Goal: Contribute content: Contribute content

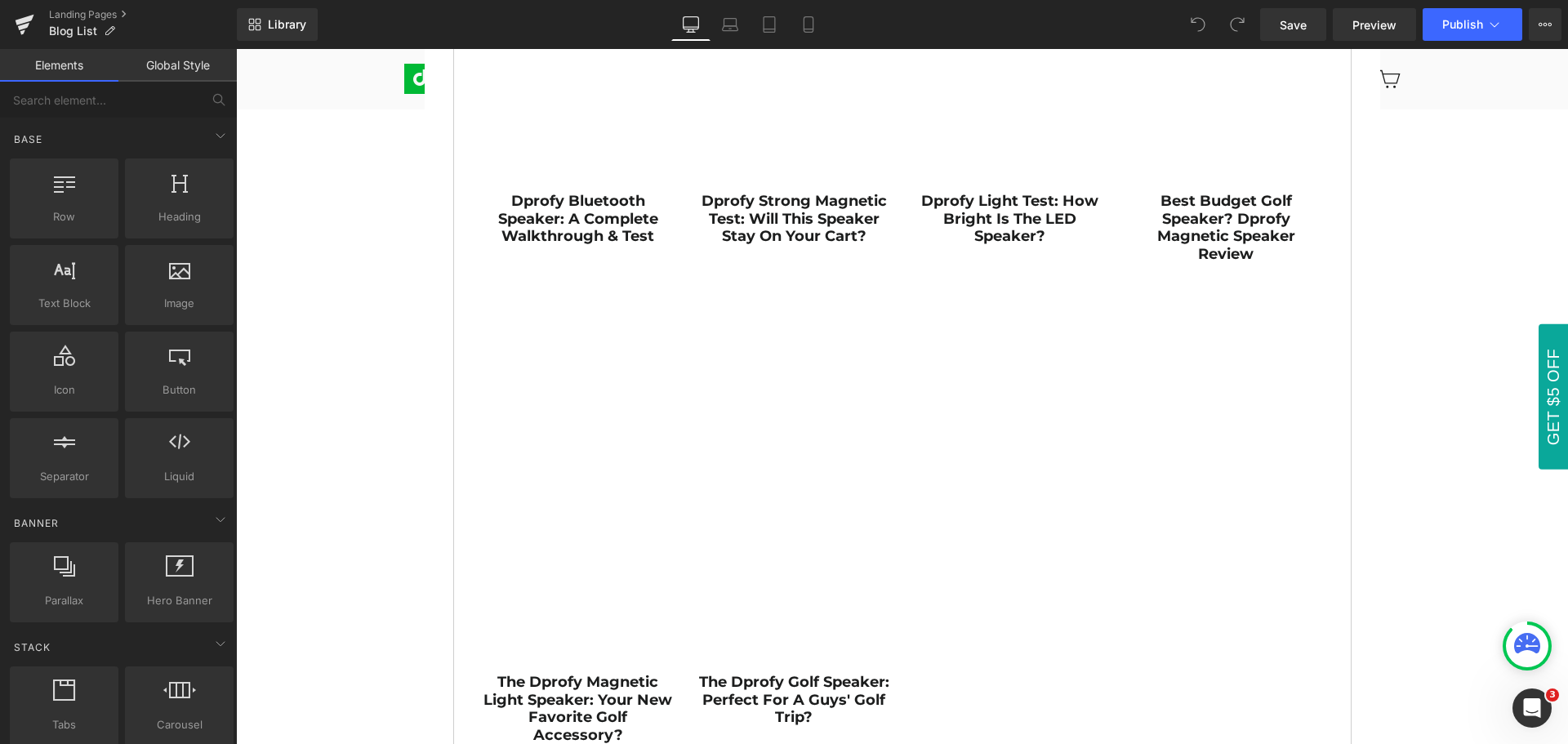
scroll to position [1225, 0]
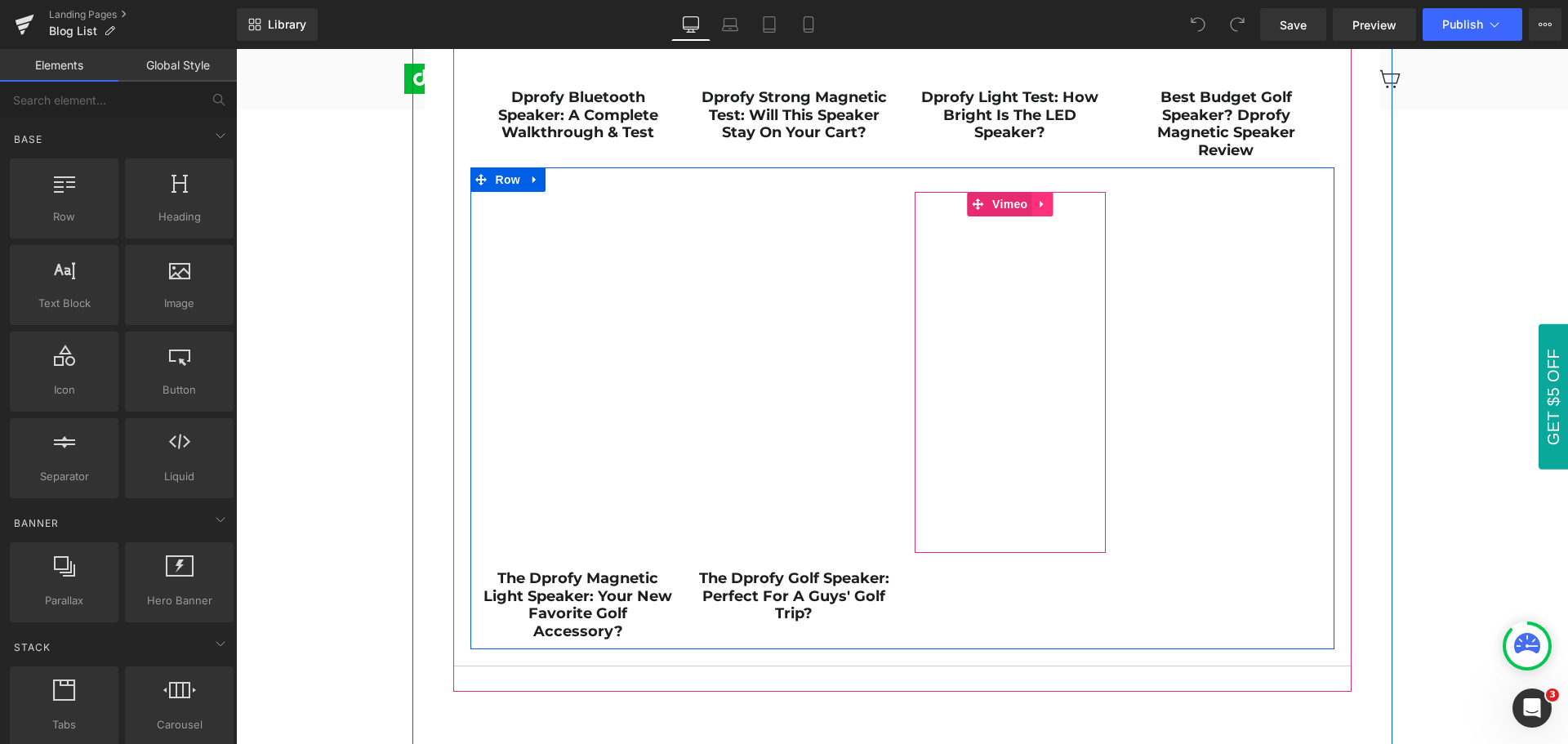
click at [1037, 205] on icon at bounding box center [1042, 205] width 12 height 13
click at [1047, 207] on icon at bounding box center [1052, 204] width 12 height 12
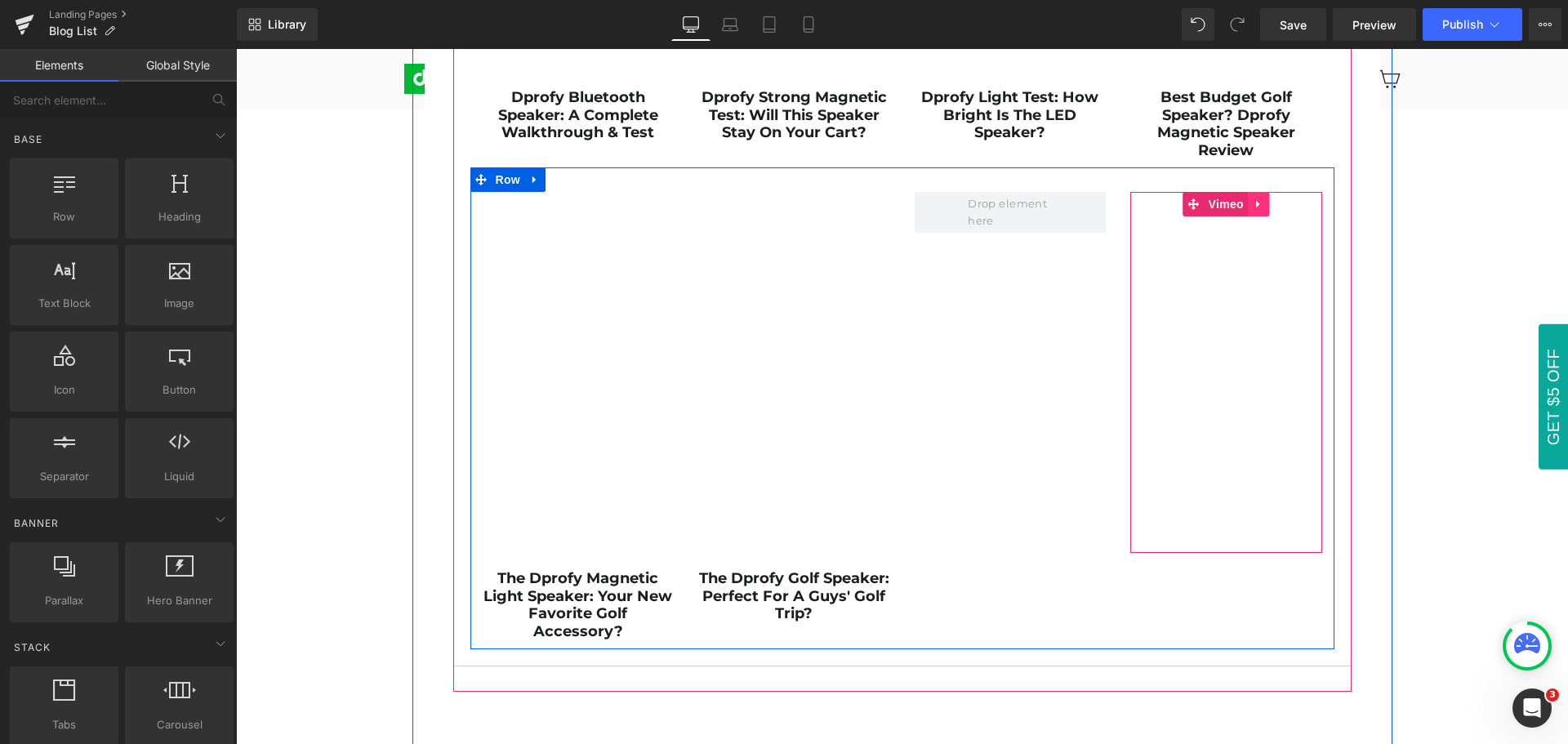
click at [1253, 205] on icon at bounding box center [1258, 205] width 12 height 13
click at [1263, 205] on icon at bounding box center [1268, 204] width 12 height 12
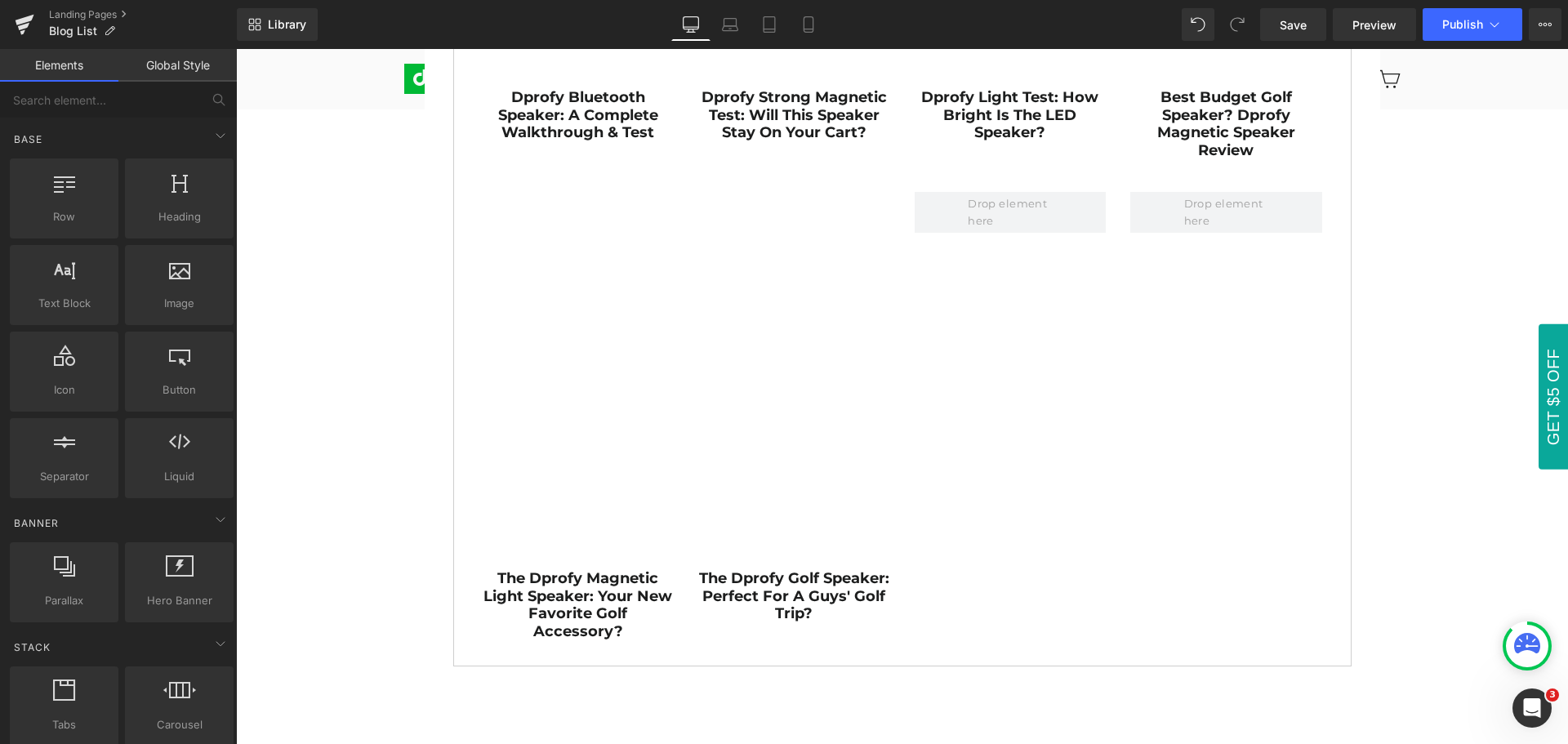
click at [1434, 292] on div "PRODUCT REVIEWS & GOLF TIPS Heading Row Product Reviews Text Block Golf Tips Te…" at bounding box center [902, 452] width 1332 height 3025
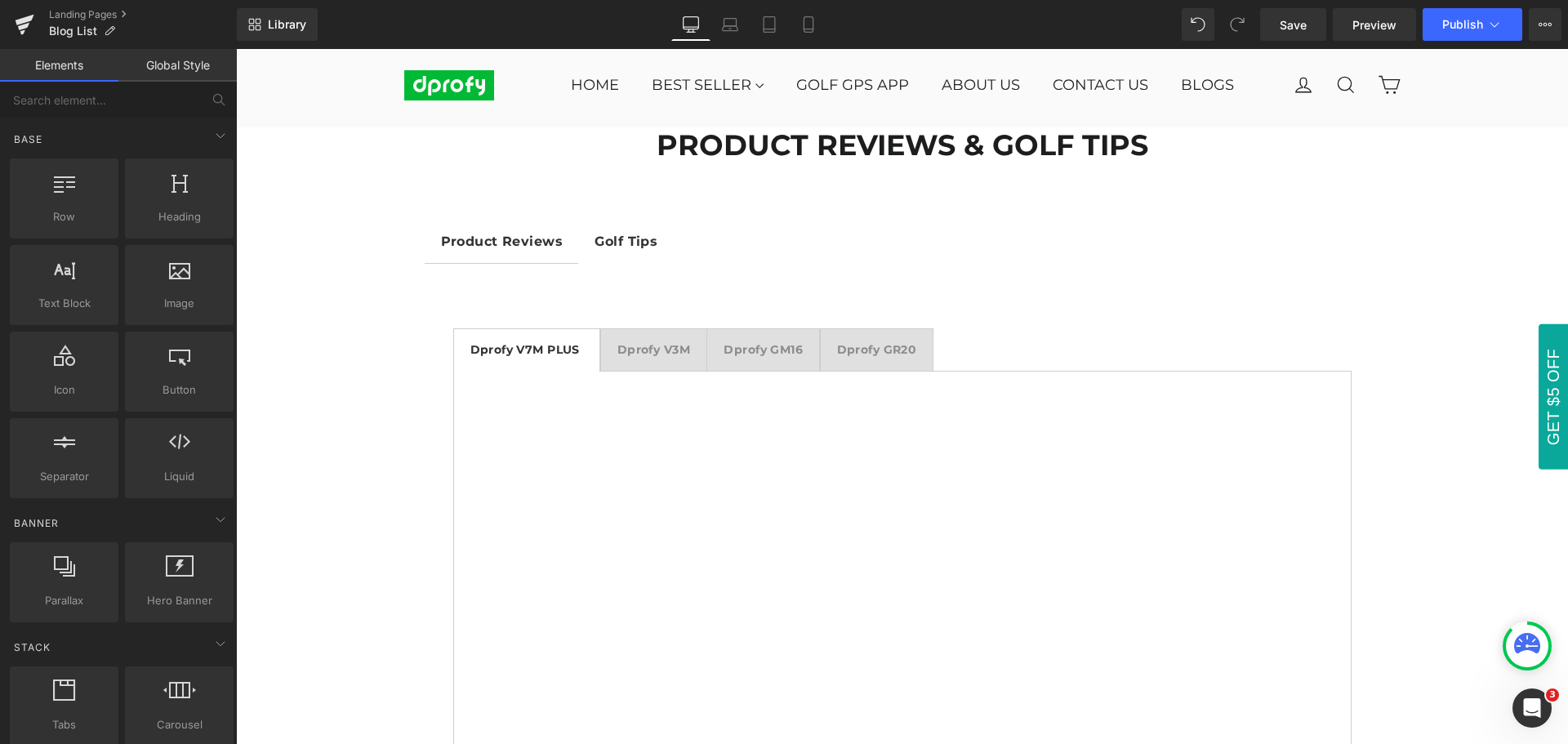
scroll to position [0, 0]
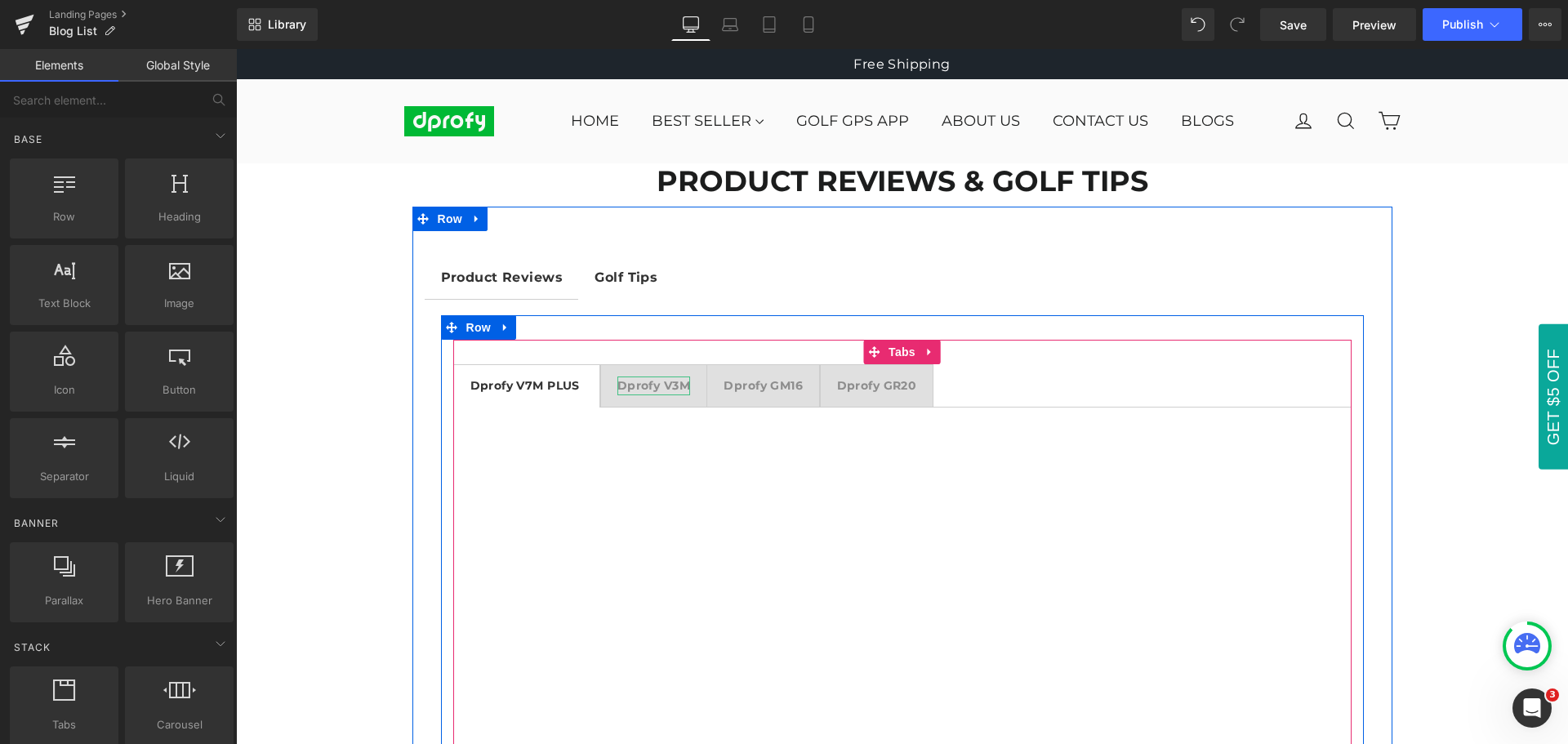
click at [653, 387] on strong "Dprofy V3M" at bounding box center [654, 386] width 72 height 14
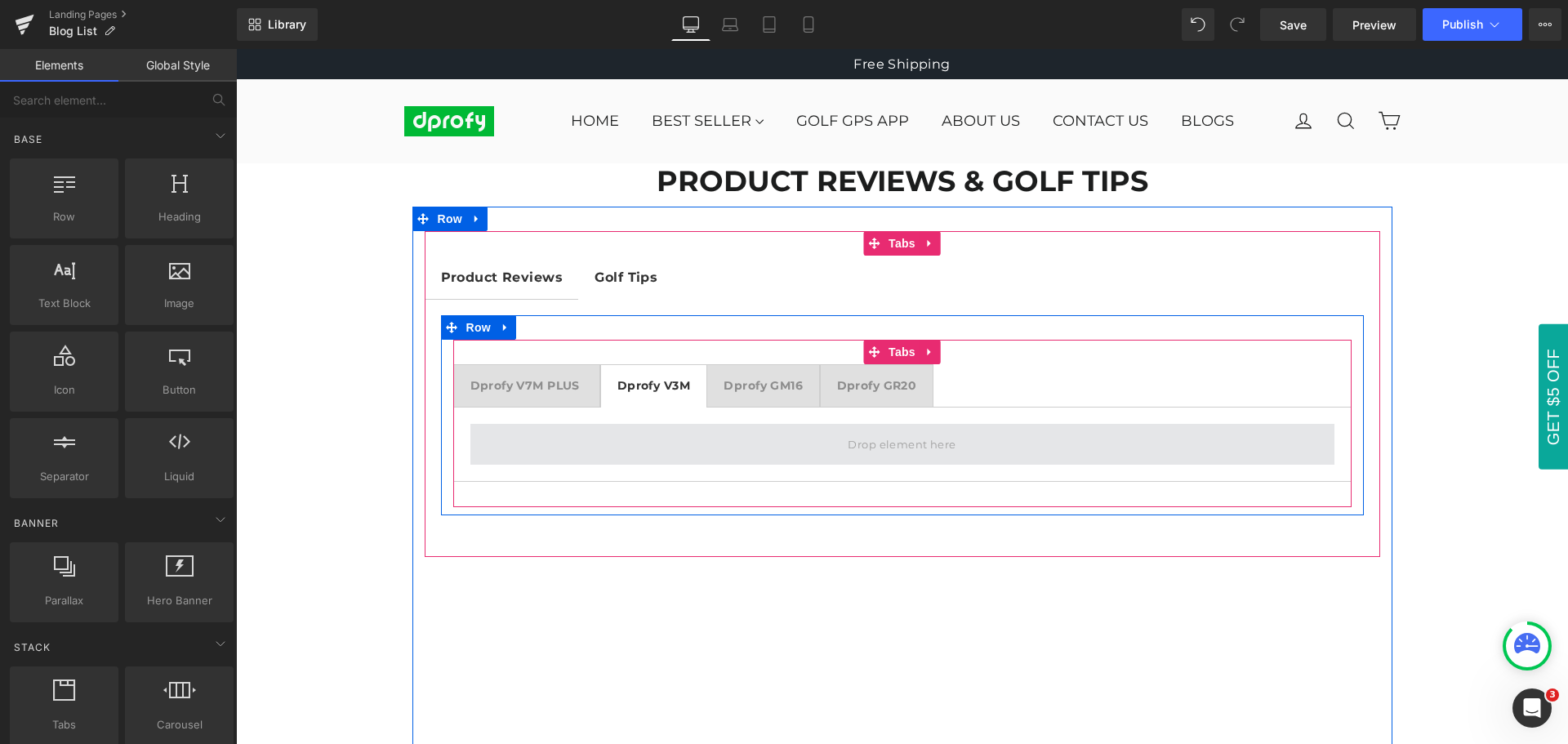
click at [882, 445] on span at bounding box center [902, 444] width 120 height 25
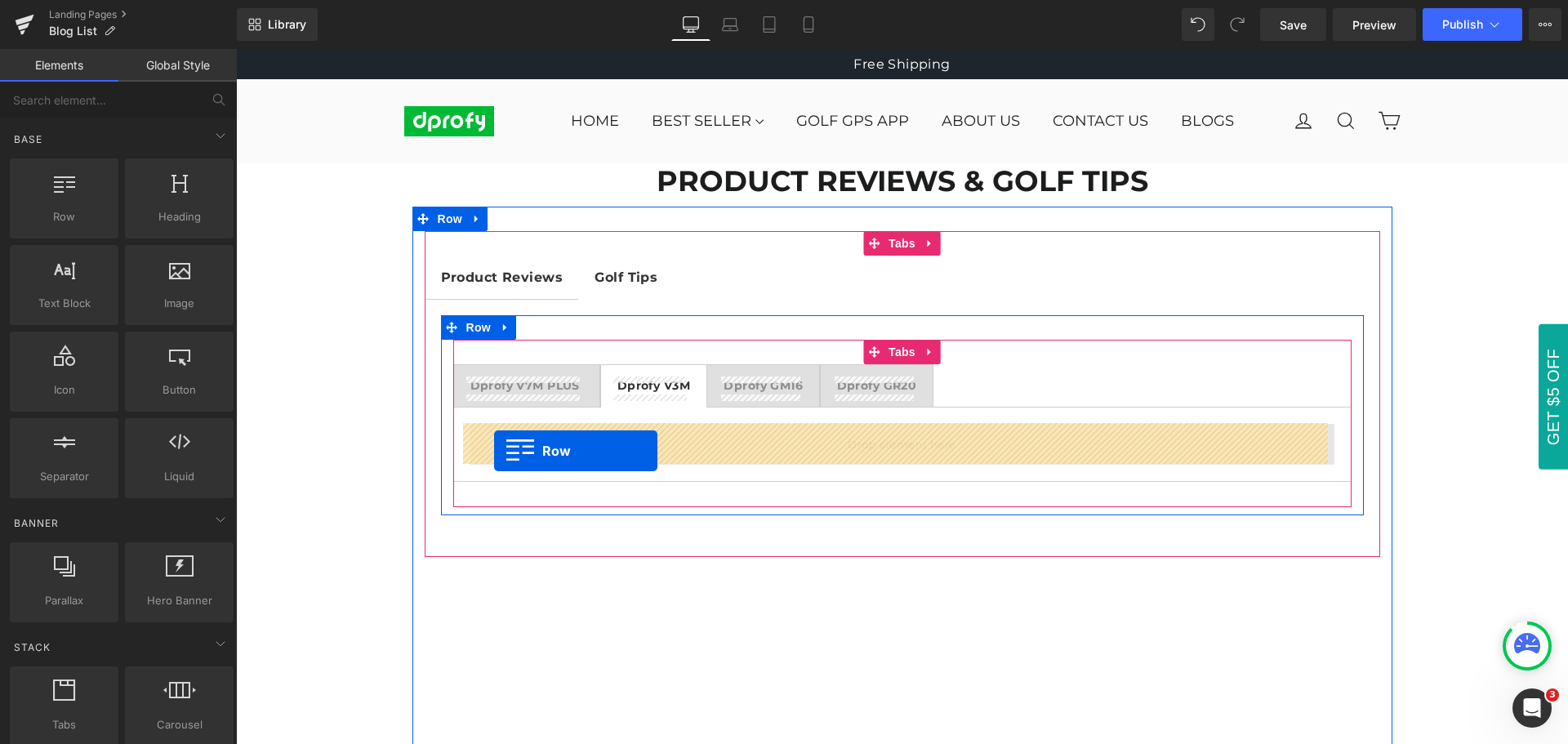
drag, startPoint x: 296, startPoint y: 253, endPoint x: 494, endPoint y: 451, distance: 280.0
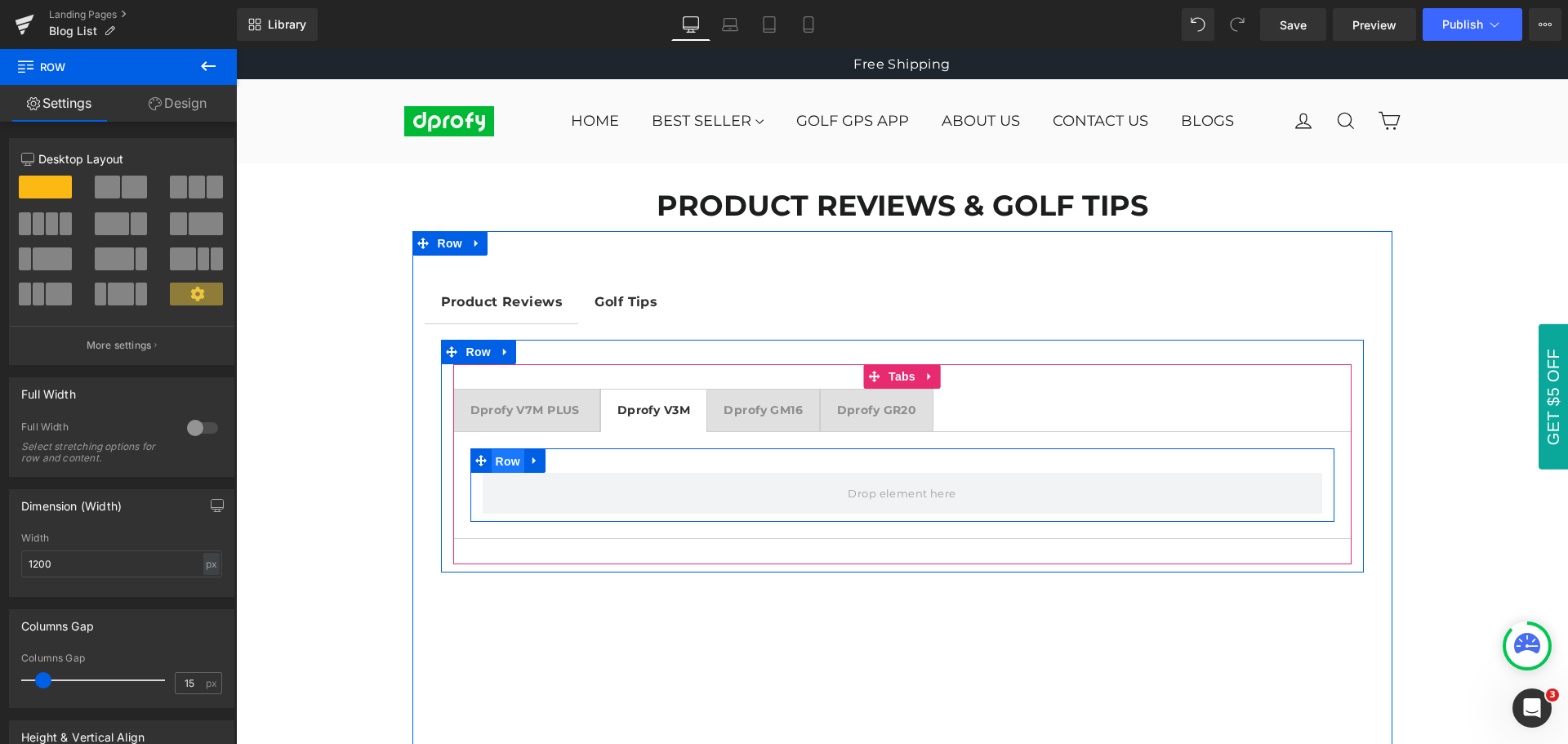
click at [503, 465] on span "Row" at bounding box center [508, 461] width 33 height 24
click at [503, 465] on span "Row" at bounding box center [508, 460] width 33 height 24
click at [498, 463] on span "Row" at bounding box center [508, 460] width 33 height 24
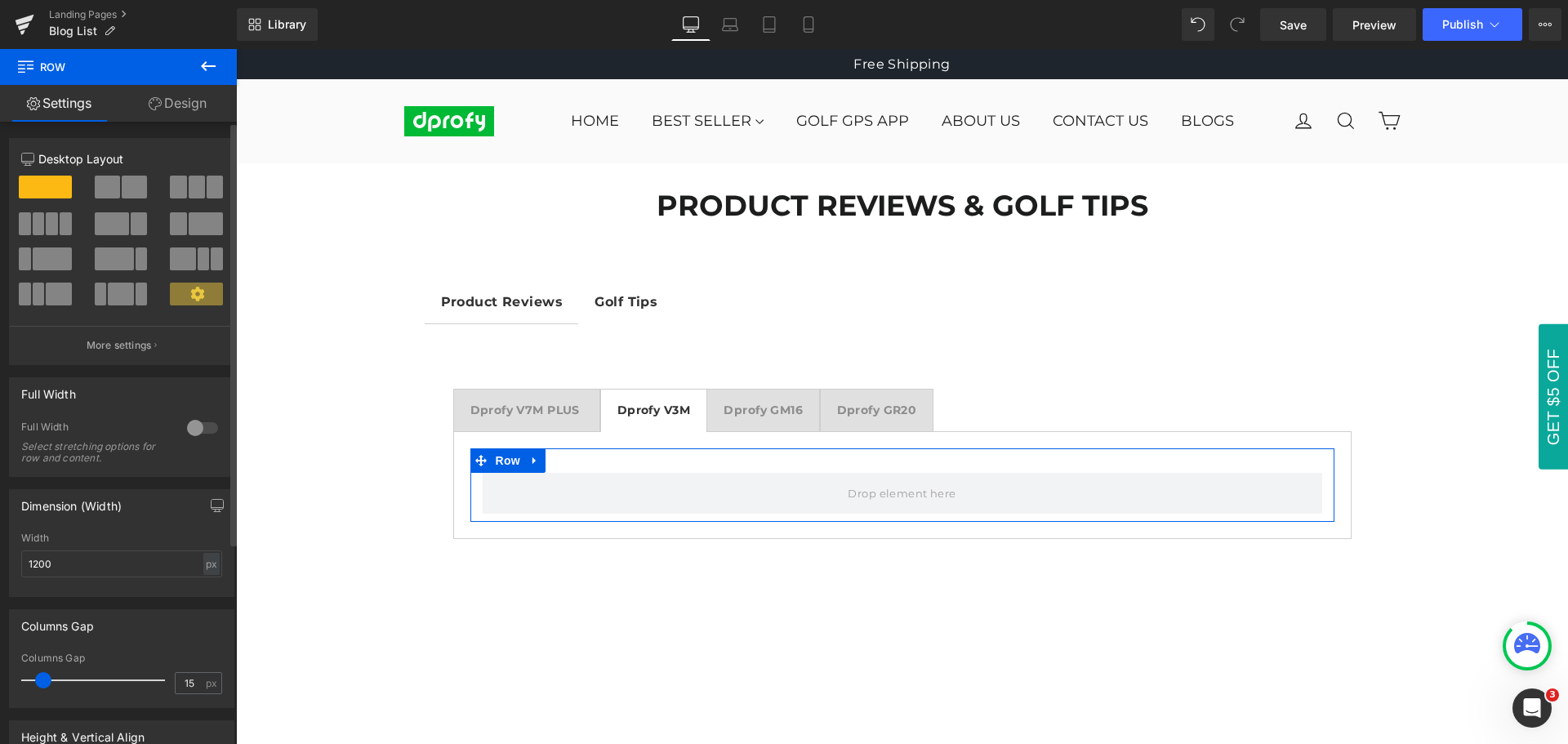
click at [39, 226] on span at bounding box center [39, 223] width 13 height 23
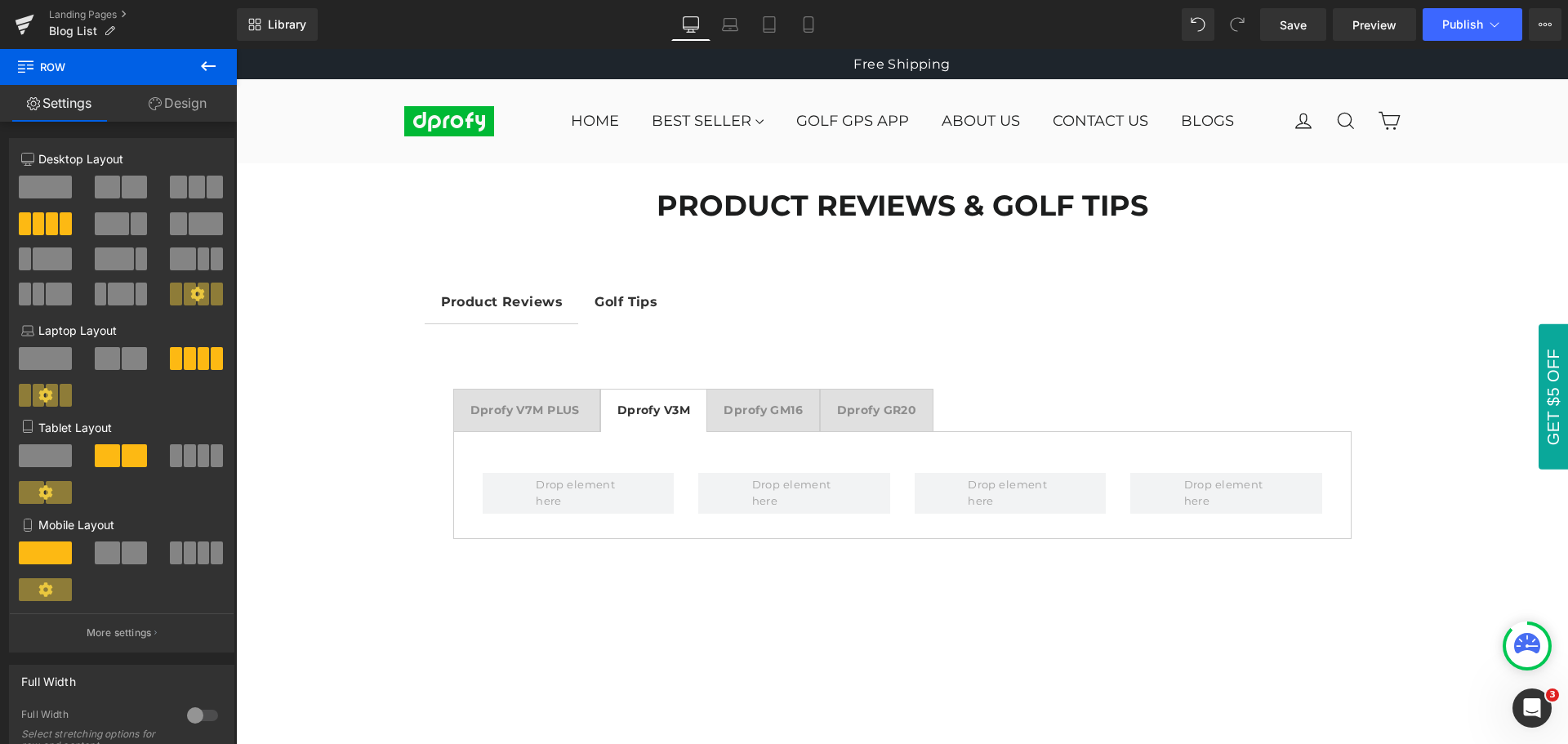
click at [207, 65] on icon at bounding box center [208, 66] width 14 height 10
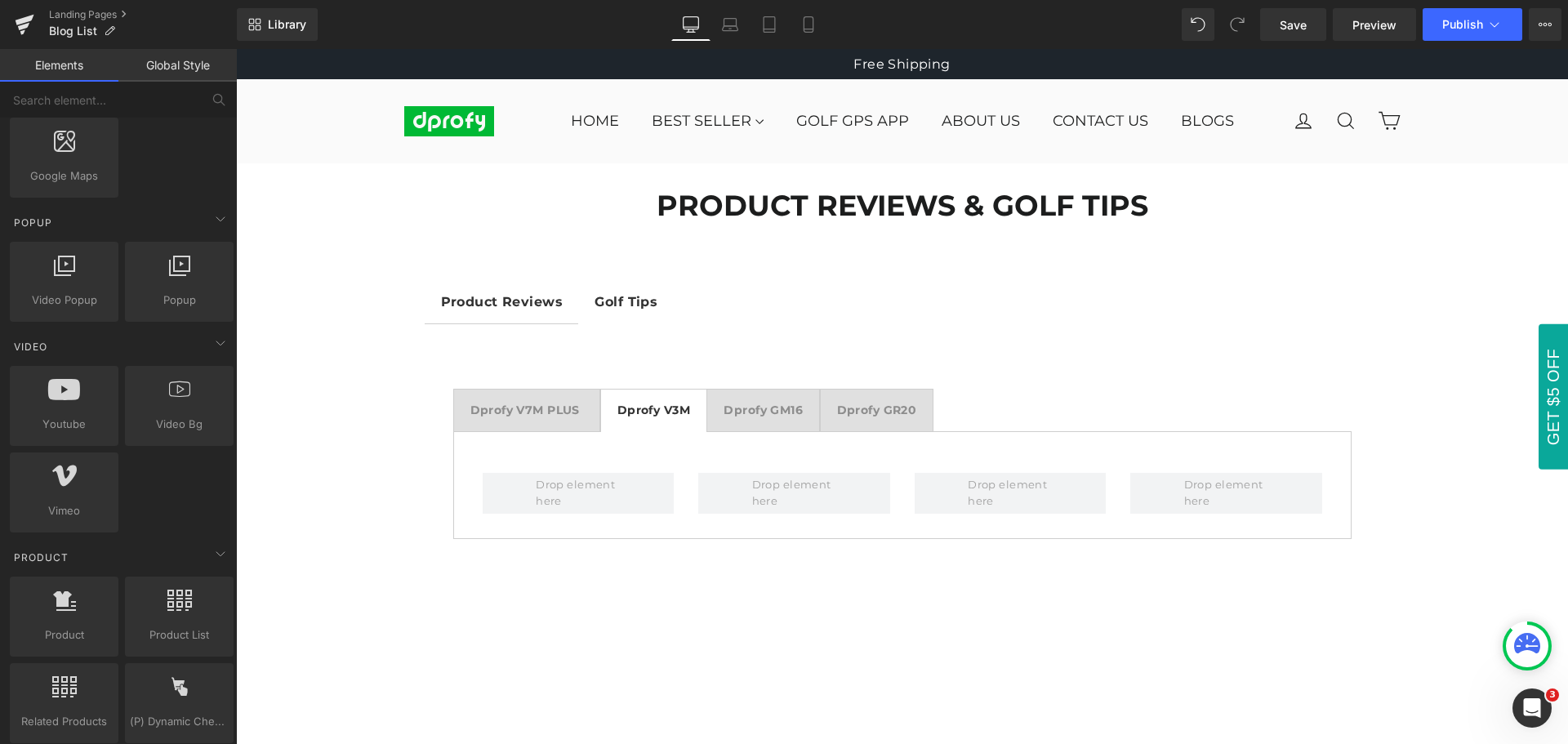
scroll to position [979, 0]
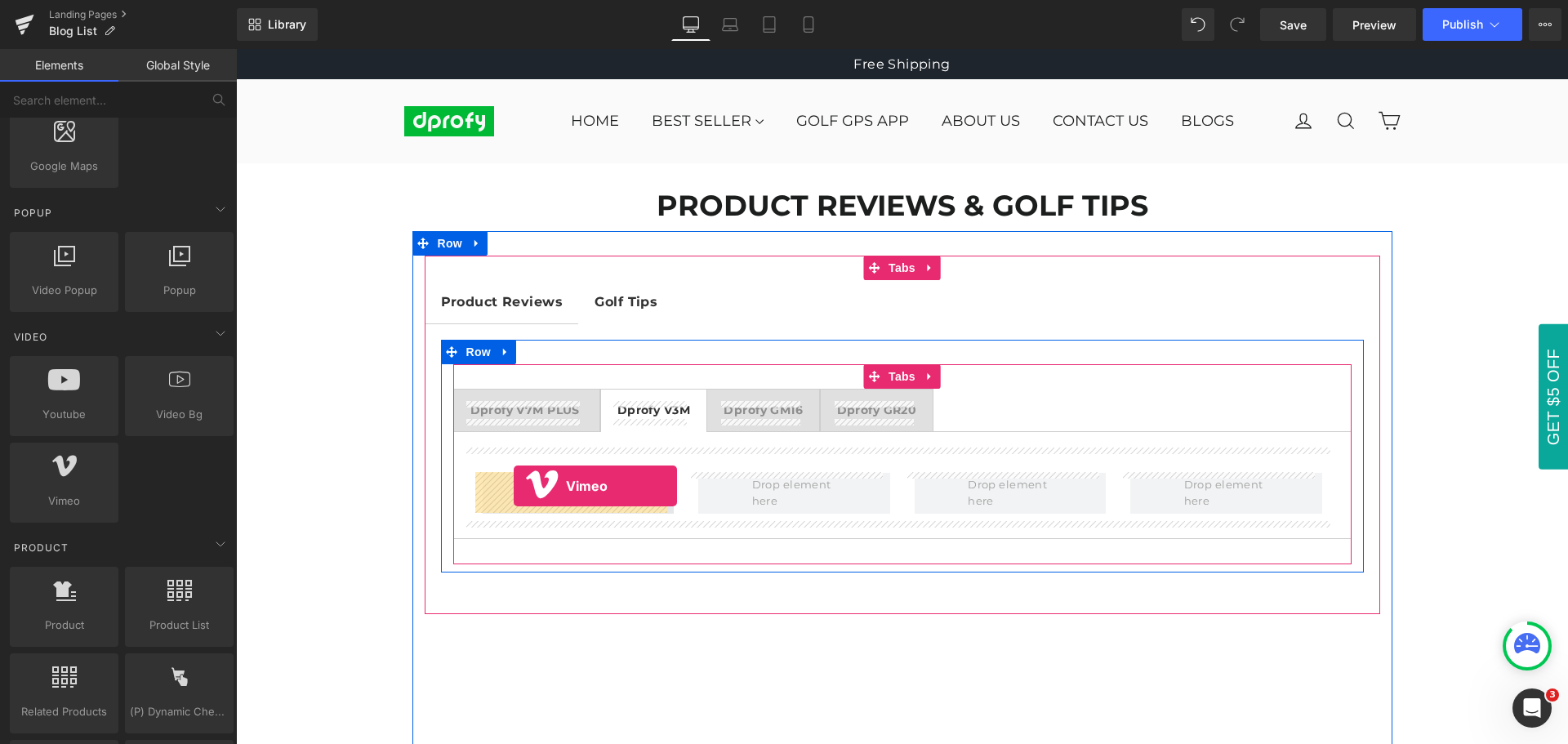
drag, startPoint x: 299, startPoint y: 536, endPoint x: 513, endPoint y: 486, distance: 219.8
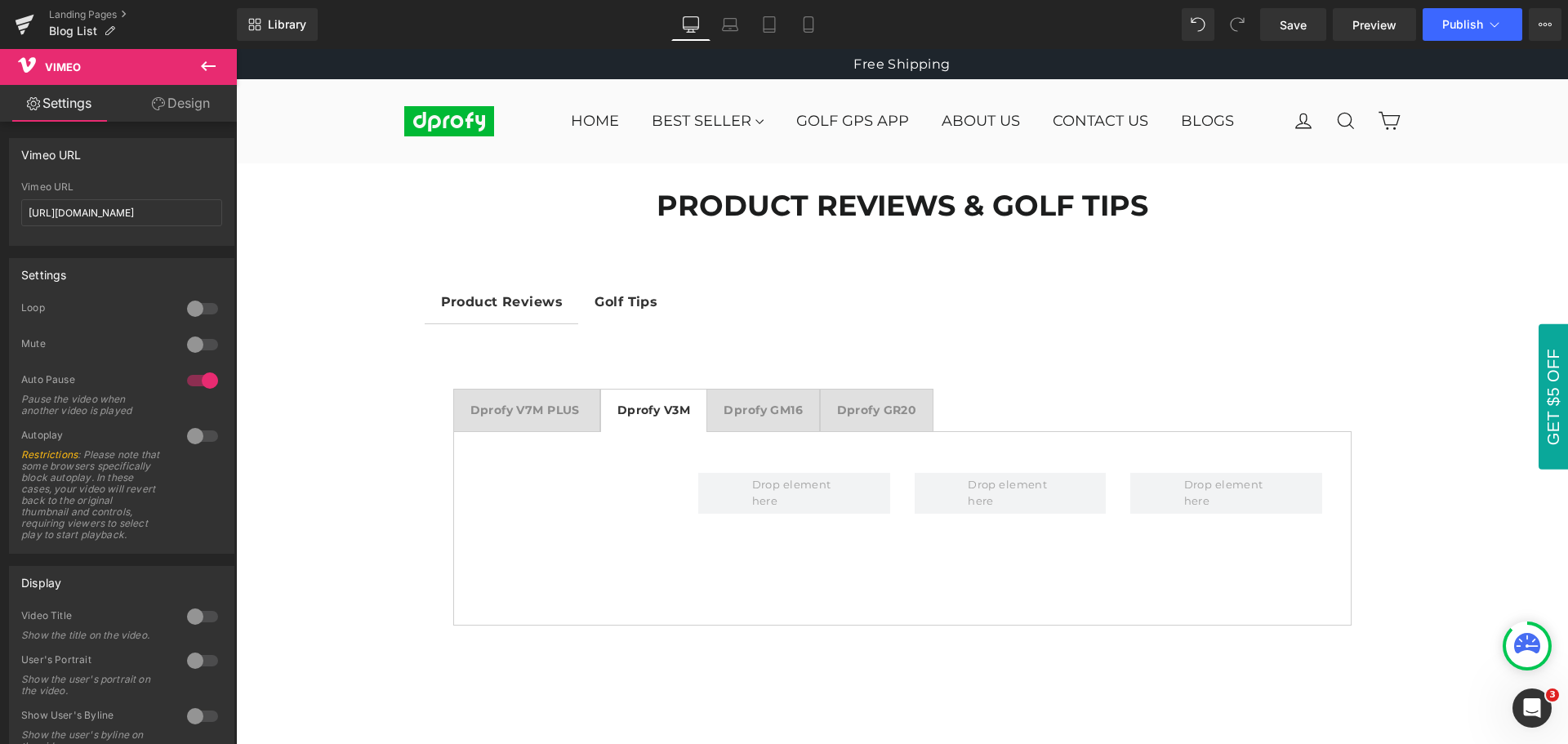
click at [206, 62] on icon at bounding box center [208, 66] width 14 height 10
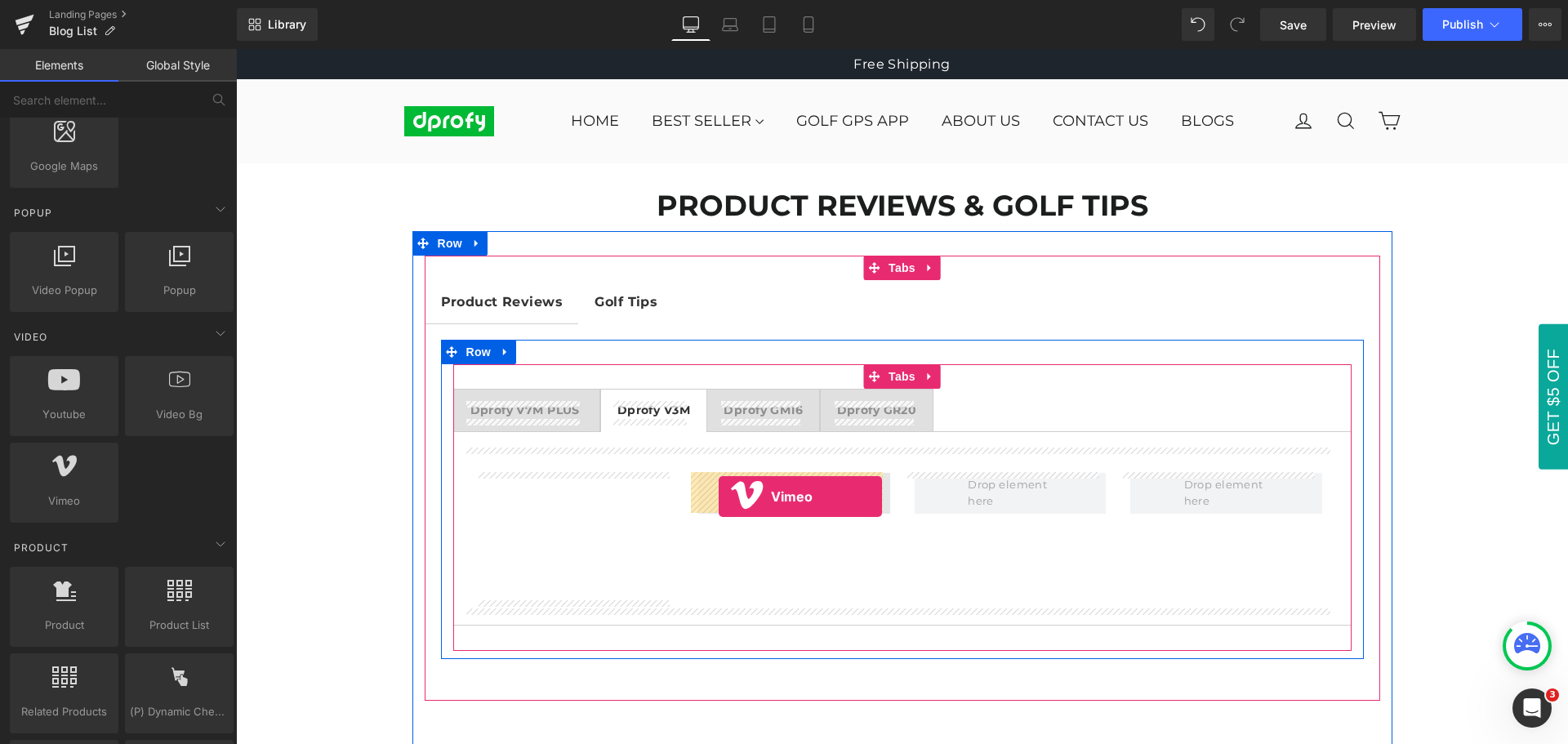
drag, startPoint x: 298, startPoint y: 534, endPoint x: 719, endPoint y: 496, distance: 422.7
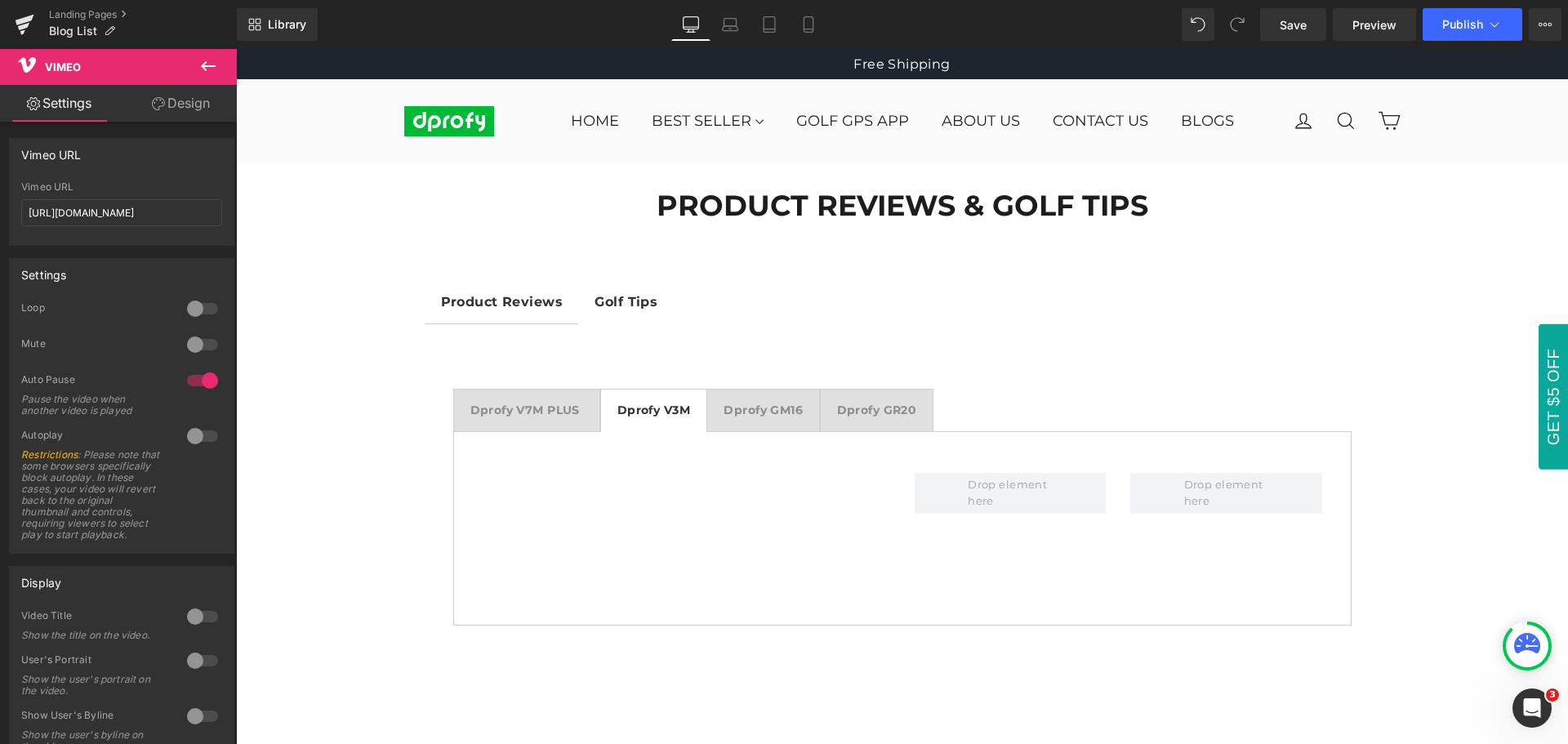
click at [207, 67] on icon at bounding box center [208, 66] width 14 height 10
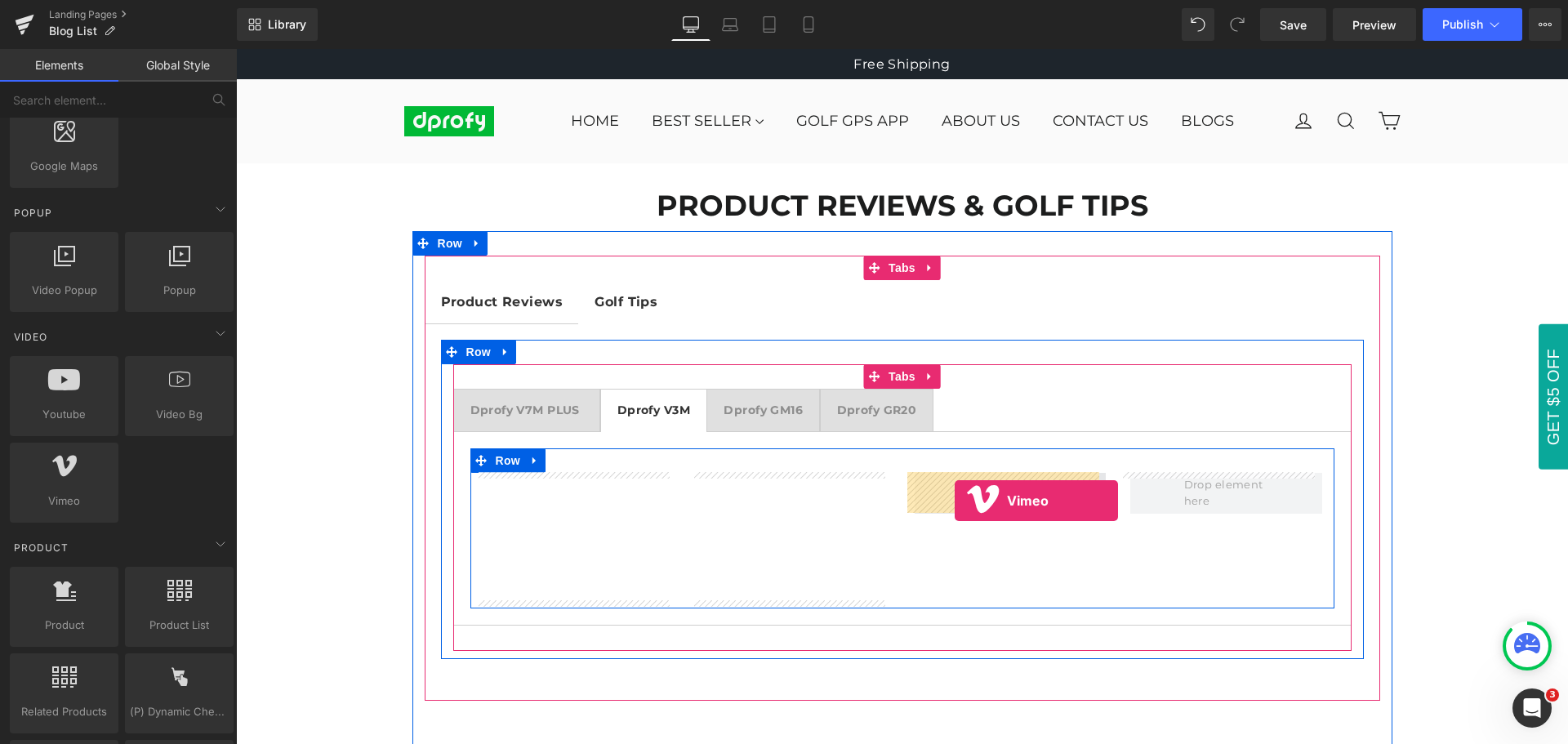
drag, startPoint x: 299, startPoint y: 539, endPoint x: 954, endPoint y: 501, distance: 656.1
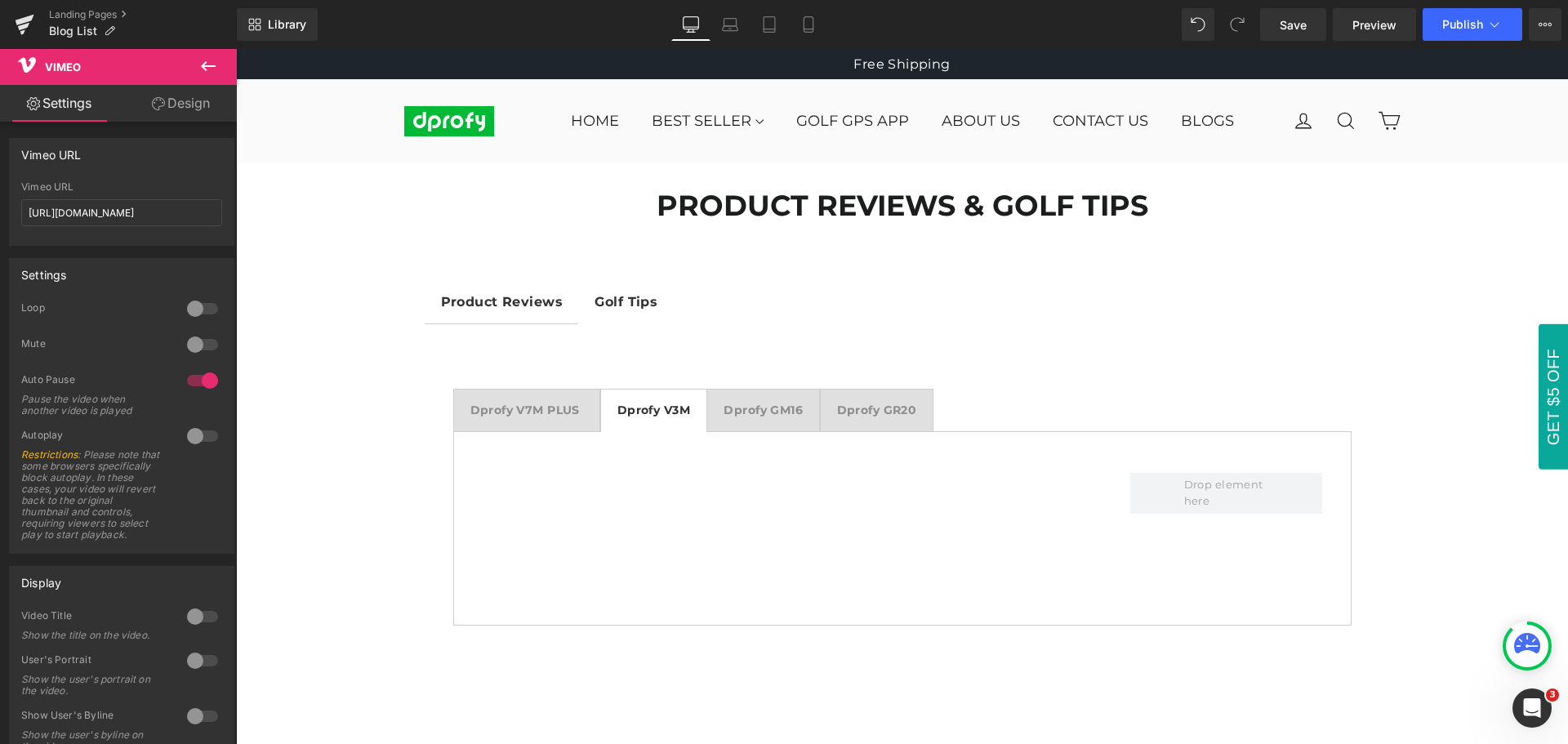
click at [205, 65] on icon at bounding box center [208, 66] width 14 height 10
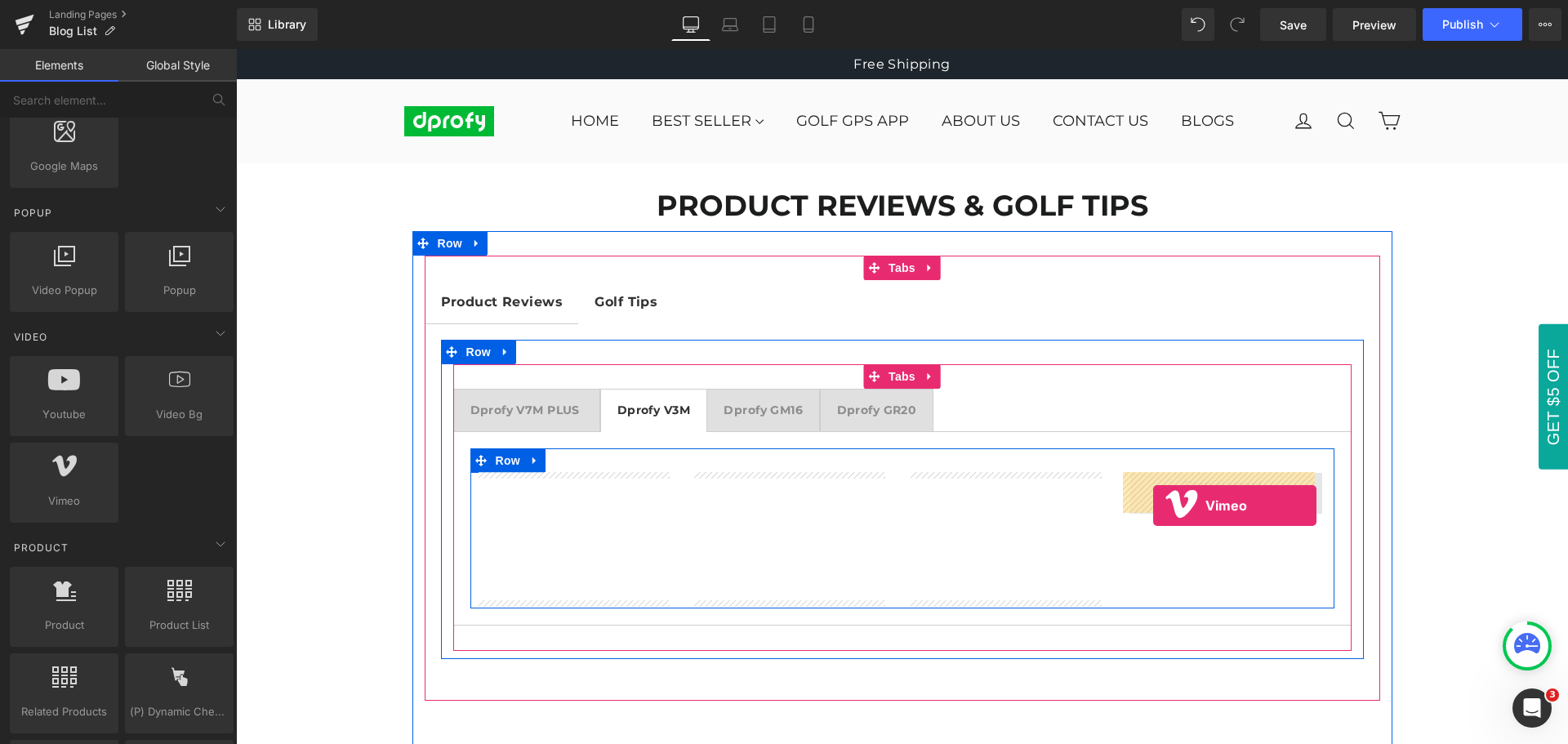
drag, startPoint x: 300, startPoint y: 538, endPoint x: 1152, endPoint y: 505, distance: 852.6
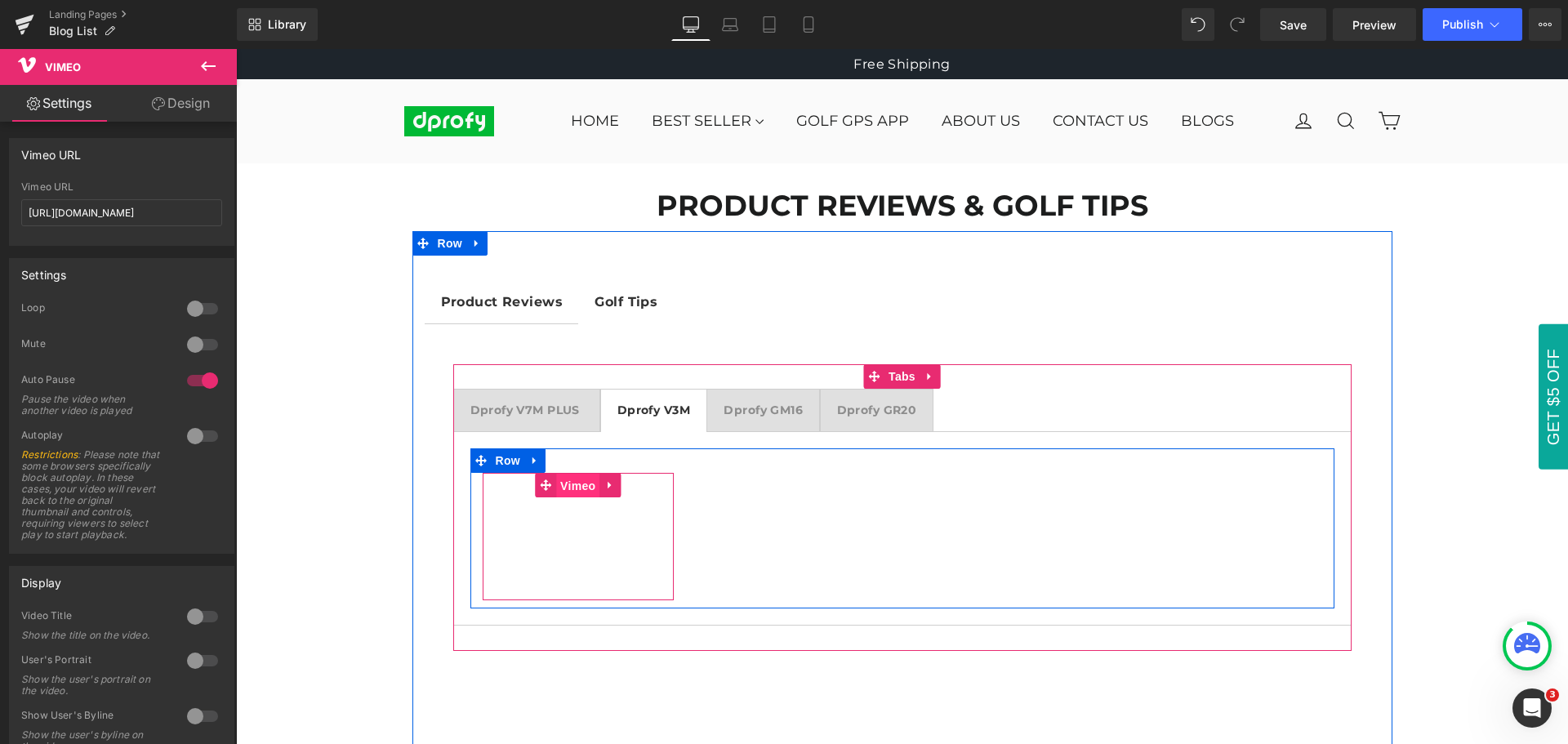
click at [565, 487] on span "Vimeo" at bounding box center [578, 485] width 43 height 24
click at [572, 489] on span "Vimeo" at bounding box center [578, 484] width 43 height 24
click at [569, 488] on span "Vimeo" at bounding box center [578, 484] width 43 height 24
click at [569, 488] on span "Vimeo" at bounding box center [578, 485] width 43 height 24
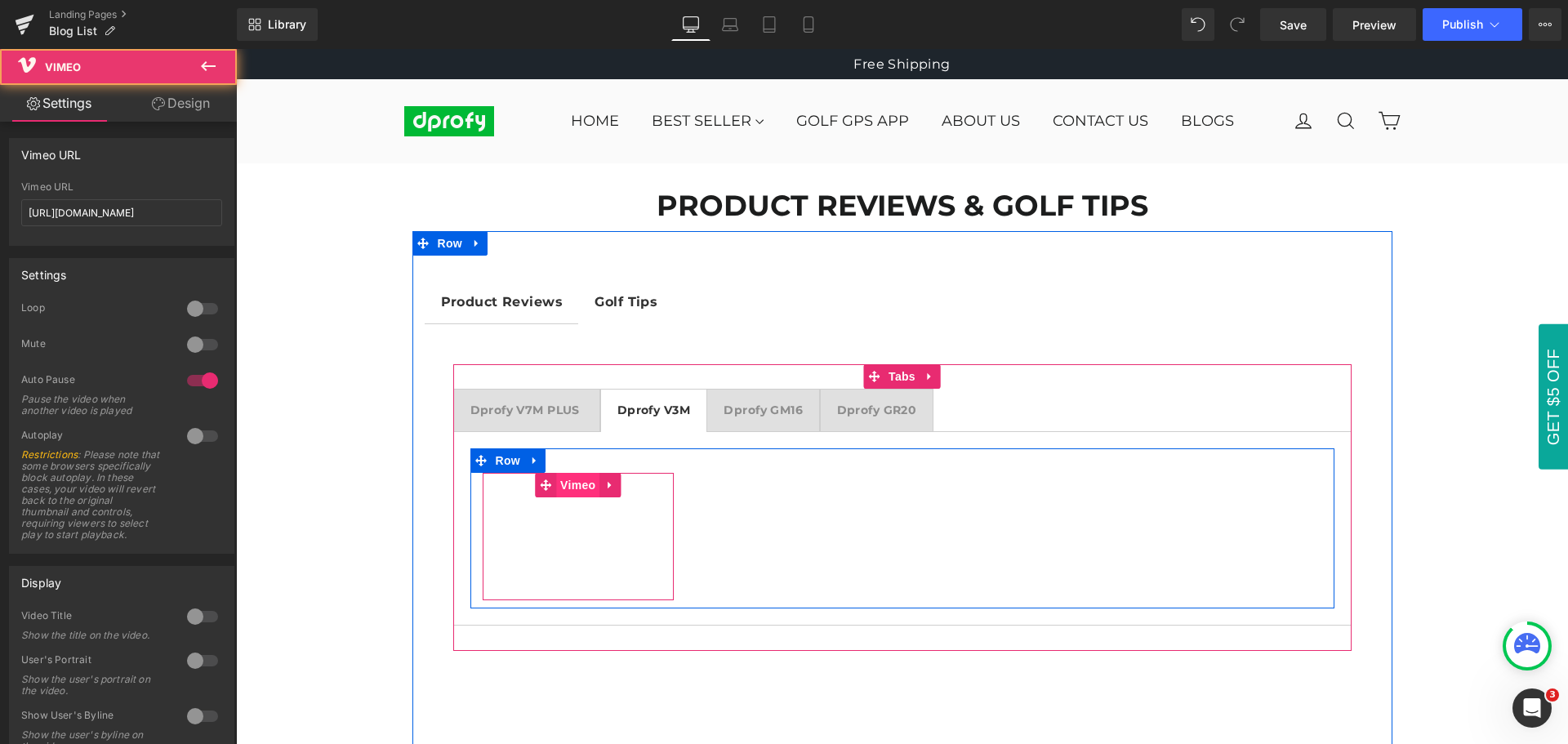
click at [569, 488] on span "Vimeo" at bounding box center [578, 484] width 43 height 24
click at [569, 488] on span "Vimeo" at bounding box center [578, 485] width 43 height 24
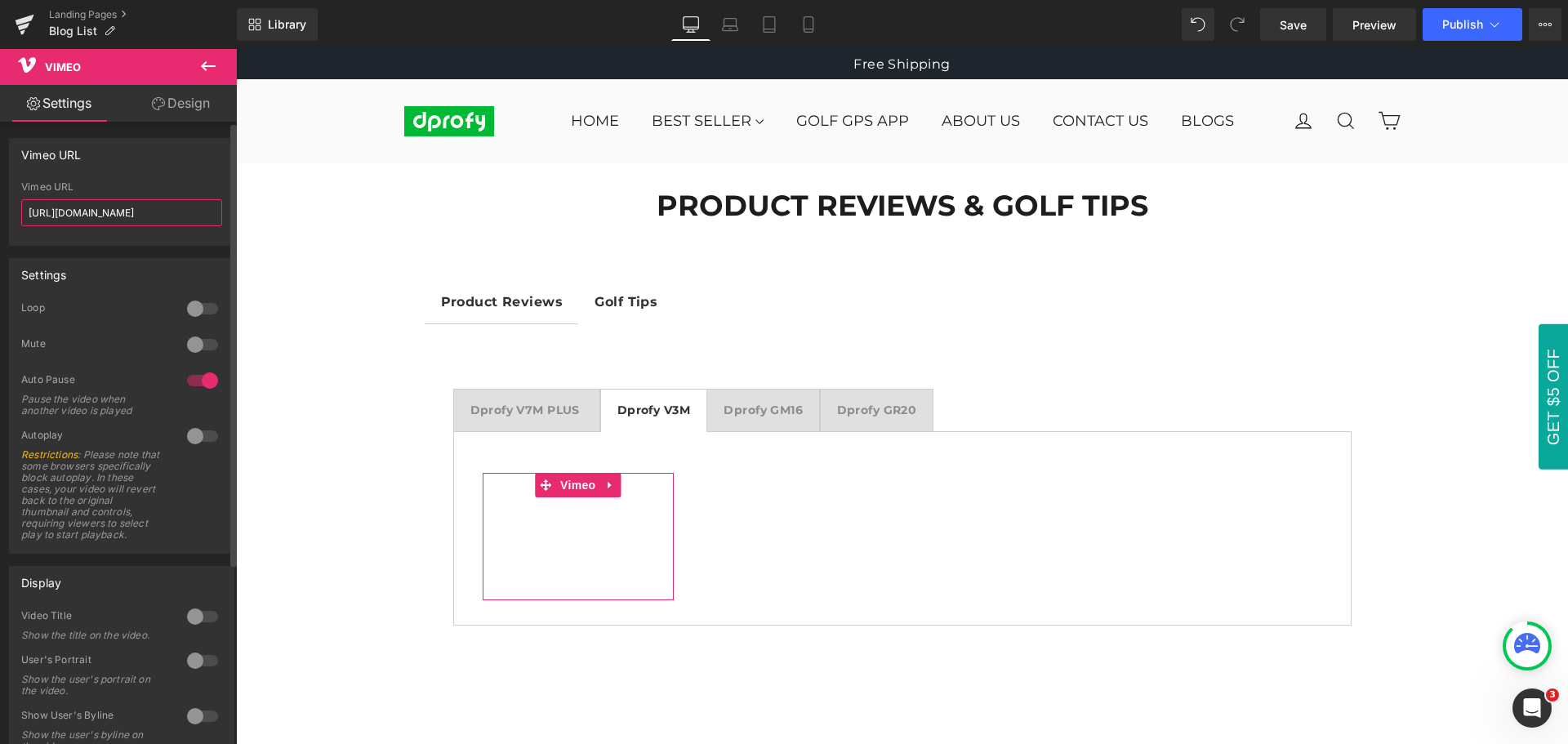
click at [170, 213] on input "[URL][DOMAIN_NAME]" at bounding box center [121, 213] width 201 height 27
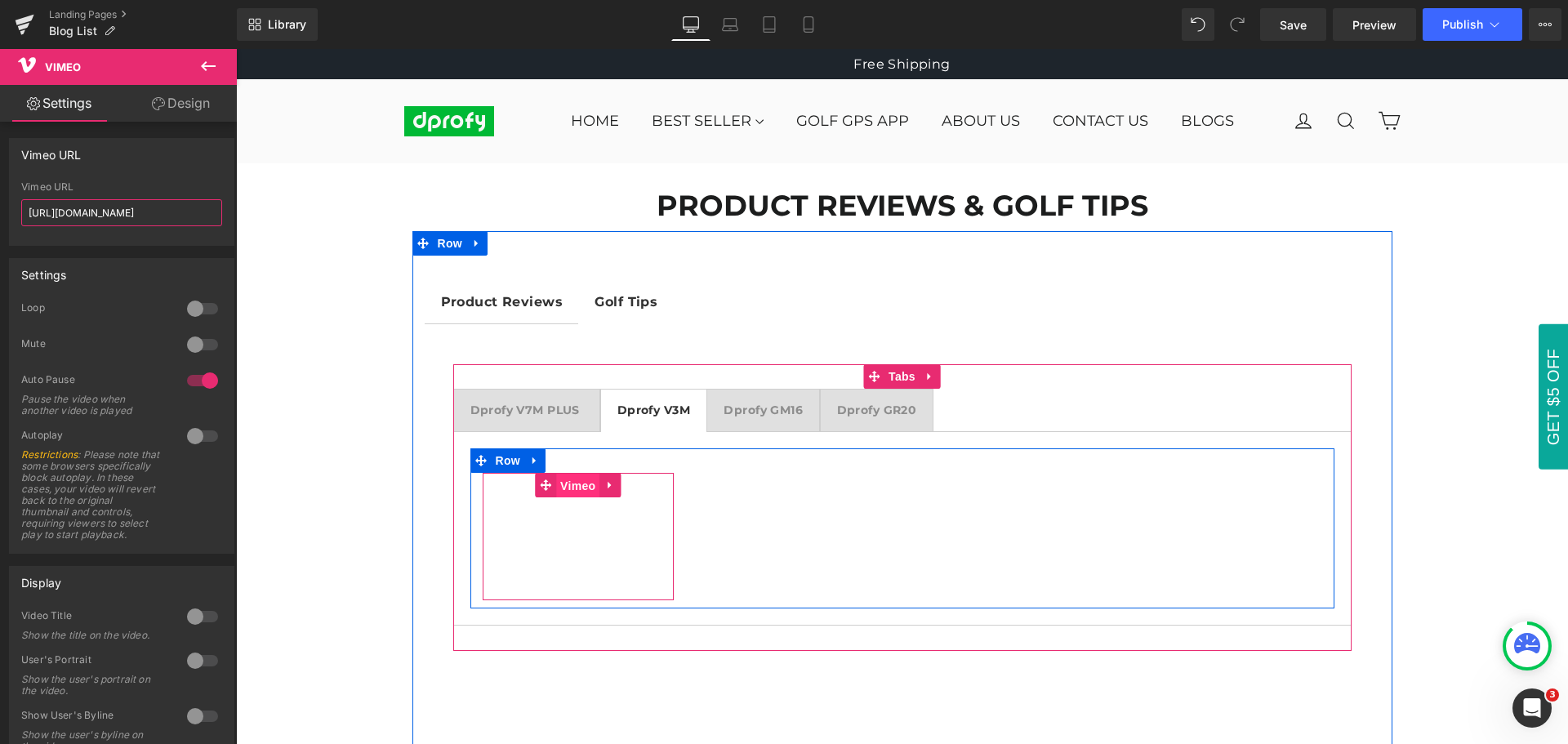
click at [571, 483] on span "Vimeo" at bounding box center [578, 485] width 43 height 24
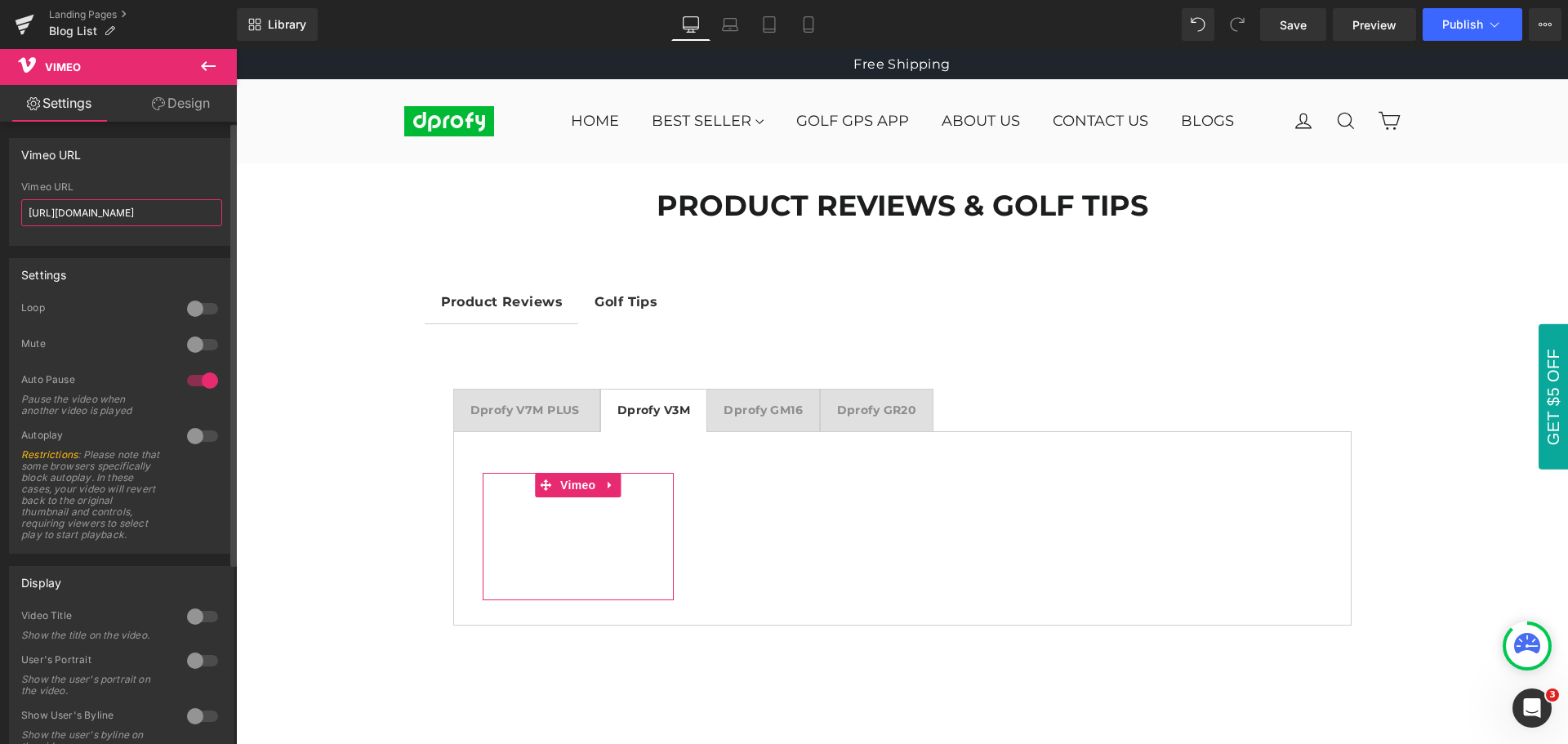
drag, startPoint x: 179, startPoint y: 205, endPoint x: 21, endPoint y: 210, distance: 158.1
click at [21, 210] on input "[URL][DOMAIN_NAME]" at bounding box center [121, 213] width 201 height 27
paste input "1109864675"
type input "[URL][DOMAIN_NAME]"
click at [145, 162] on div "Vimeo URL" at bounding box center [121, 154] width 224 height 31
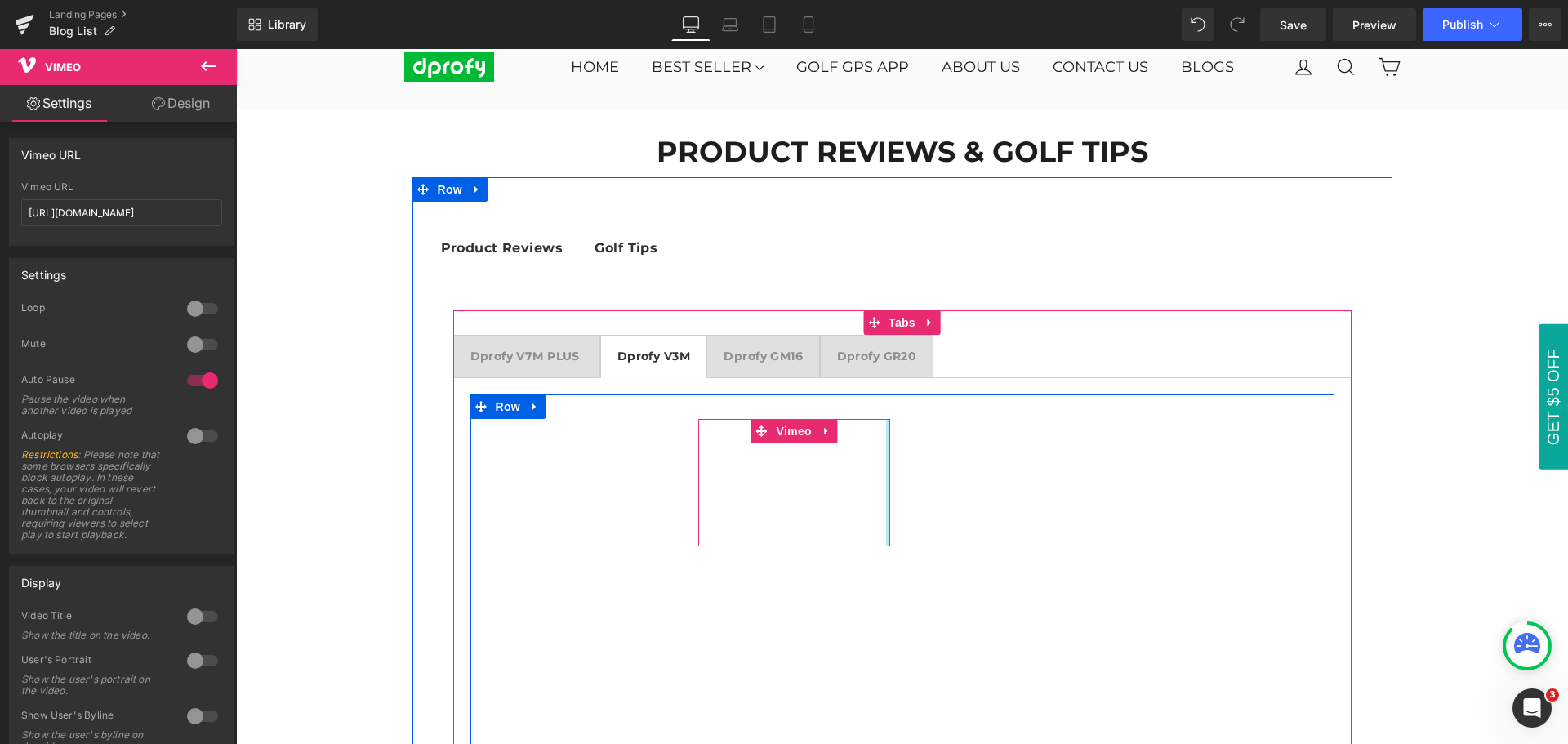
scroll to position [81, 0]
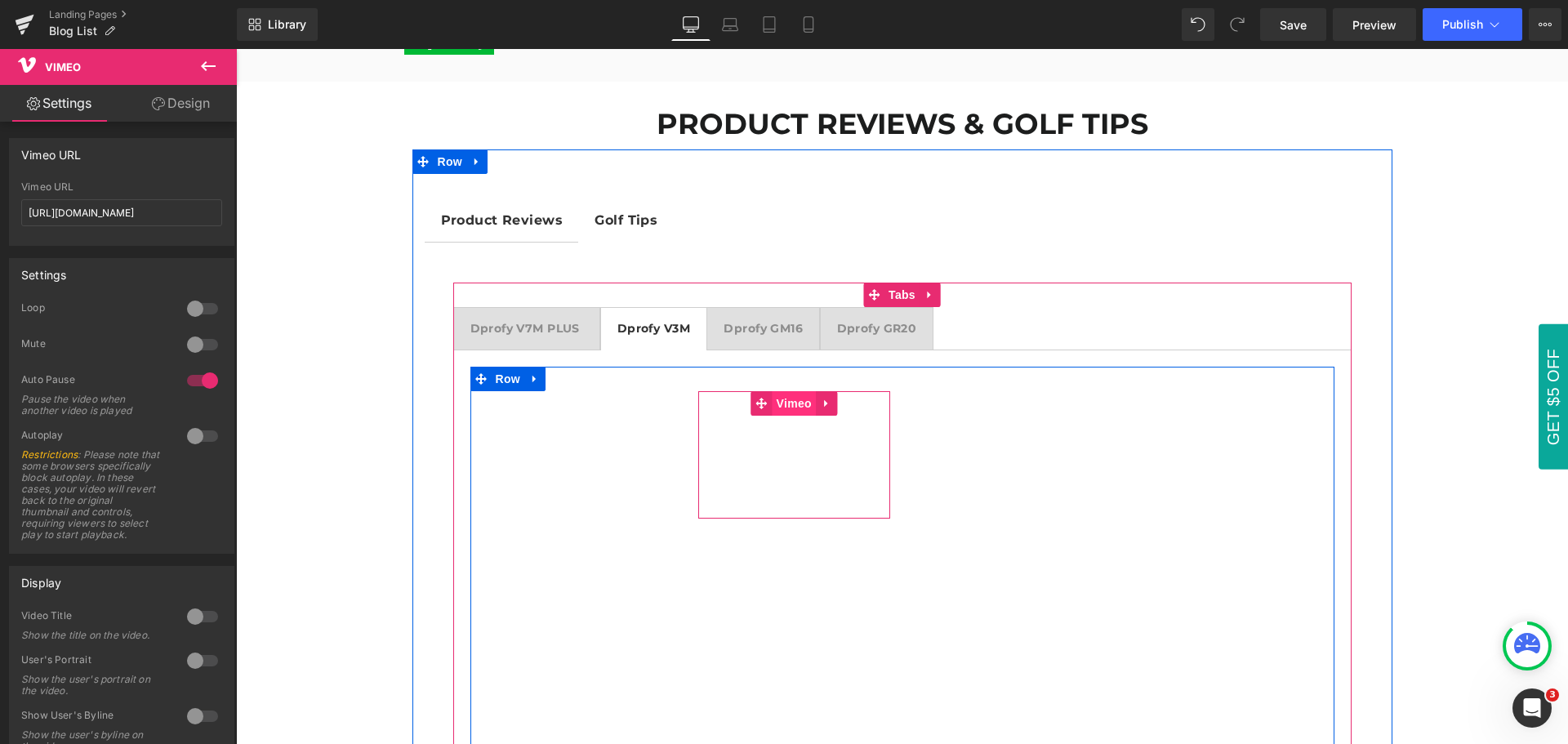
click at [787, 405] on span "Vimeo" at bounding box center [794, 403] width 43 height 24
click at [787, 403] on span "Vimeo" at bounding box center [794, 403] width 43 height 24
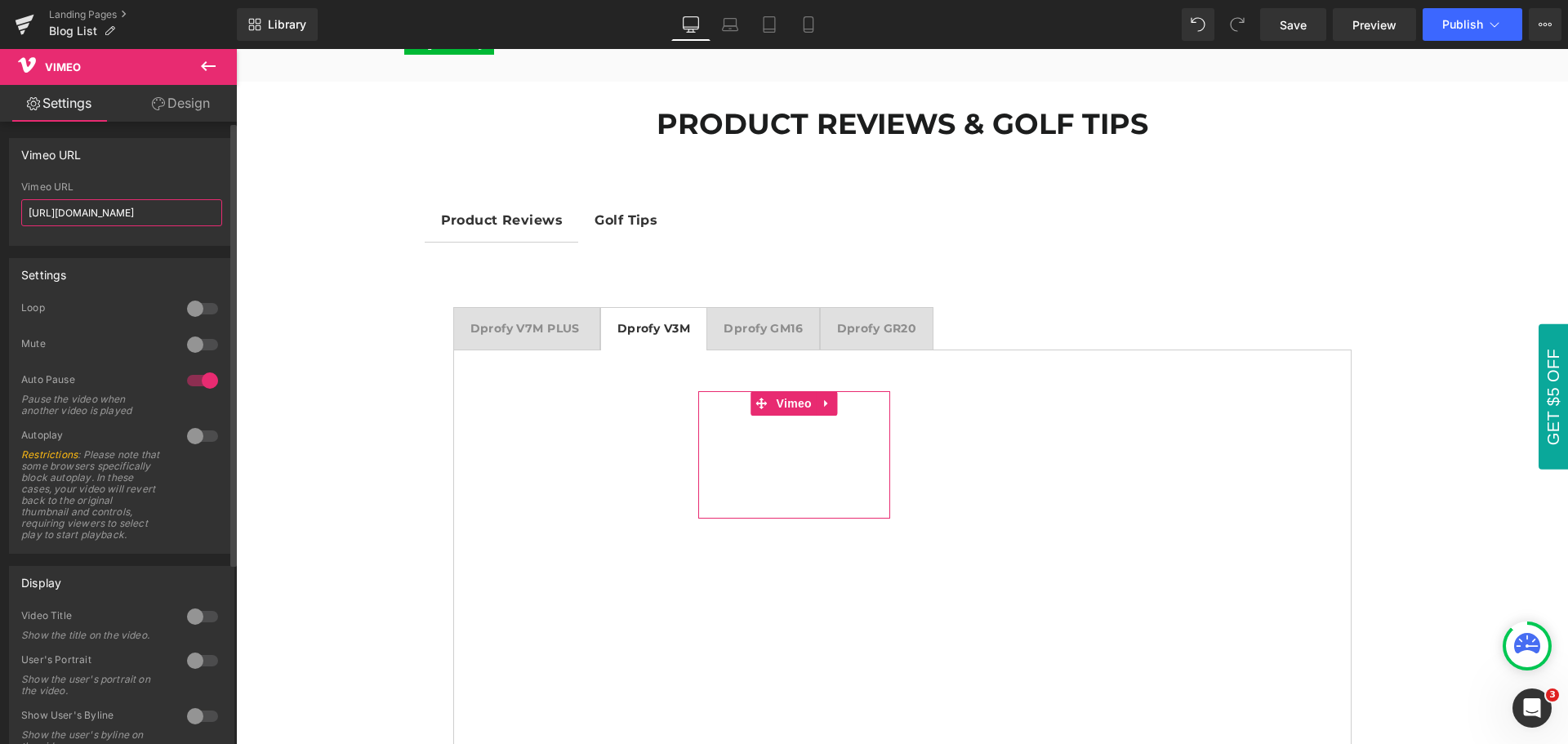
drag, startPoint x: 167, startPoint y: 209, endPoint x: 13, endPoint y: 209, distance: 154.0
click at [13, 209] on div "[URL][DOMAIN_NAME] Vimeo URL [URL][DOMAIN_NAME]" at bounding box center [121, 213] width 224 height 63
paste input "1108961683"
type input "[URL][DOMAIN_NAME]"
click at [120, 176] on div "Vimeo URL [URL][DOMAIN_NAME] Vimeo URL [URL][DOMAIN_NAME]" at bounding box center [121, 191] width 225 height 108
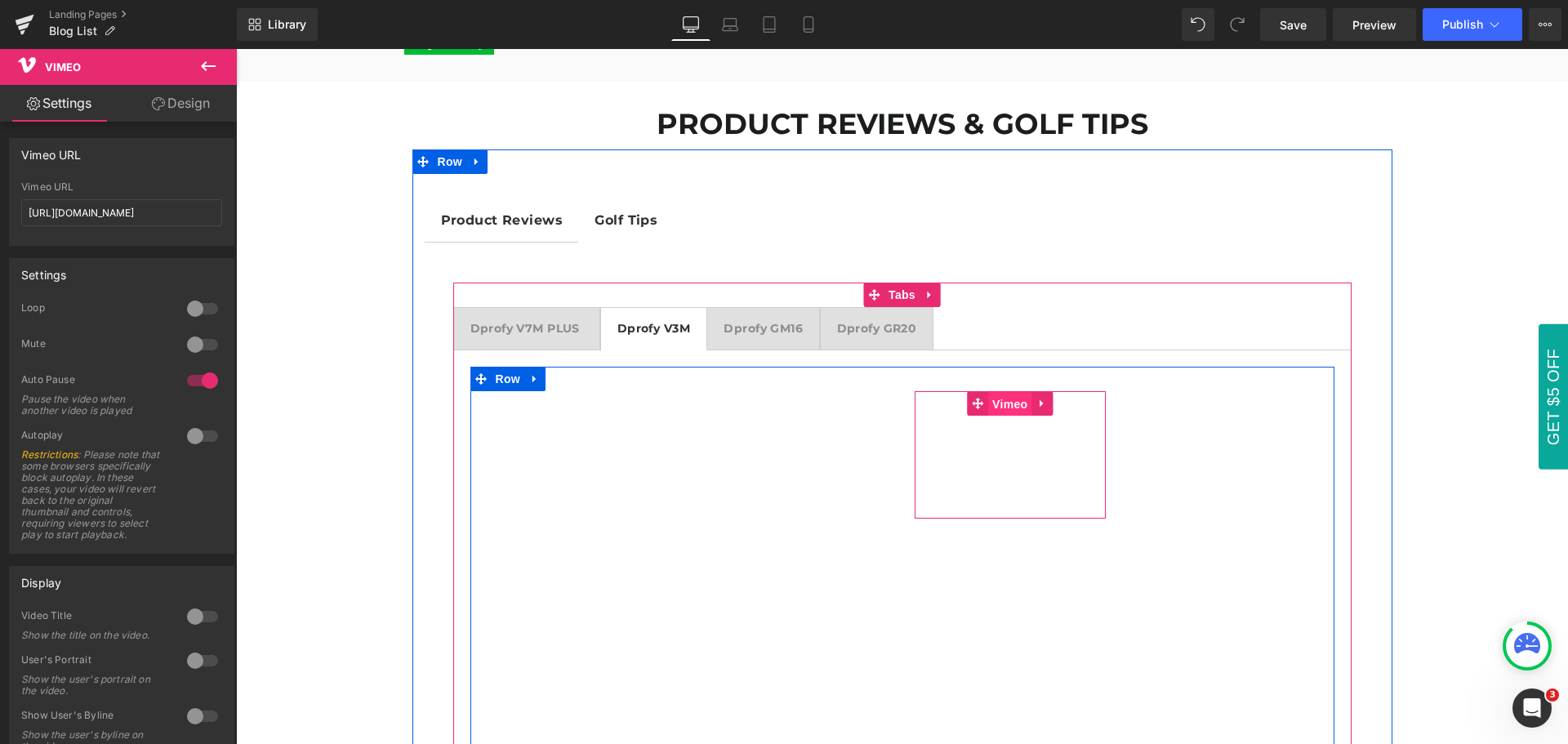
click at [1012, 405] on span "Vimeo" at bounding box center [1009, 404] width 43 height 24
click at [1003, 403] on span "Vimeo" at bounding box center [1009, 403] width 43 height 24
click at [1003, 404] on span "Vimeo" at bounding box center [1009, 403] width 43 height 24
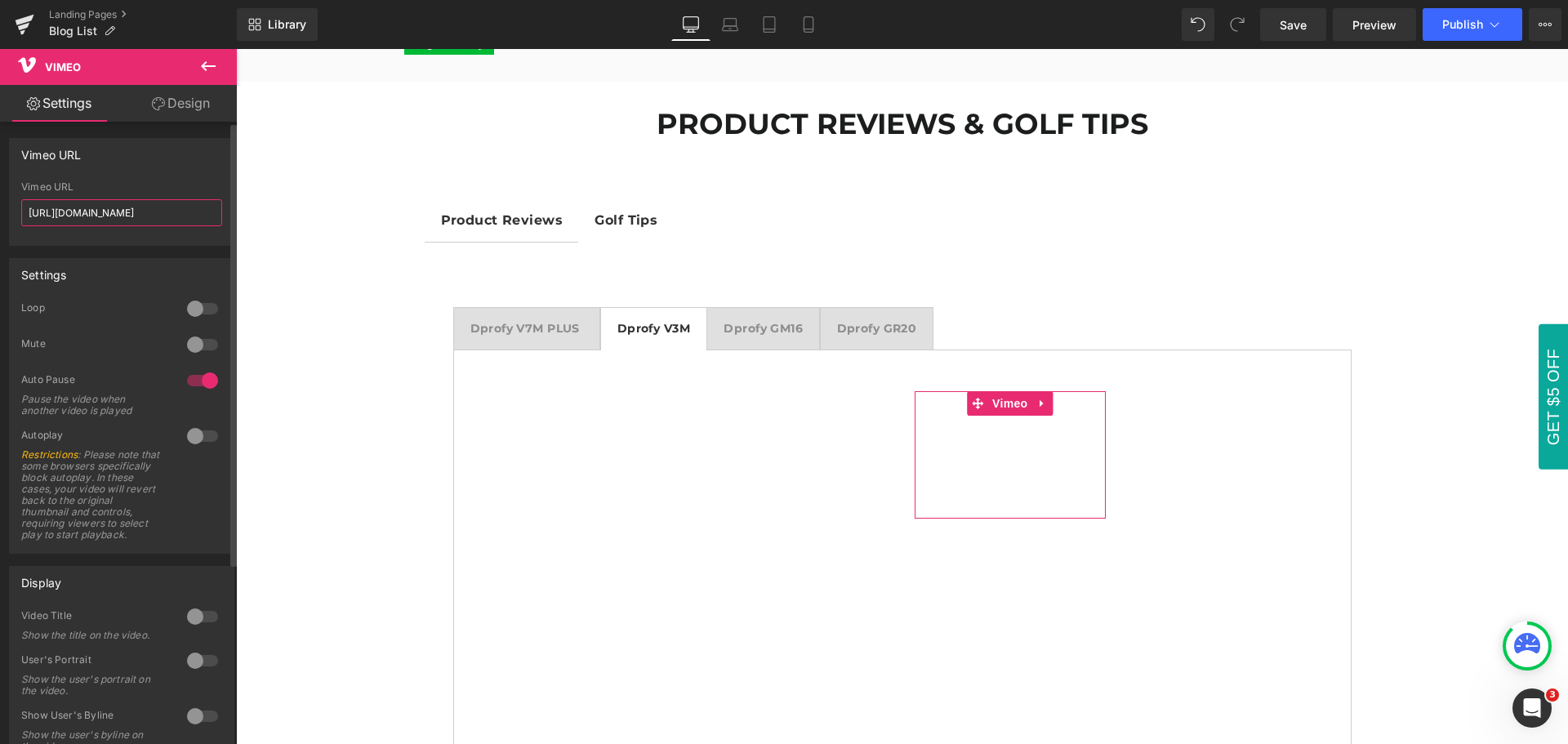
drag, startPoint x: 180, startPoint y: 207, endPoint x: 20, endPoint y: 210, distance: 160.0
click at [13, 208] on div "[URL][DOMAIN_NAME] Vimeo URL [URL][DOMAIN_NAME]" at bounding box center [121, 213] width 224 height 63
paste input "1109875773"
type input "[URL][DOMAIN_NAME]"
click at [146, 167] on div "Vimeo URL" at bounding box center [121, 154] width 224 height 31
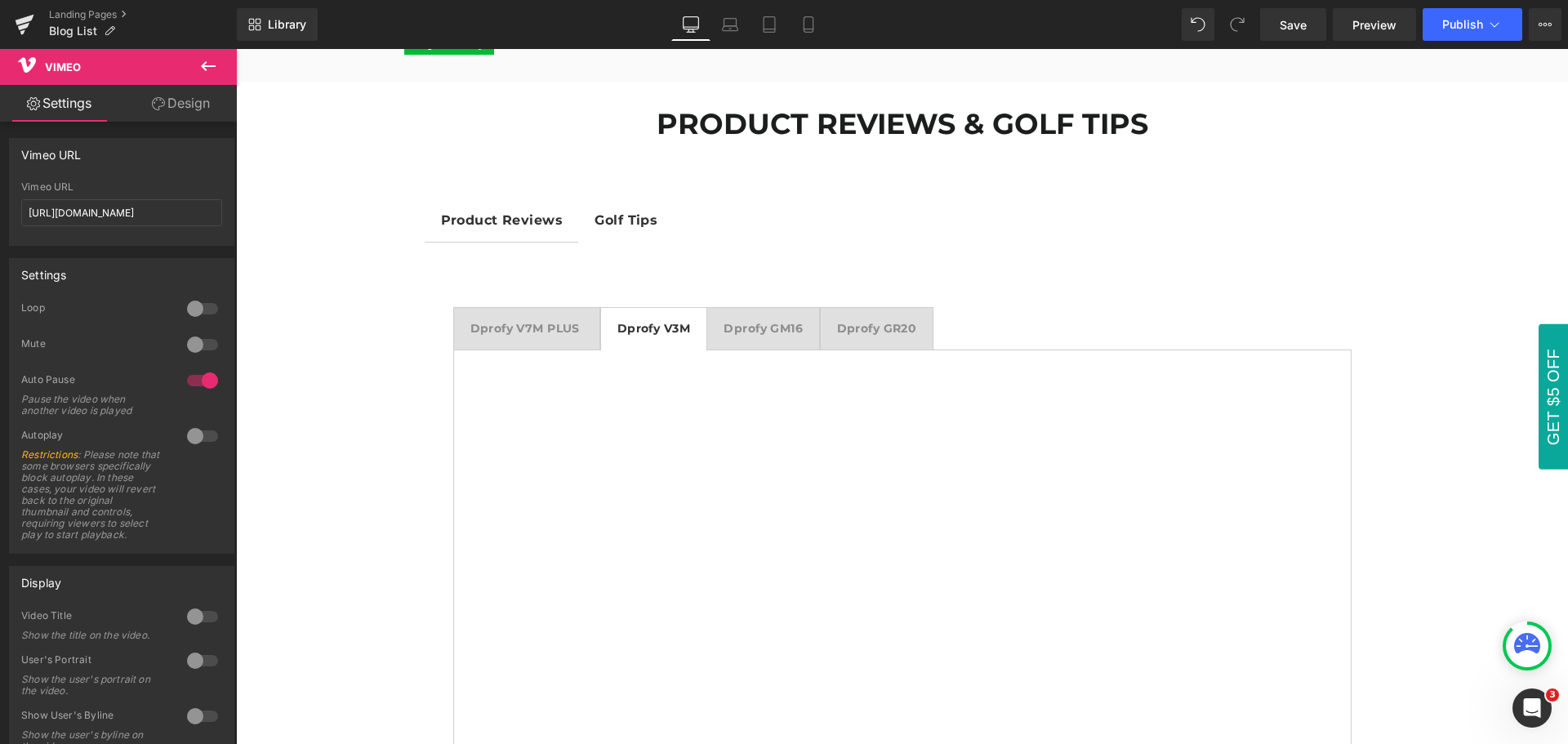
click at [206, 63] on icon at bounding box center [208, 66] width 20 height 20
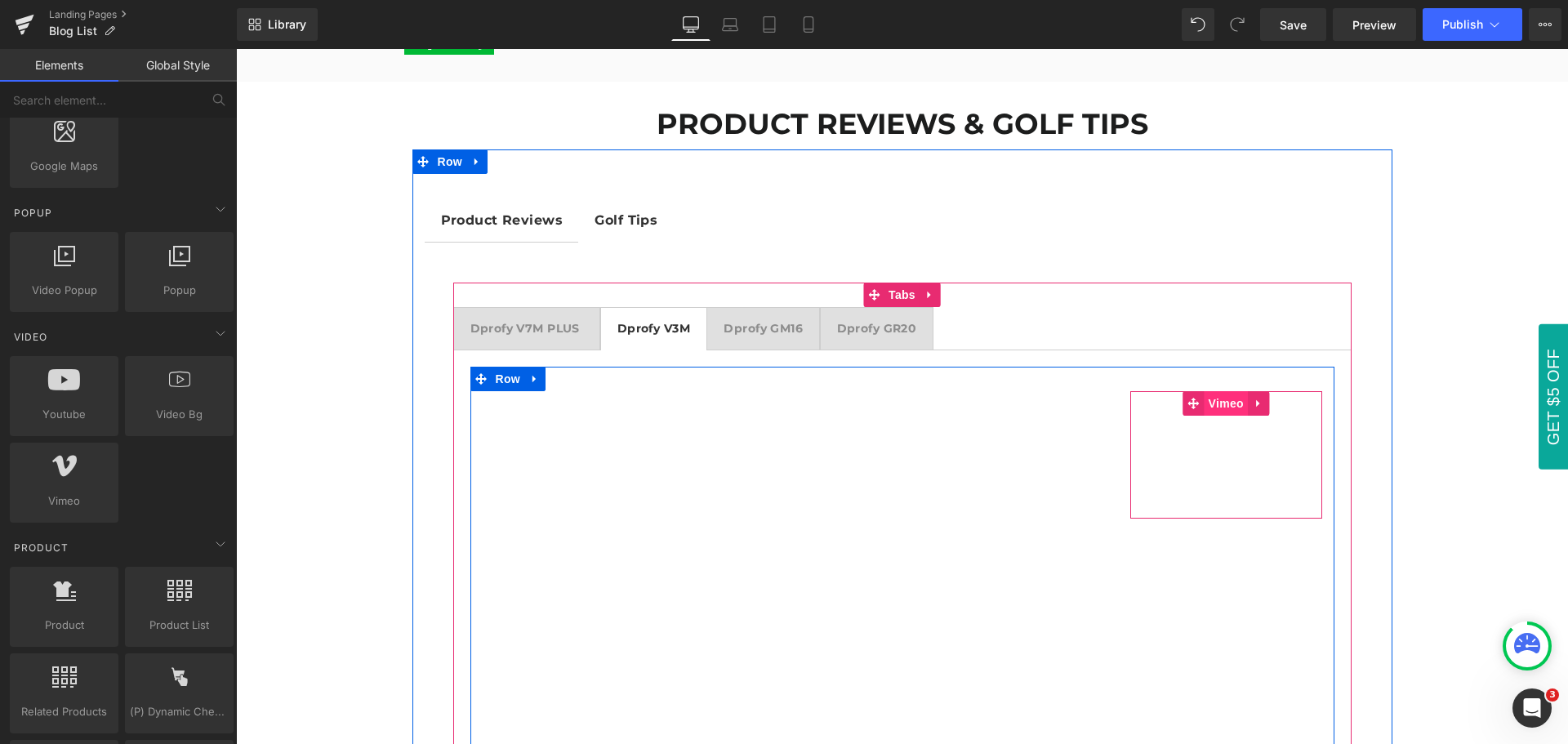
click at [1217, 407] on span "Vimeo" at bounding box center [1226, 403] width 43 height 24
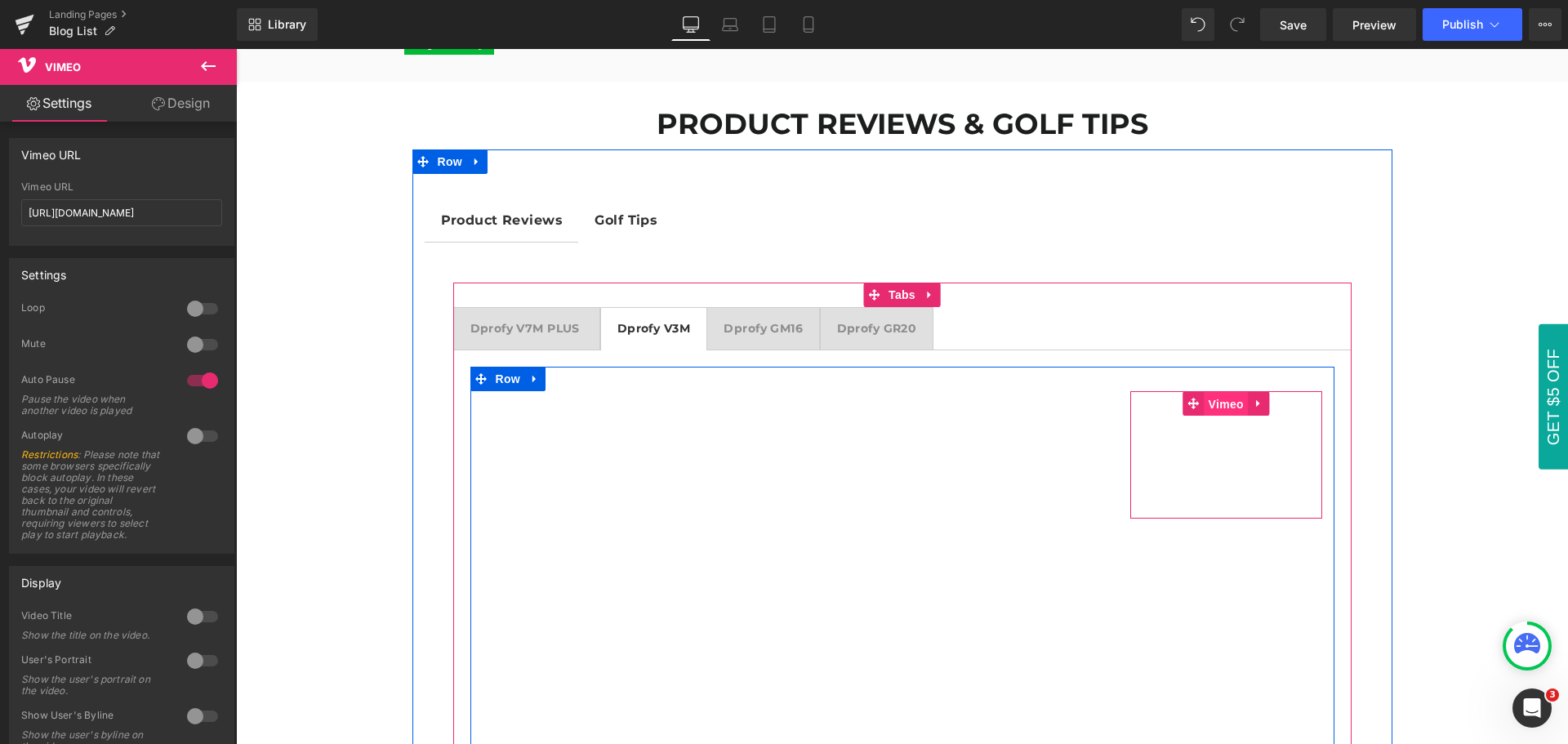
click at [1217, 407] on span "Vimeo" at bounding box center [1226, 404] width 43 height 24
click at [1219, 407] on span "Vimeo" at bounding box center [1226, 404] width 43 height 24
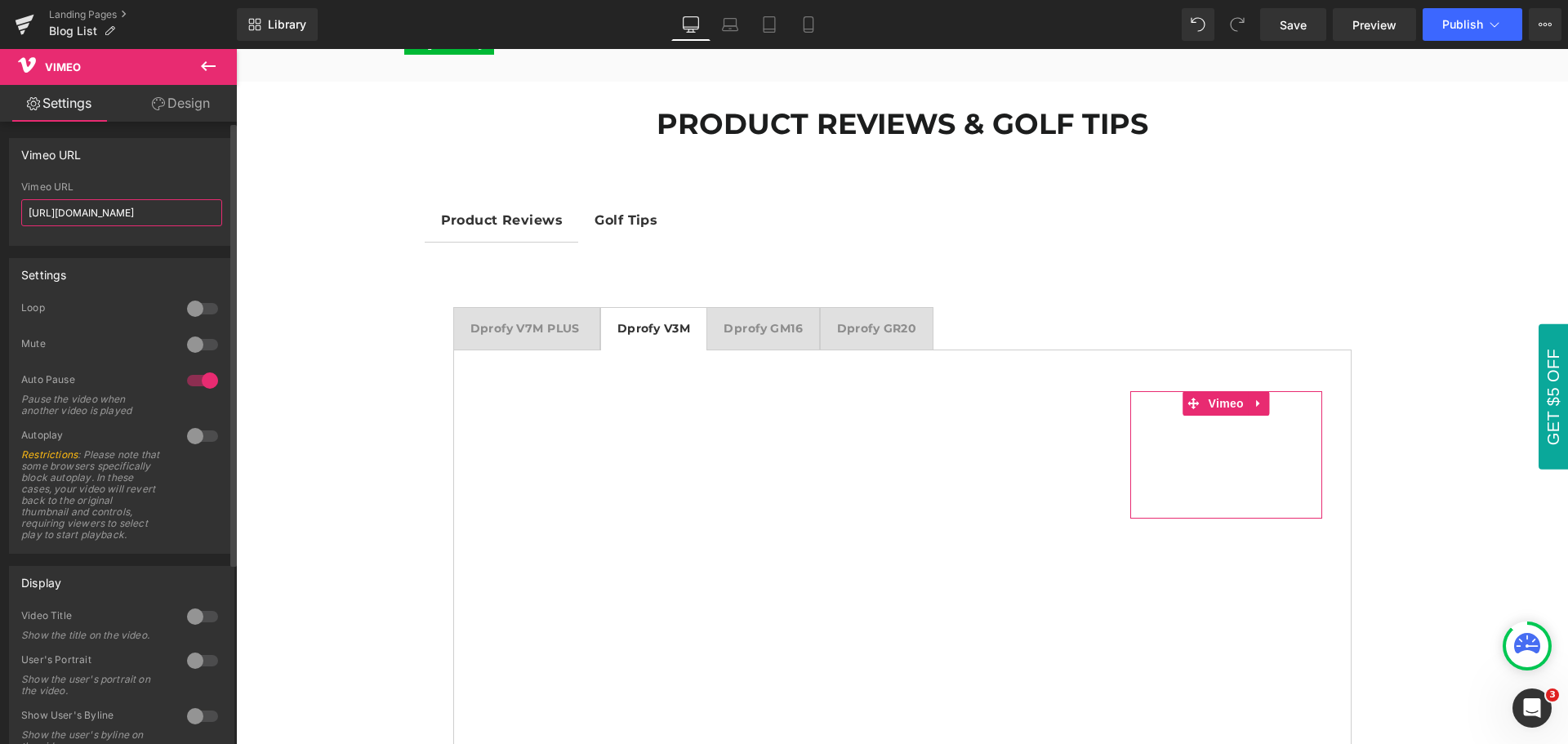
drag, startPoint x: 175, startPoint y: 215, endPoint x: 18, endPoint y: 212, distance: 157.0
click at [18, 212] on div "[URL][DOMAIN_NAME] Vimeo URL [URL][DOMAIN_NAME]" at bounding box center [121, 213] width 224 height 63
paste input "1109894471"
type input "[URL][DOMAIN_NAME]"
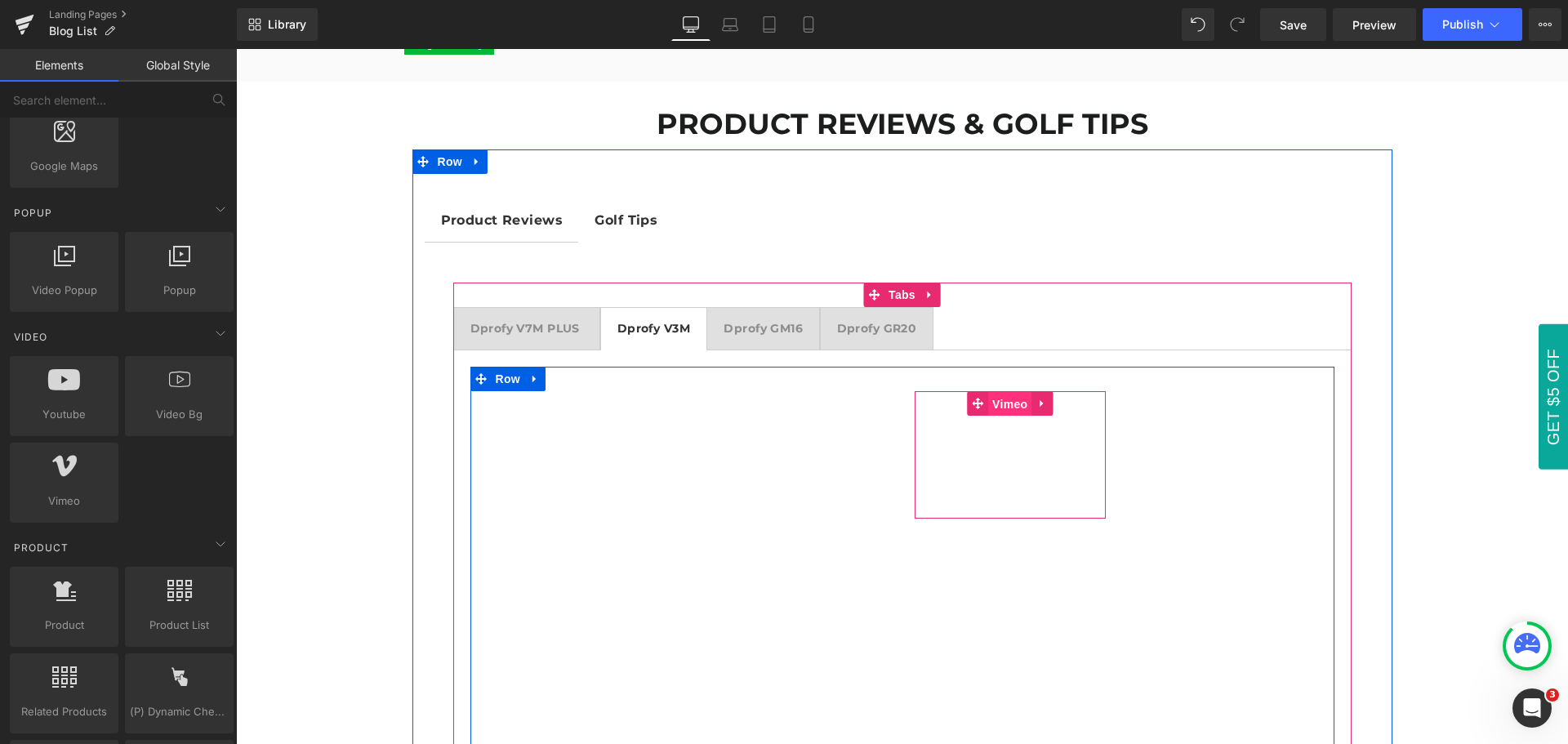
click at [1003, 397] on span "Vimeo" at bounding box center [1009, 404] width 43 height 24
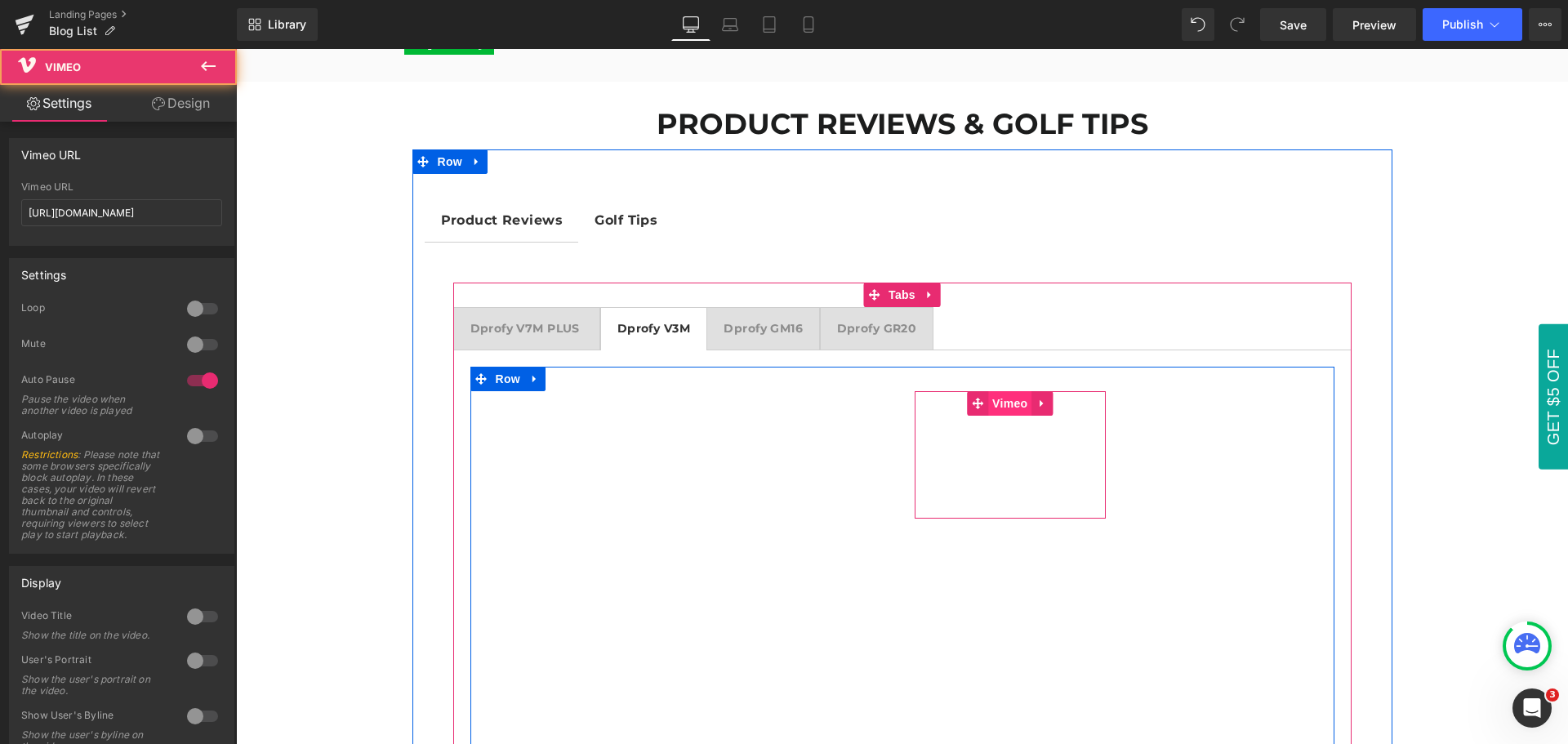
click at [1003, 397] on span "Vimeo" at bounding box center [1009, 403] width 43 height 24
click at [1000, 408] on span "Vimeo" at bounding box center [1009, 403] width 43 height 24
click at [1000, 408] on span "Vimeo" at bounding box center [1009, 404] width 43 height 24
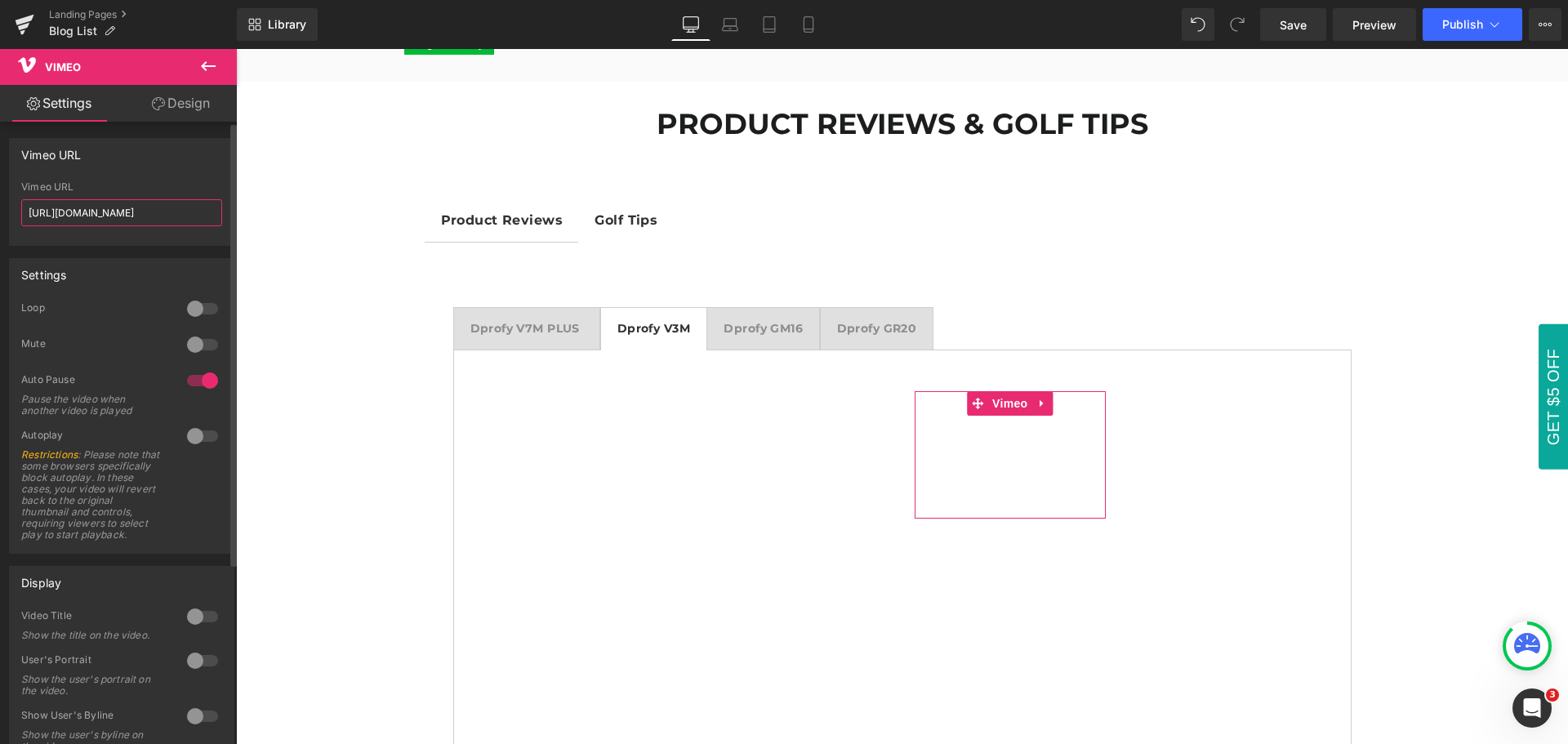
drag, startPoint x: 183, startPoint y: 217, endPoint x: 40, endPoint y: 211, distance: 143.1
click at [22, 209] on input "[URL][DOMAIN_NAME]" at bounding box center [121, 213] width 201 height 27
click at [109, 164] on div "Vimeo URL" at bounding box center [121, 154] width 224 height 31
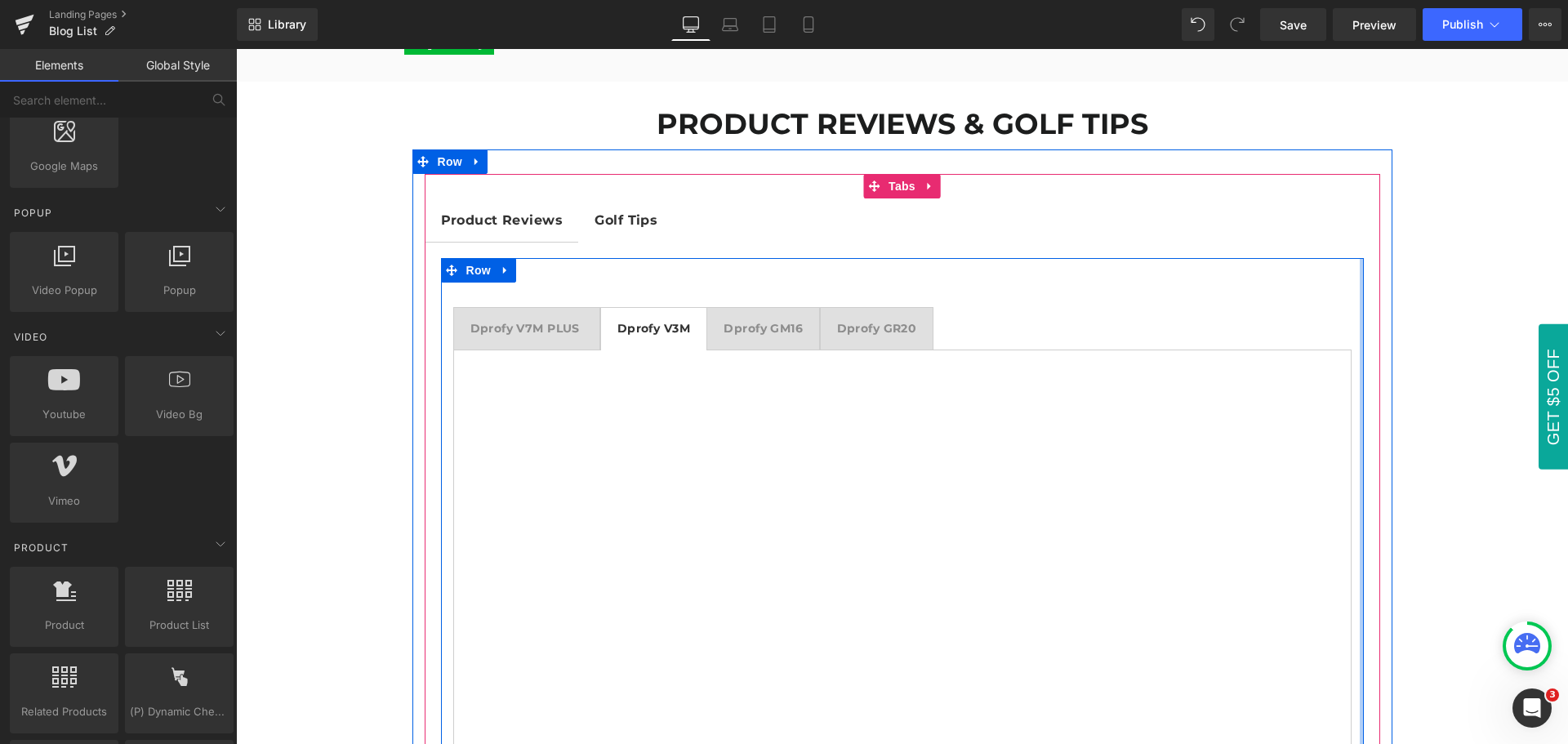
scroll to position [245, 0]
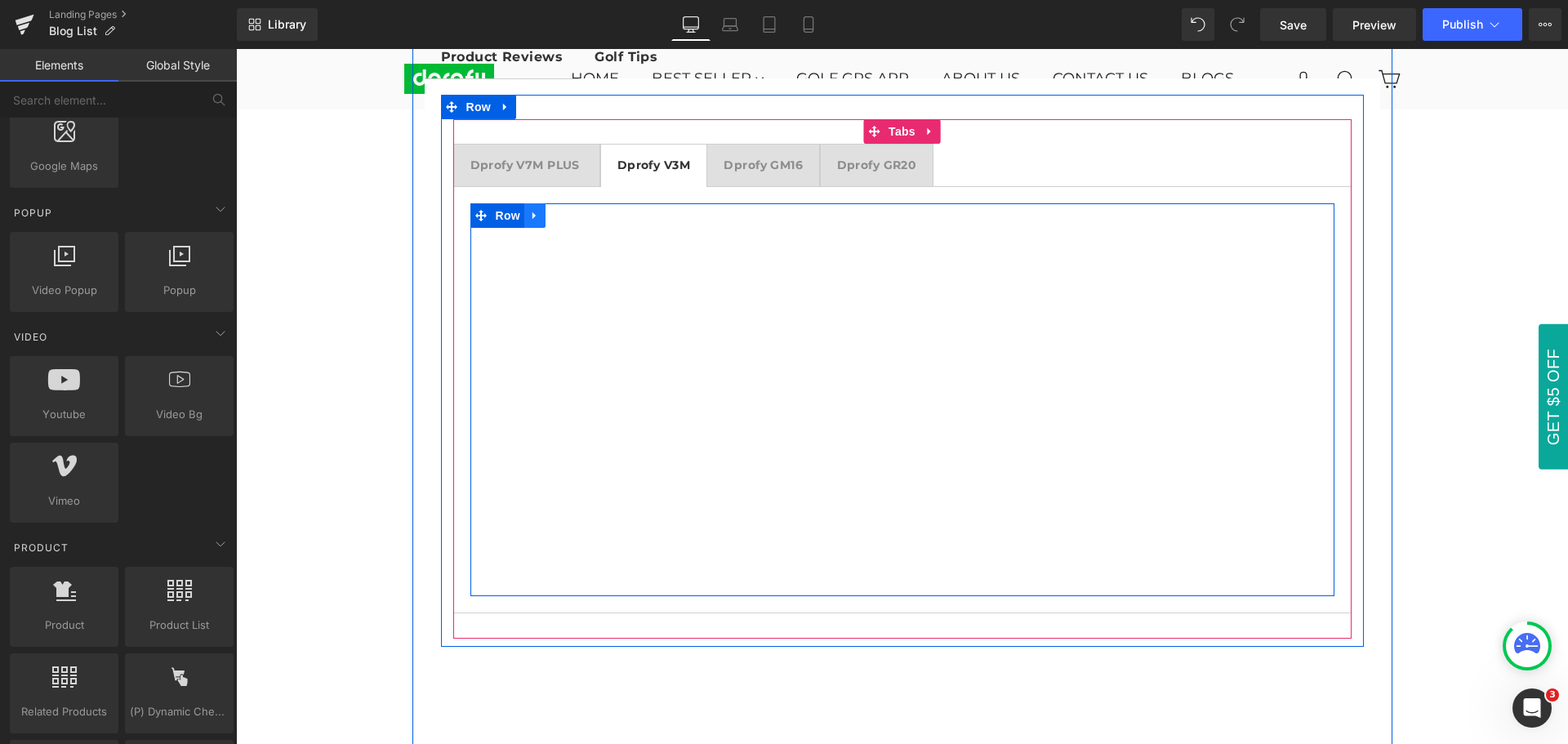
click at [529, 220] on icon at bounding box center [534, 215] width 12 height 13
click at [550, 217] on icon at bounding box center [556, 215] width 12 height 12
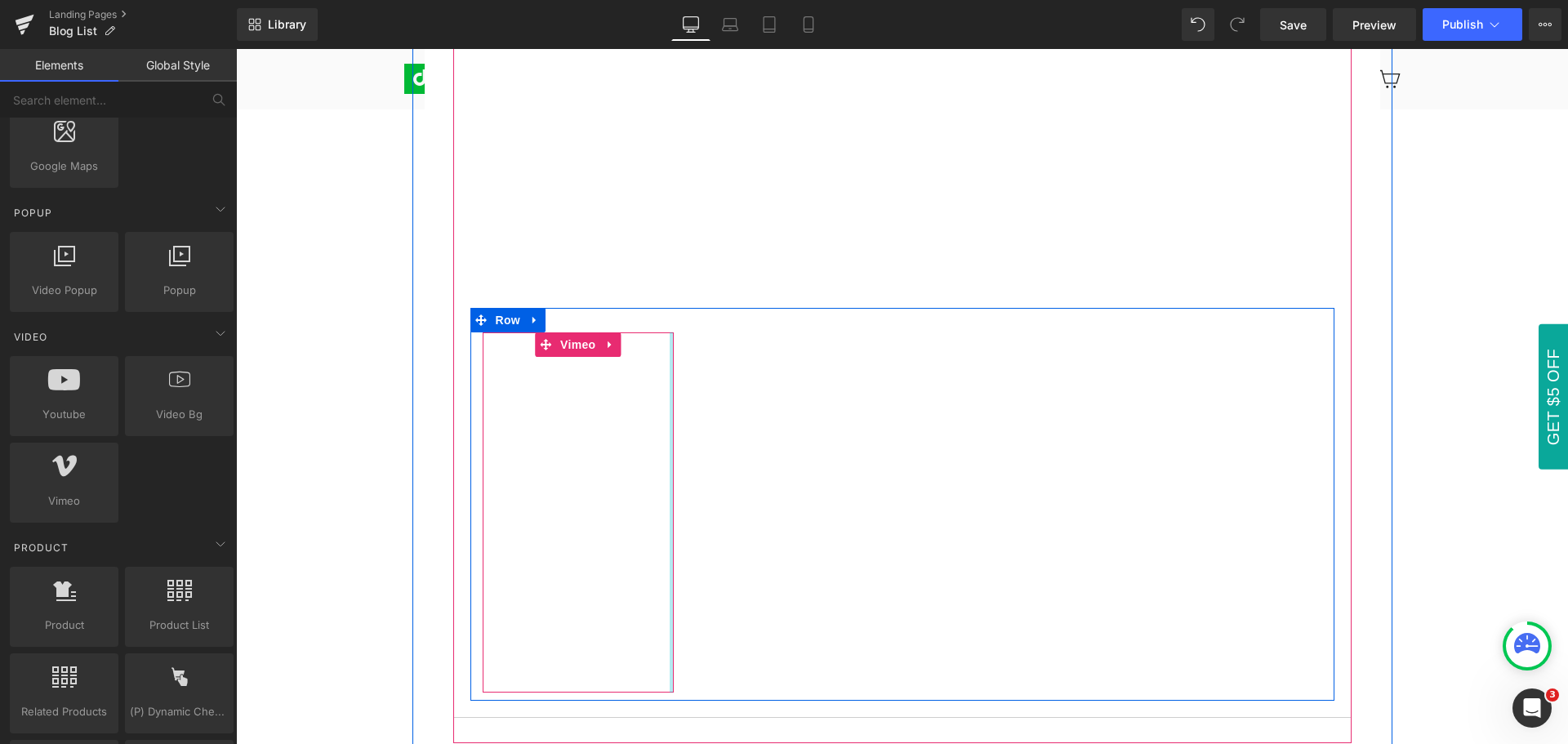
scroll to position [481, 0]
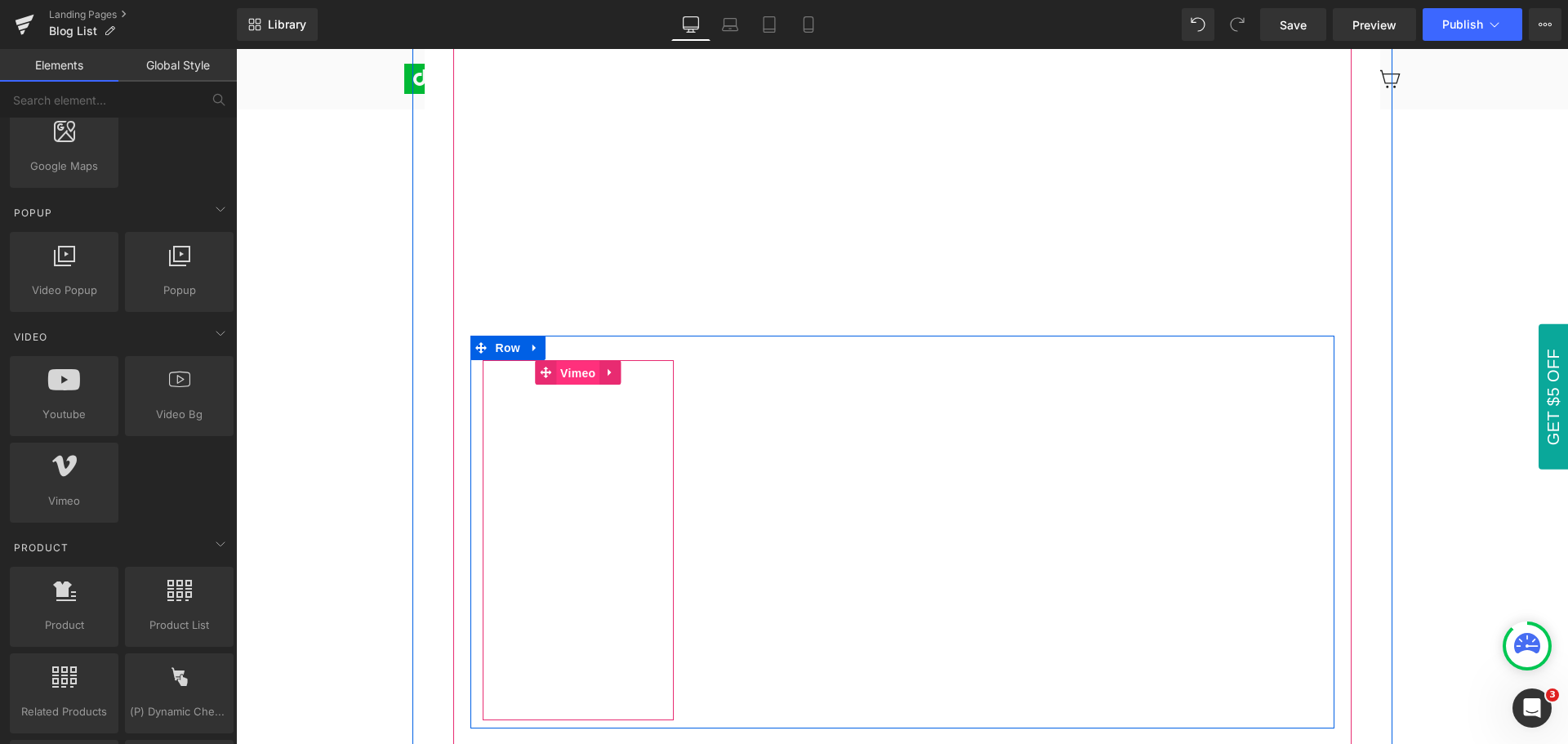
click at [572, 376] on span "Vimeo" at bounding box center [578, 373] width 43 height 24
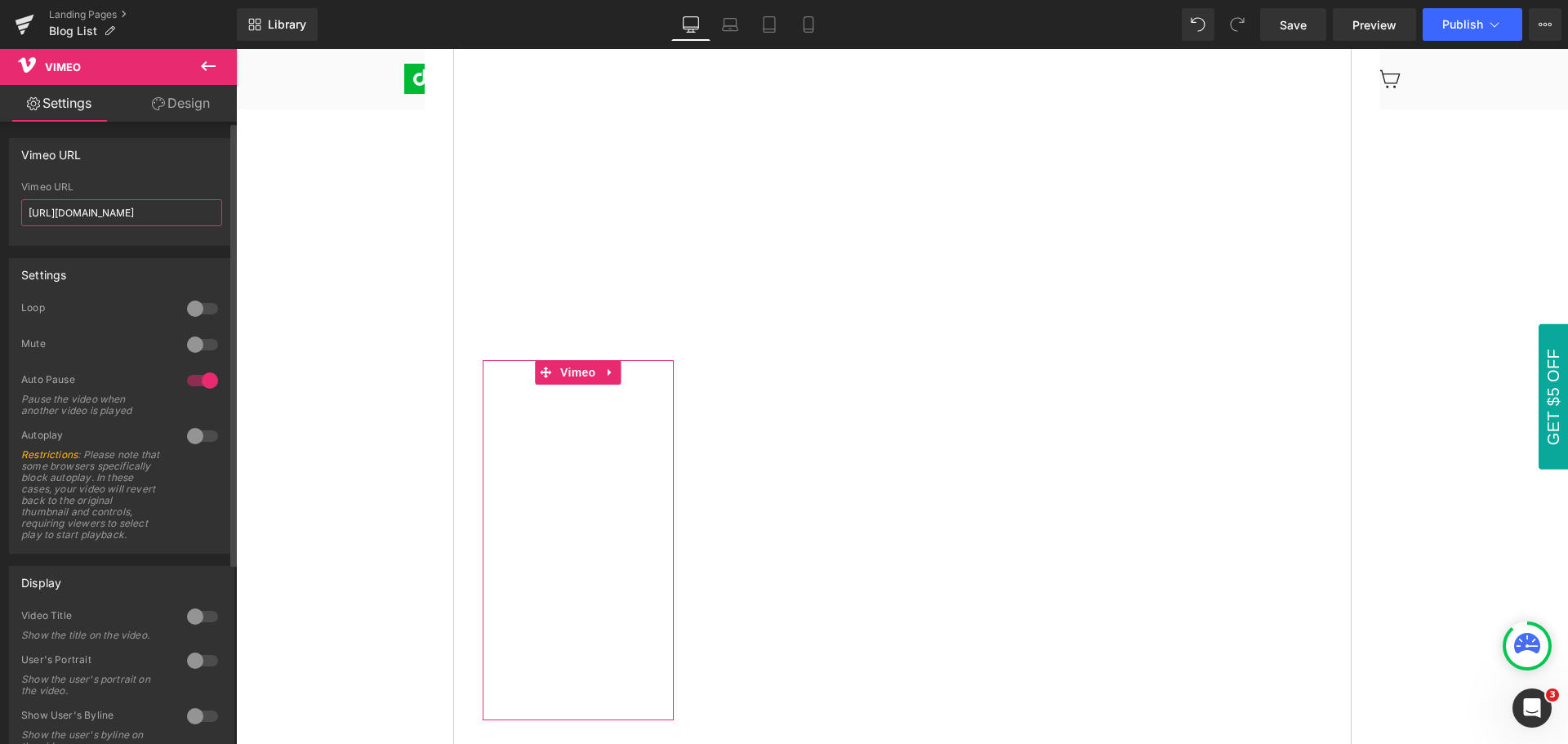
drag, startPoint x: 179, startPoint y: 215, endPoint x: 16, endPoint y: 208, distance: 163.2
click at [16, 208] on div "[URL][DOMAIN_NAME] Vimeo URL [URL][DOMAIN_NAME]" at bounding box center [121, 213] width 224 height 63
paste input "907532"
type input "[URL][DOMAIN_NAME]"
click at [96, 175] on div "Vimeo URL [URL][DOMAIN_NAME] Vimeo URL [URL][DOMAIN_NAME]" at bounding box center [121, 191] width 225 height 108
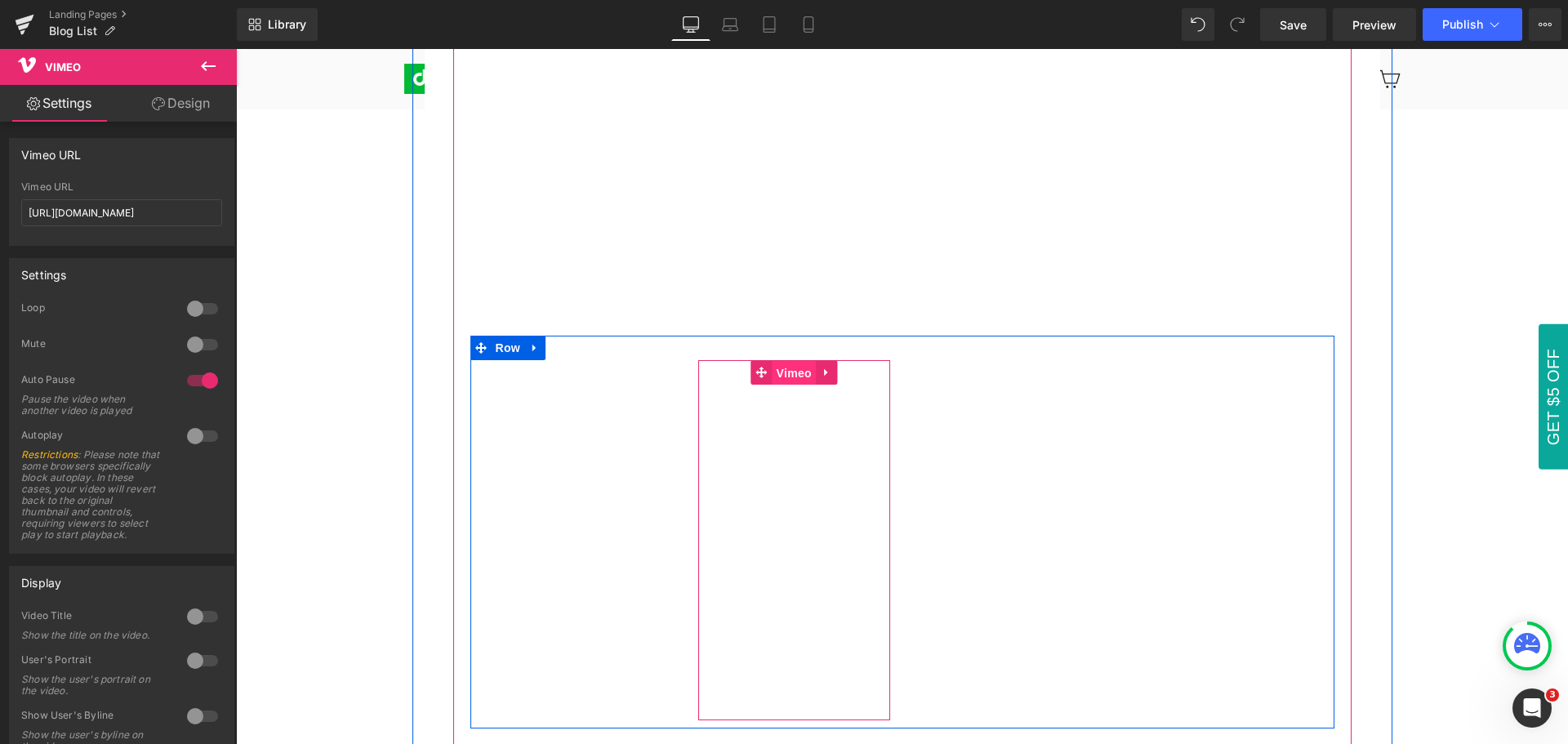
click at [785, 374] on span "Vimeo" at bounding box center [794, 373] width 43 height 24
click at [784, 376] on span "Vimeo" at bounding box center [794, 372] width 43 height 24
click at [786, 375] on span "Vimeo" at bounding box center [794, 372] width 43 height 24
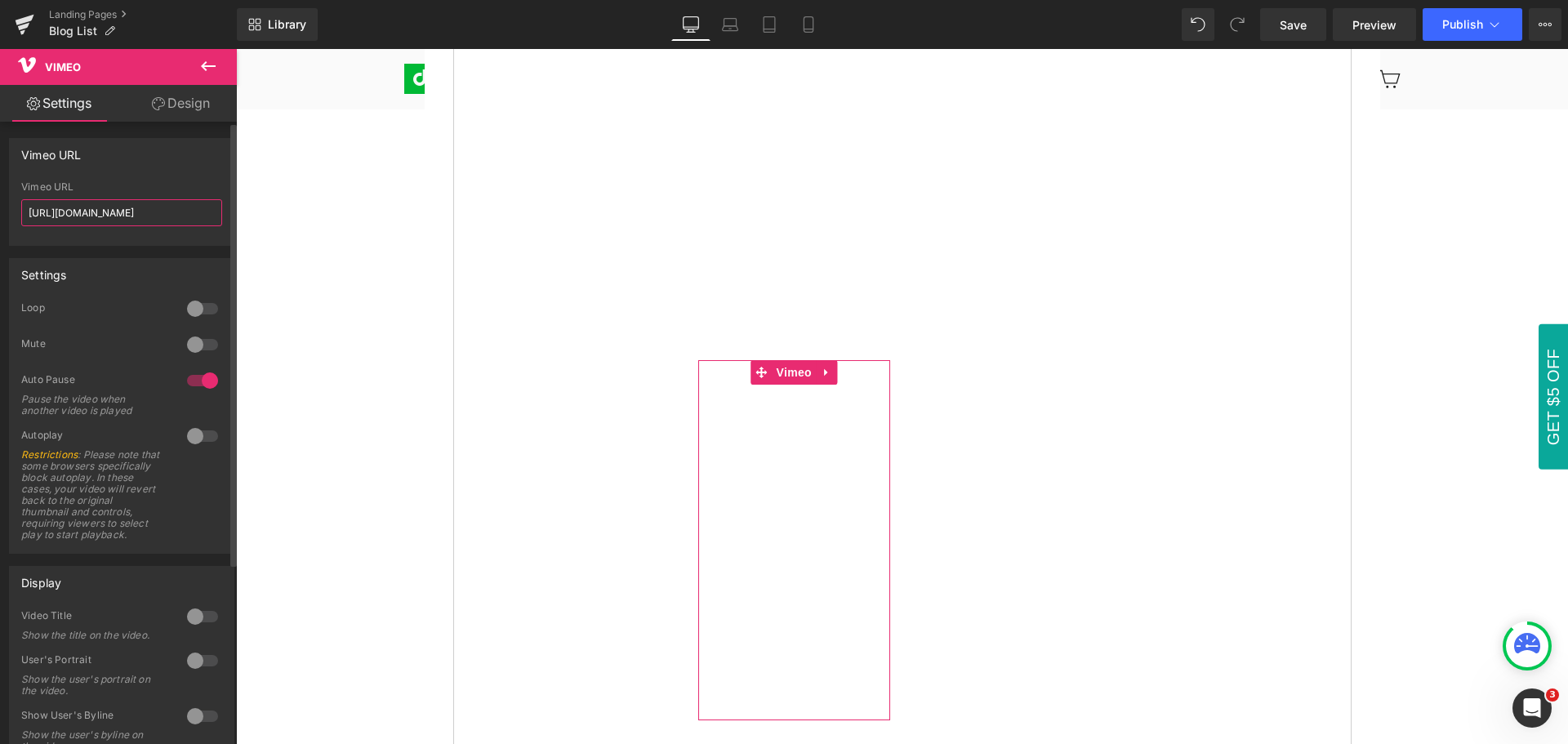
drag, startPoint x: 176, startPoint y: 212, endPoint x: 17, endPoint y: 213, distance: 159.0
click at [17, 213] on div "[URL][DOMAIN_NAME] Vimeo URL [URL][DOMAIN_NAME]" at bounding box center [121, 213] width 224 height 63
paste input "9901979"
type input "[URL][DOMAIN_NAME]"
click at [96, 171] on div "Vimeo URL [URL][DOMAIN_NAME] Vimeo URL [URL][DOMAIN_NAME]" at bounding box center [121, 191] width 225 height 108
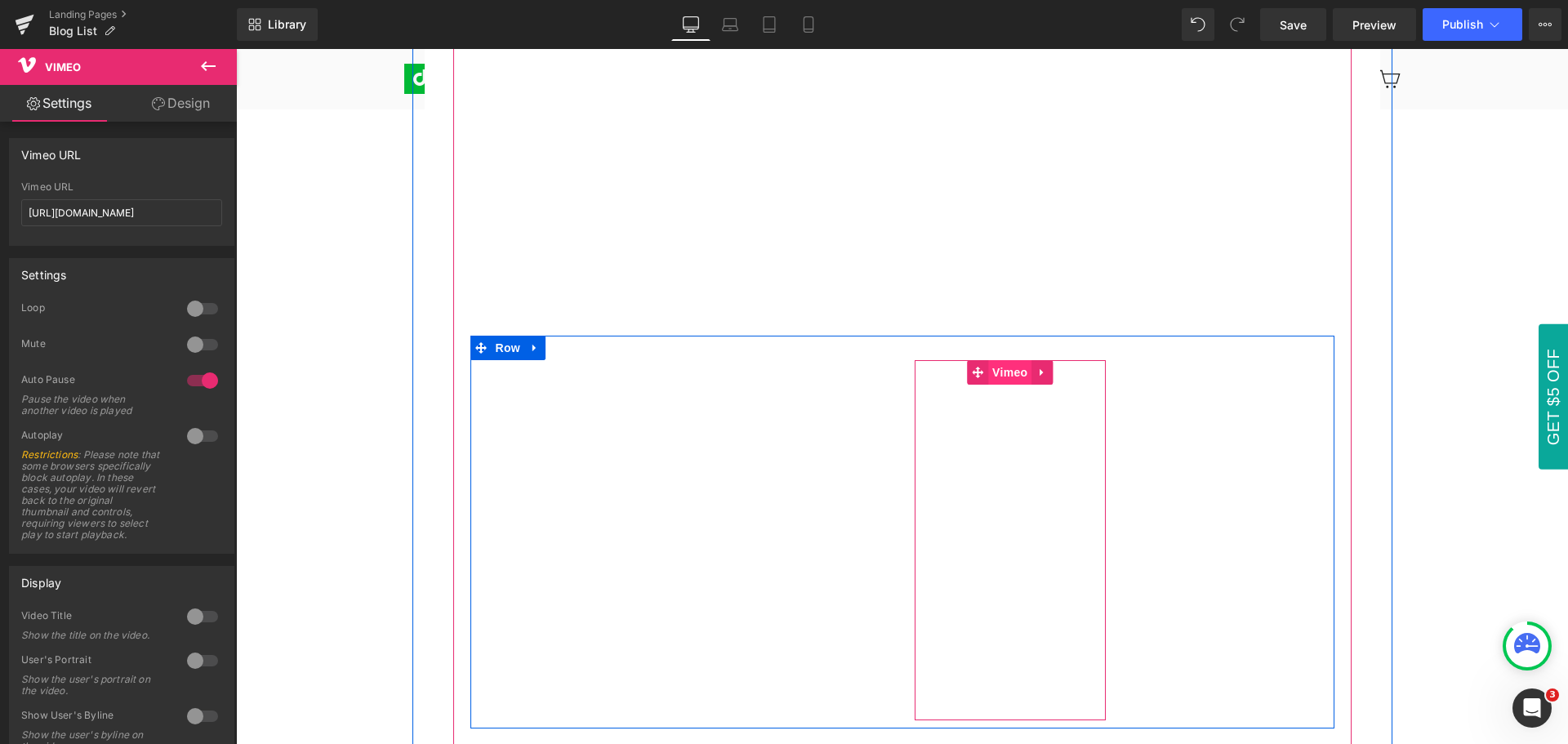
click at [1006, 374] on span "Vimeo" at bounding box center [1009, 372] width 43 height 24
click at [1003, 374] on span "Vimeo" at bounding box center [1009, 372] width 43 height 24
click at [1001, 371] on span "Vimeo" at bounding box center [1009, 372] width 43 height 24
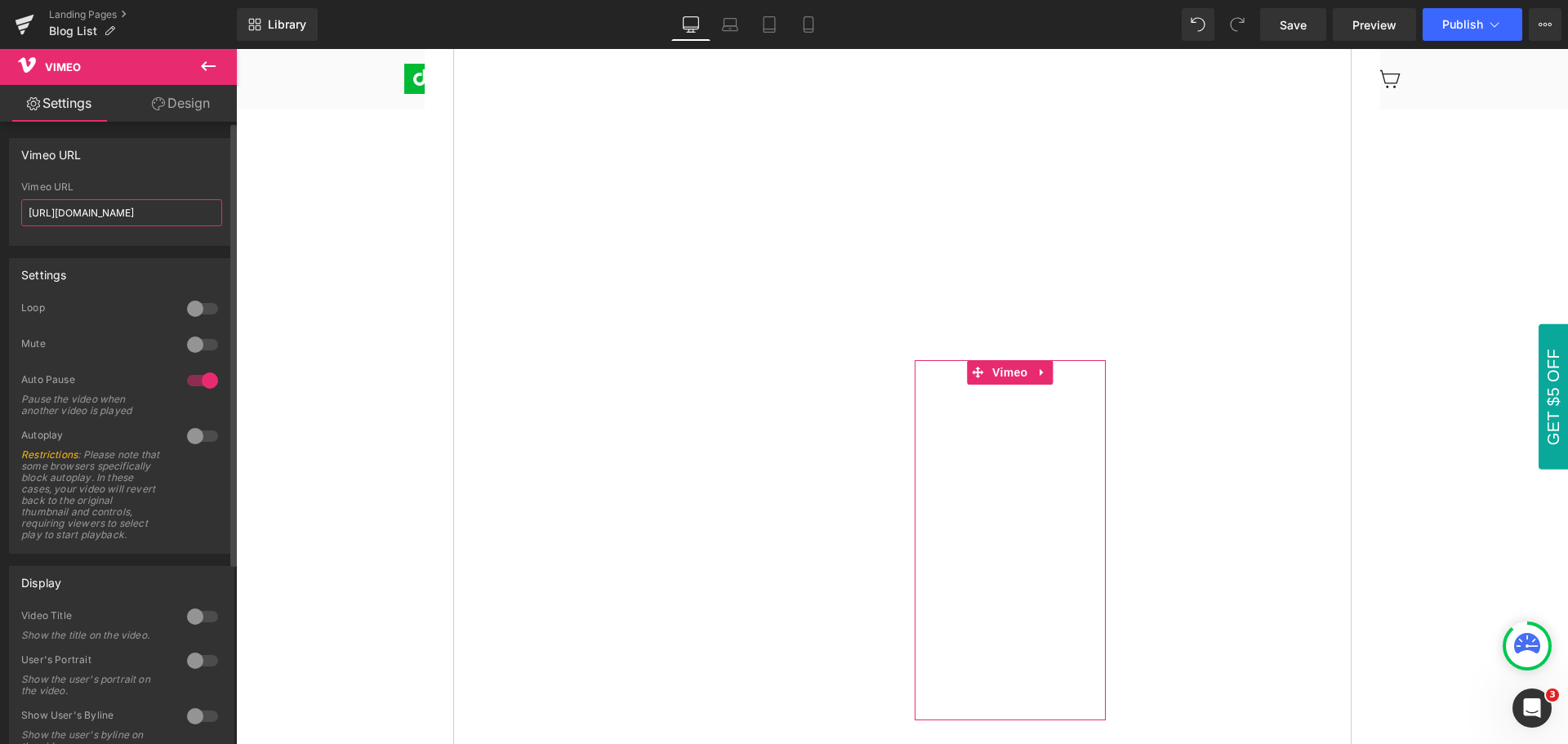
drag, startPoint x: 184, startPoint y: 214, endPoint x: 17, endPoint y: 211, distance: 167.0
click at [17, 211] on div "[URL][DOMAIN_NAME] Vimeo URL [URL][DOMAIN_NAME]" at bounding box center [121, 213] width 224 height 63
paste input "69921"
type input "[URL][DOMAIN_NAME]"
click at [129, 163] on div "Vimeo URL" at bounding box center [121, 154] width 224 height 31
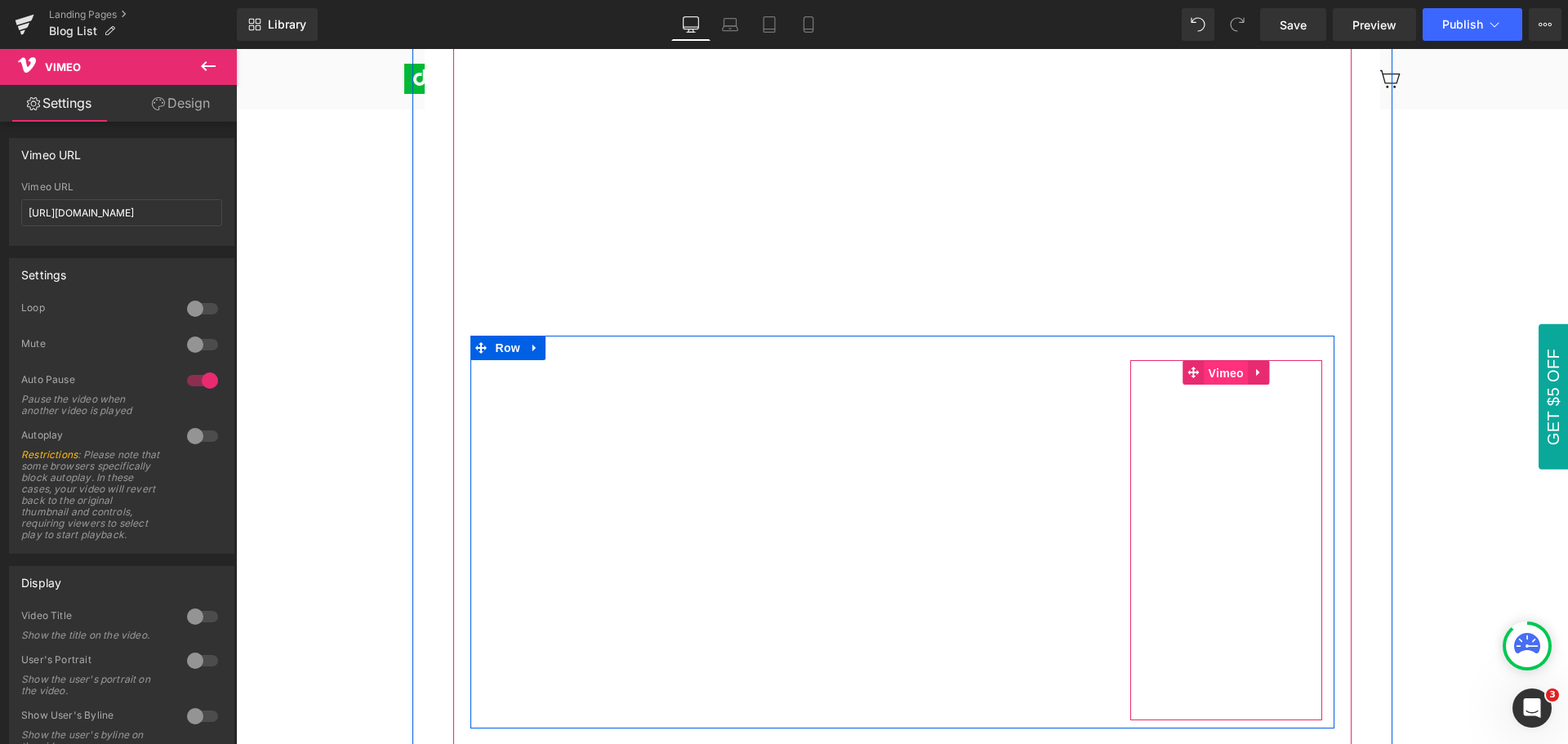
click at [1221, 377] on span "Vimeo" at bounding box center [1226, 373] width 43 height 24
click at [1218, 377] on span "Vimeo" at bounding box center [1226, 373] width 43 height 24
click at [1218, 377] on span "Vimeo" at bounding box center [1226, 372] width 43 height 24
click at [1219, 374] on span "Vimeo" at bounding box center [1226, 373] width 43 height 24
click at [1218, 374] on span "Vimeo" at bounding box center [1226, 372] width 43 height 24
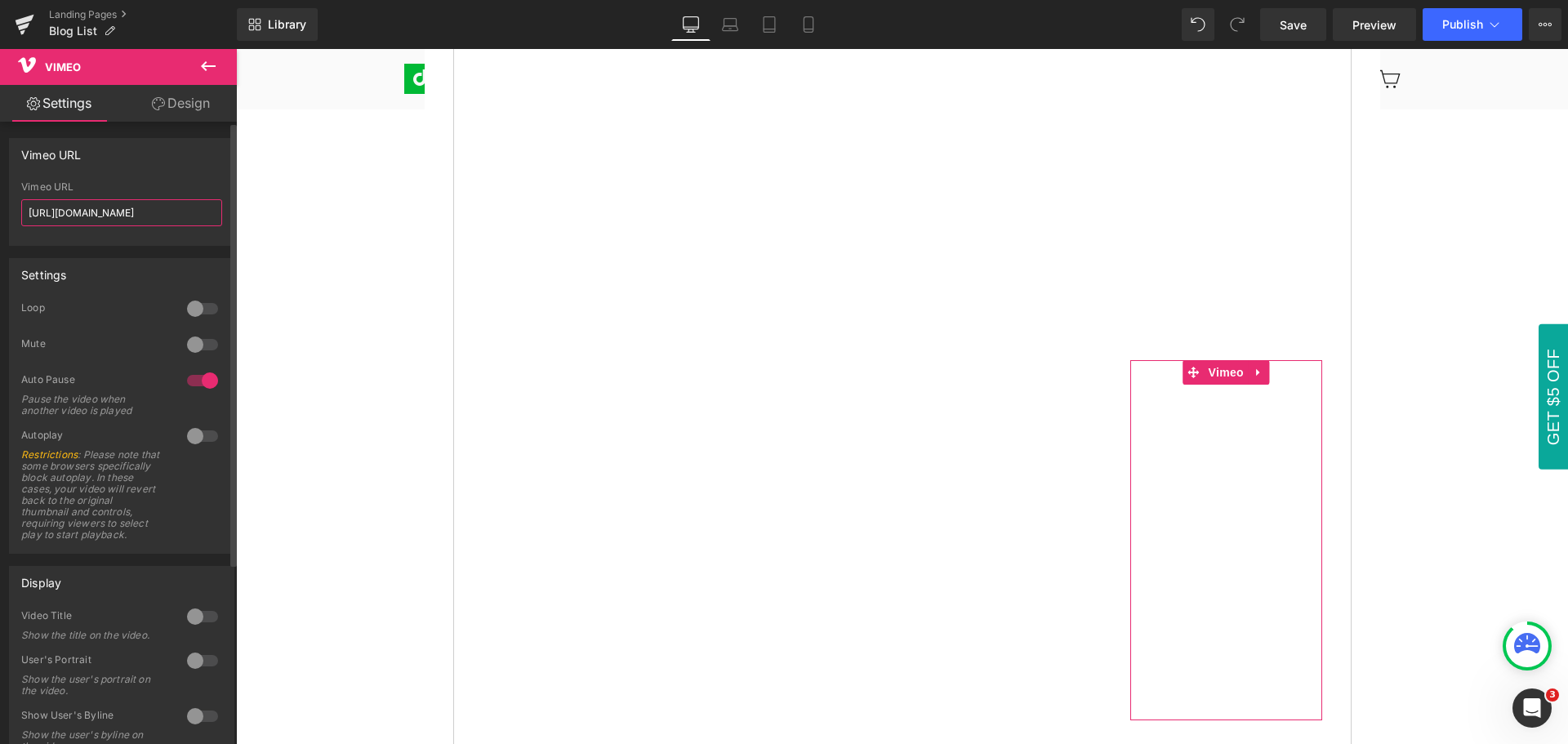
drag, startPoint x: 177, startPoint y: 212, endPoint x: 14, endPoint y: 212, distance: 163.0
click at [14, 212] on div "[URL][DOMAIN_NAME] Vimeo URL [URL][DOMAIN_NAME]" at bounding box center [121, 213] width 224 height 63
paste input "7171"
type input "[URL][DOMAIN_NAME]"
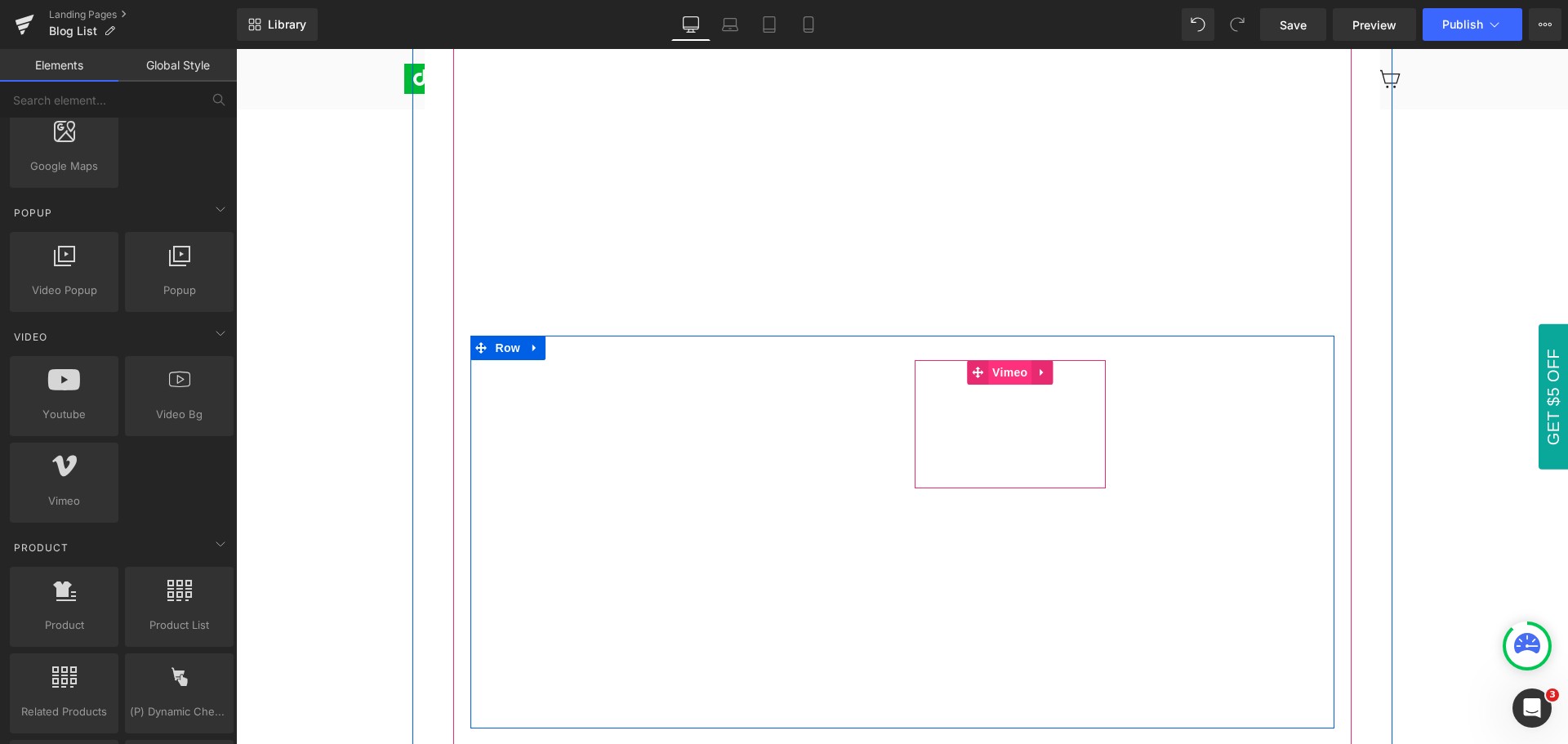
click at [997, 373] on span "Vimeo" at bounding box center [1009, 372] width 43 height 24
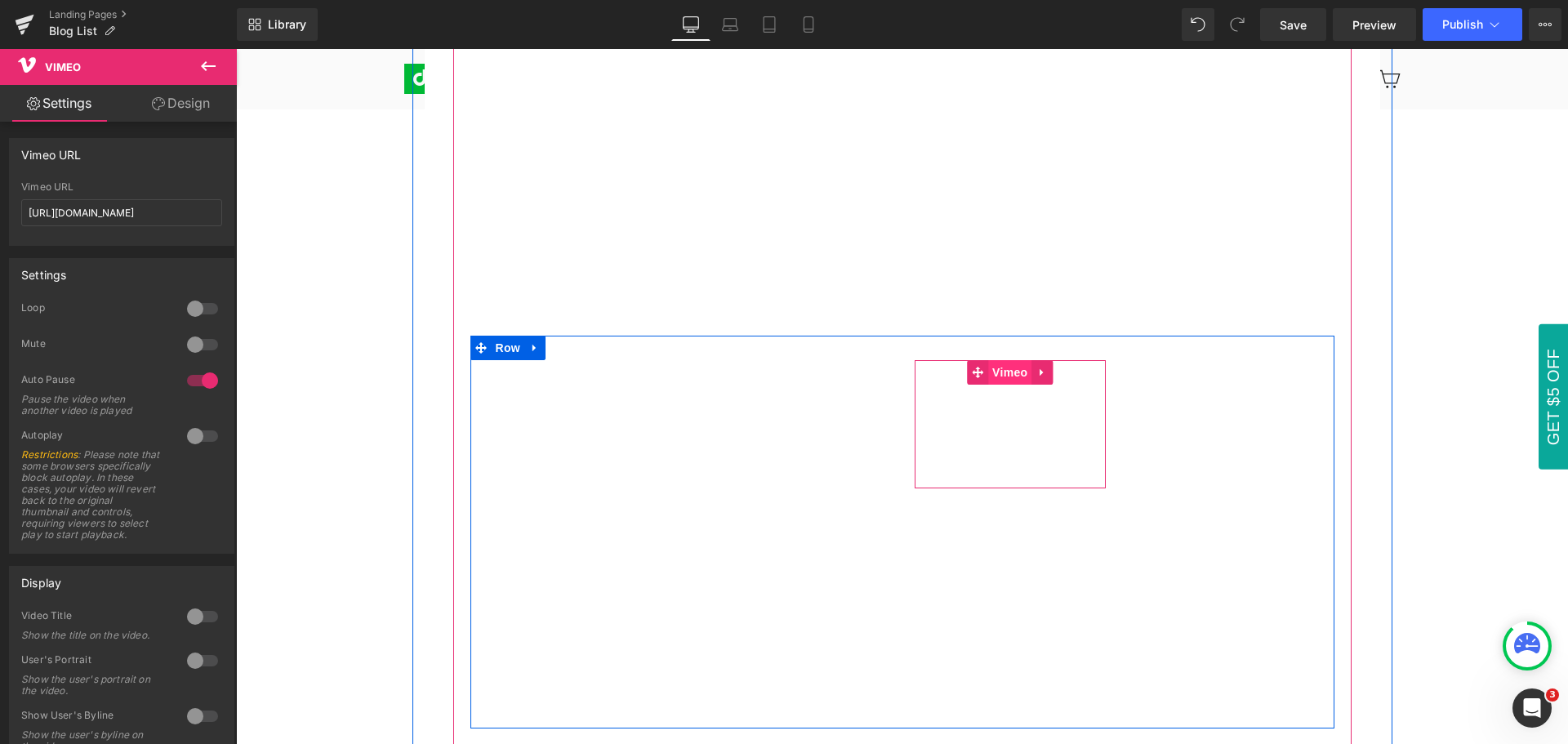
click at [1002, 373] on span "Vimeo" at bounding box center [1009, 372] width 43 height 24
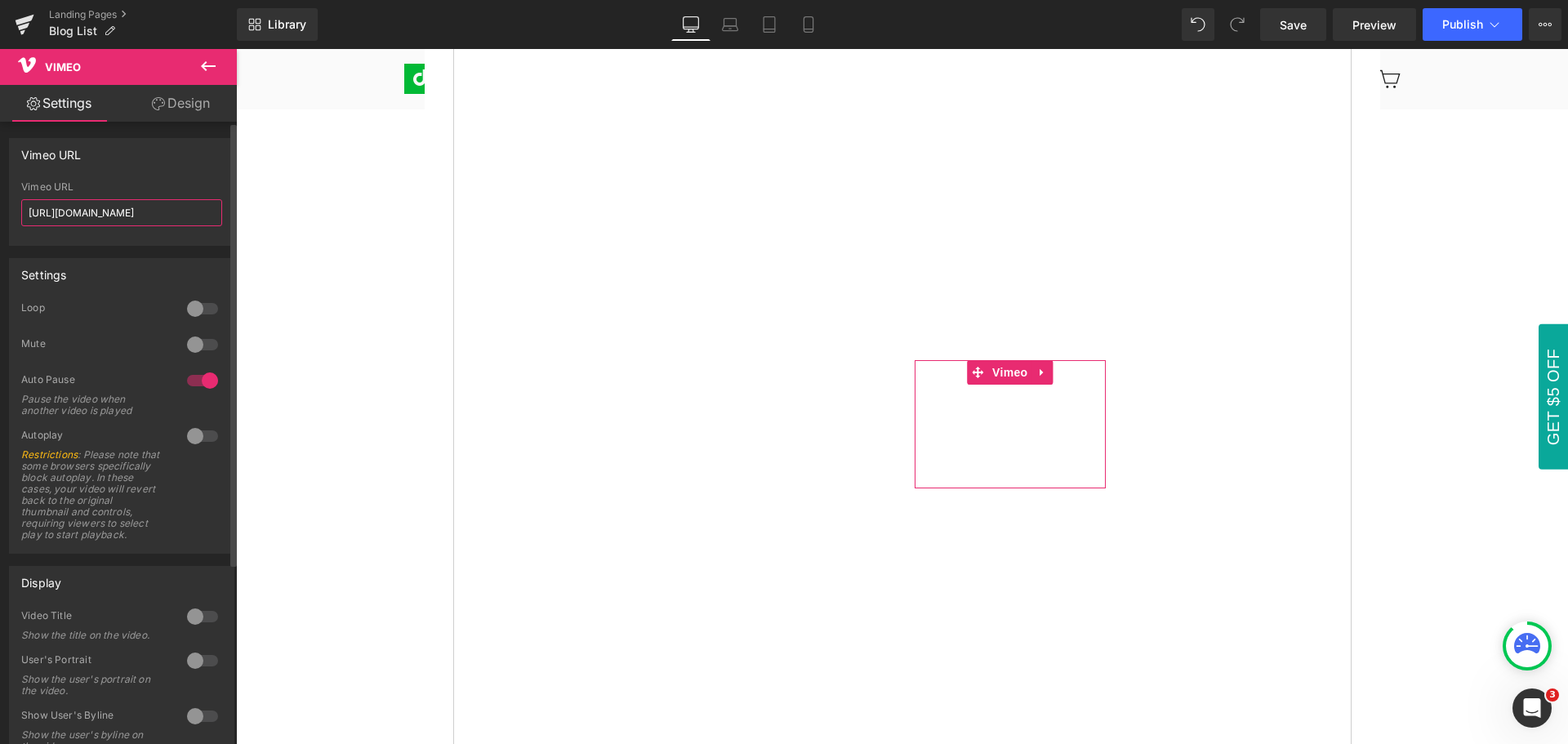
drag, startPoint x: 184, startPoint y: 213, endPoint x: 13, endPoint y: 212, distance: 171.0
click at [13, 212] on div "[URL][DOMAIN_NAME] Vimeo URL [URL][DOMAIN_NAME]" at bounding box center [121, 213] width 224 height 63
click at [162, 168] on div "Vimeo URL" at bounding box center [121, 154] width 224 height 31
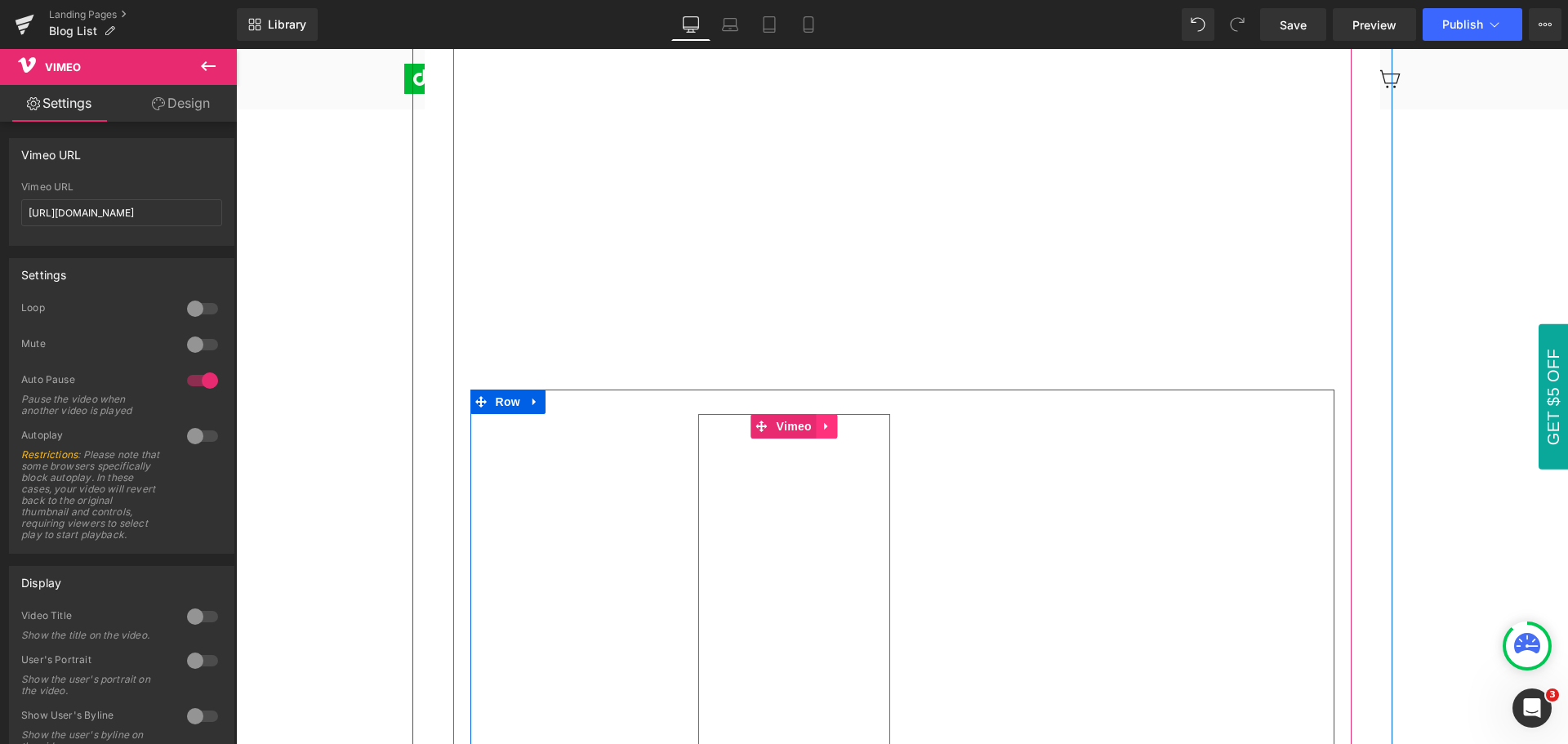
scroll to position [399, 0]
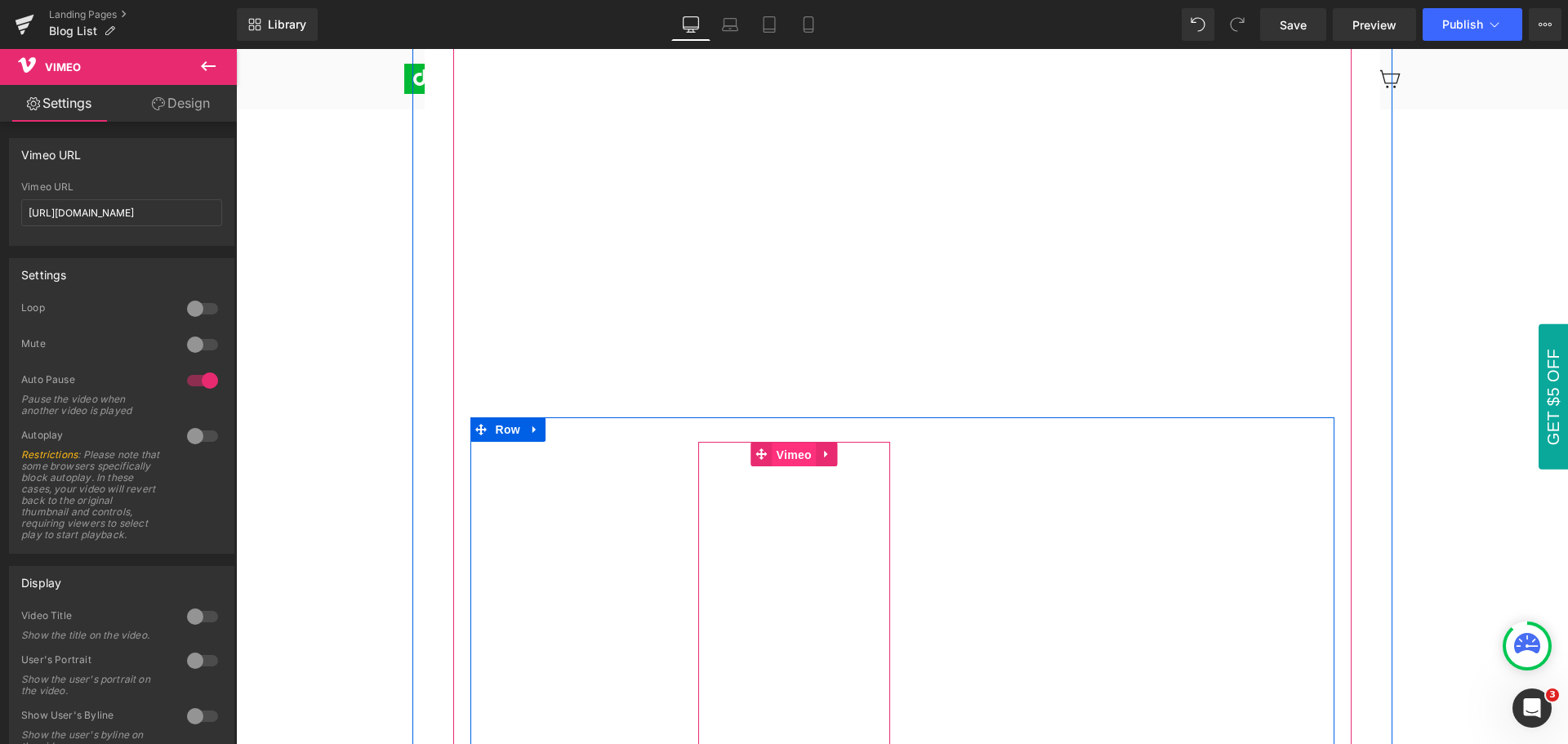
click at [788, 455] on span "Vimeo" at bounding box center [794, 454] width 43 height 24
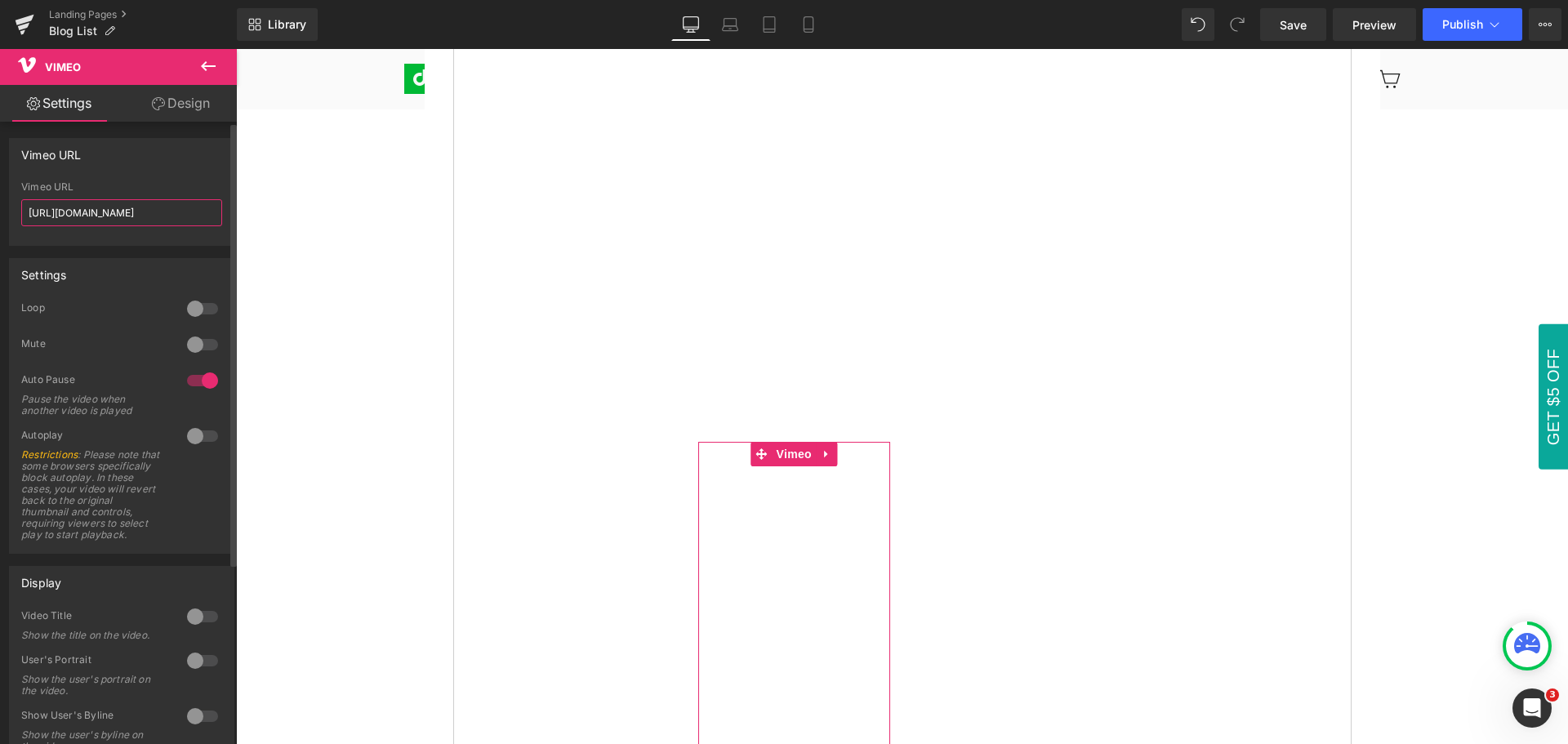
drag, startPoint x: 184, startPoint y: 212, endPoint x: 16, endPoint y: 213, distance: 168.0
click at [16, 213] on div "[URL][DOMAIN_NAME] Vimeo URL [URL][DOMAIN_NAME]" at bounding box center [121, 213] width 224 height 63
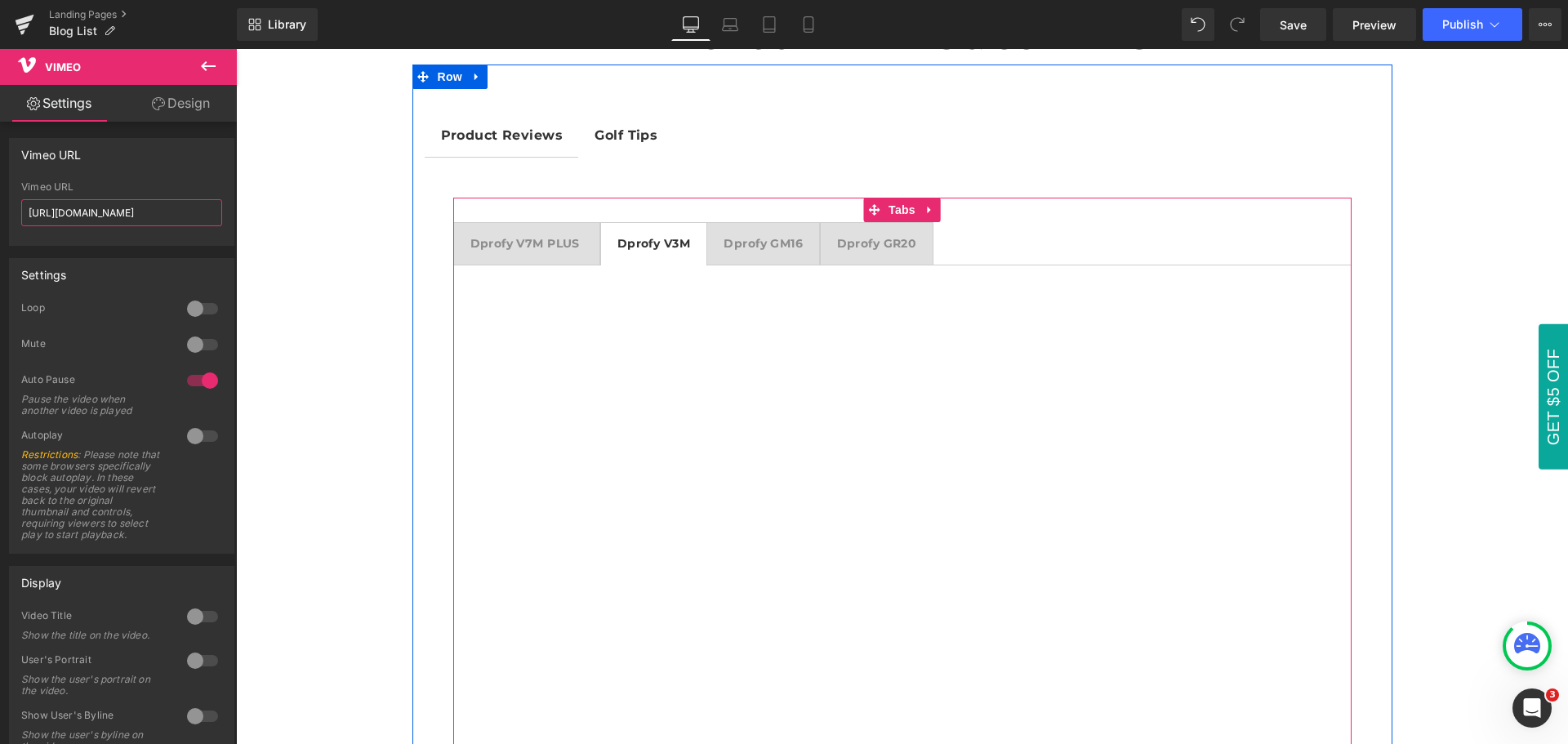
scroll to position [236, 0]
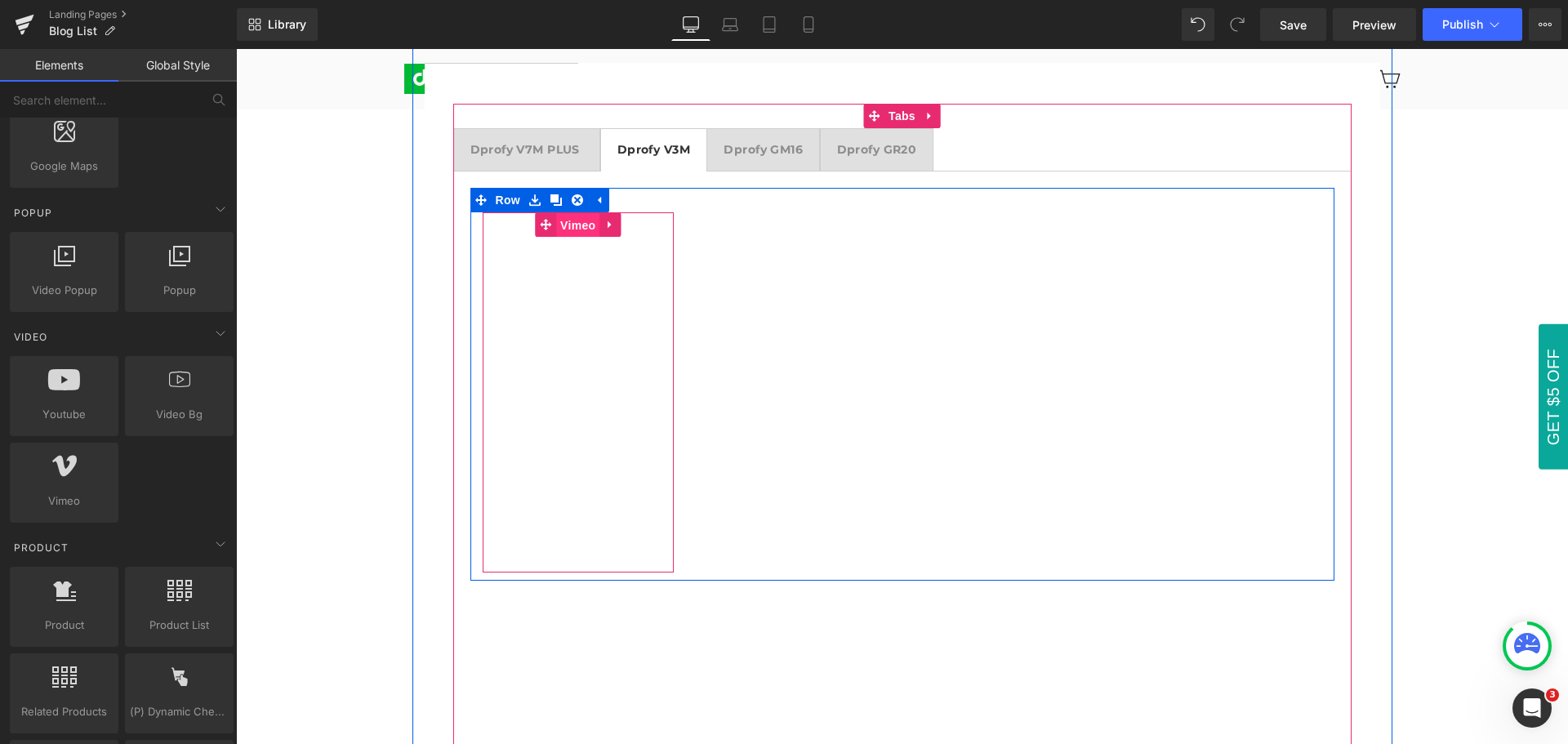
click at [570, 227] on span "Vimeo" at bounding box center [578, 224] width 43 height 24
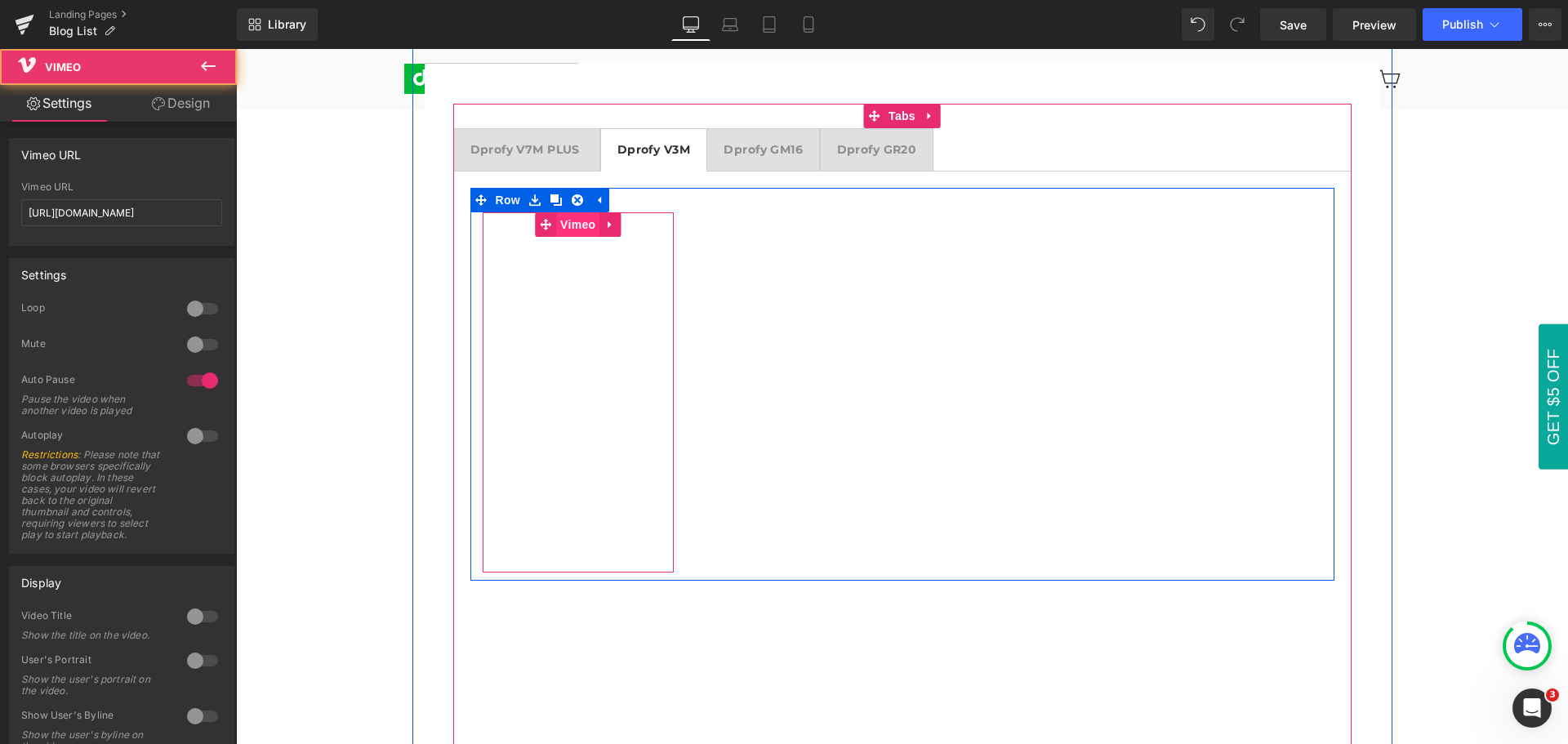
click at [570, 227] on span "Vimeo" at bounding box center [578, 224] width 43 height 24
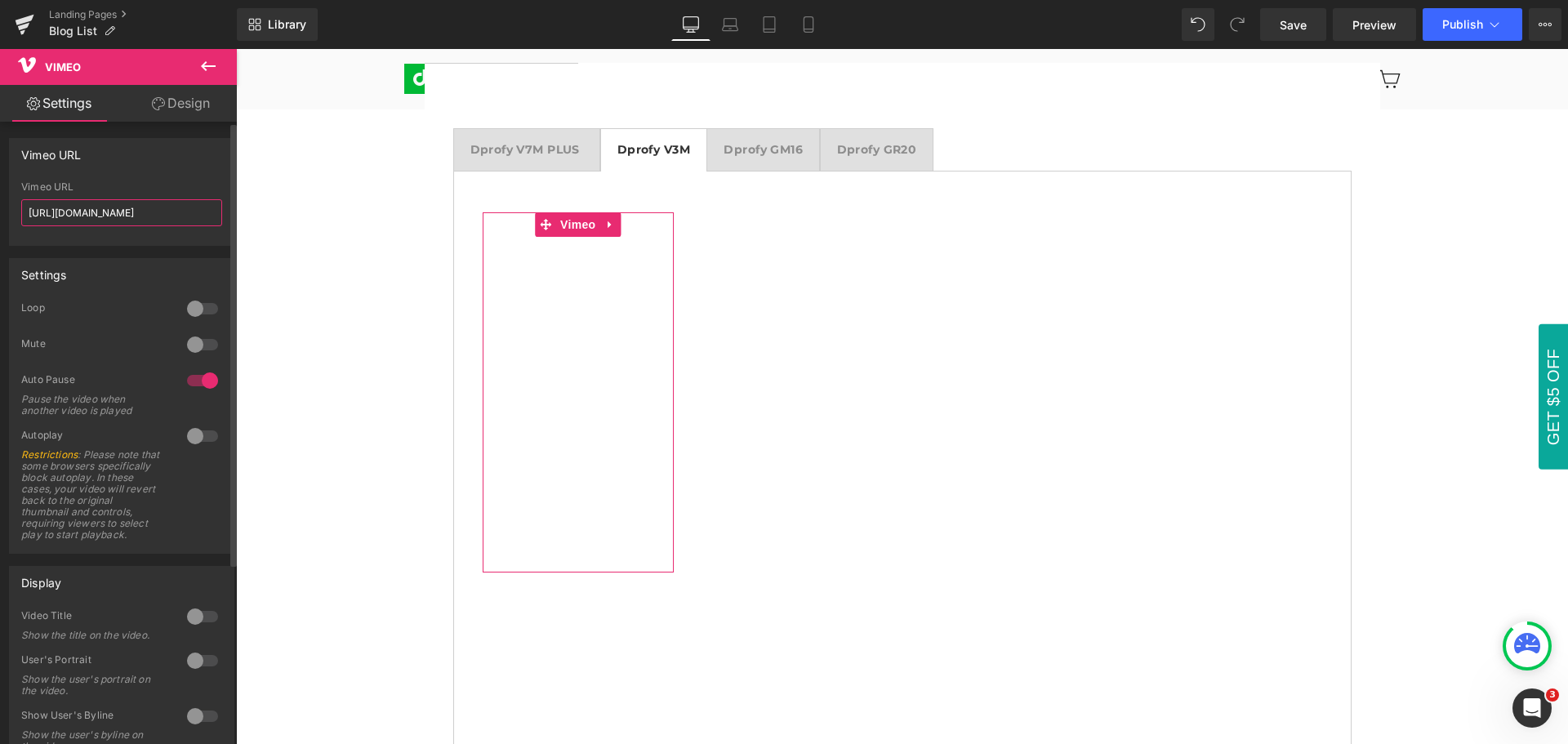
drag, startPoint x: 174, startPoint y: 213, endPoint x: 19, endPoint y: 211, distance: 155.0
click at [19, 211] on div "[URL][DOMAIN_NAME] Vimeo URL [URL][DOMAIN_NAME]" at bounding box center [121, 213] width 224 height 63
paste input "901979"
type input "[URL][DOMAIN_NAME]"
click at [120, 180] on div "Vimeo URL [URL][DOMAIN_NAME] Vimeo URL [URL][DOMAIN_NAME]" at bounding box center [121, 191] width 225 height 108
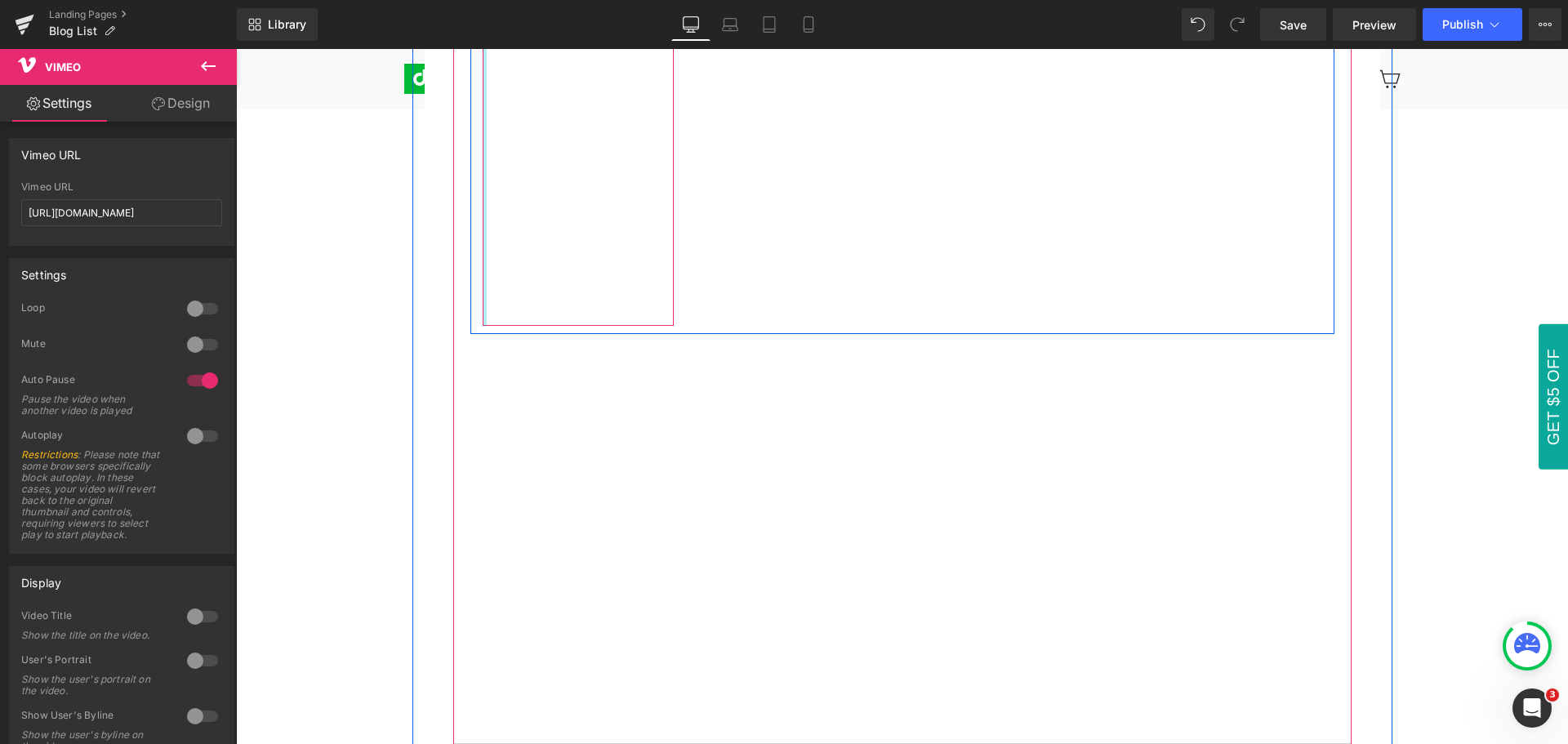
scroll to position [562, 0]
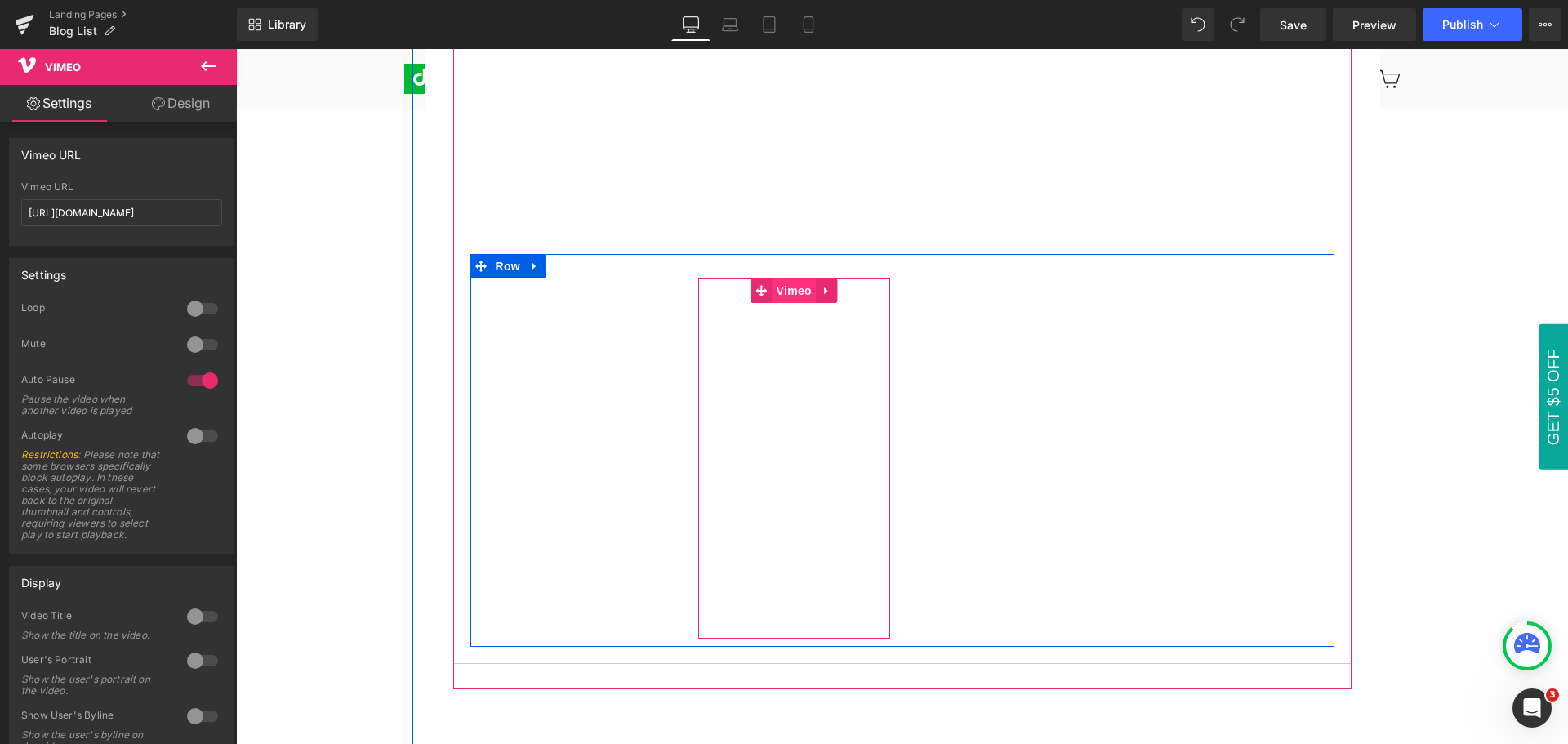
click at [788, 297] on span "Vimeo" at bounding box center [794, 291] width 43 height 24
click at [782, 295] on span "Vimeo" at bounding box center [794, 291] width 43 height 24
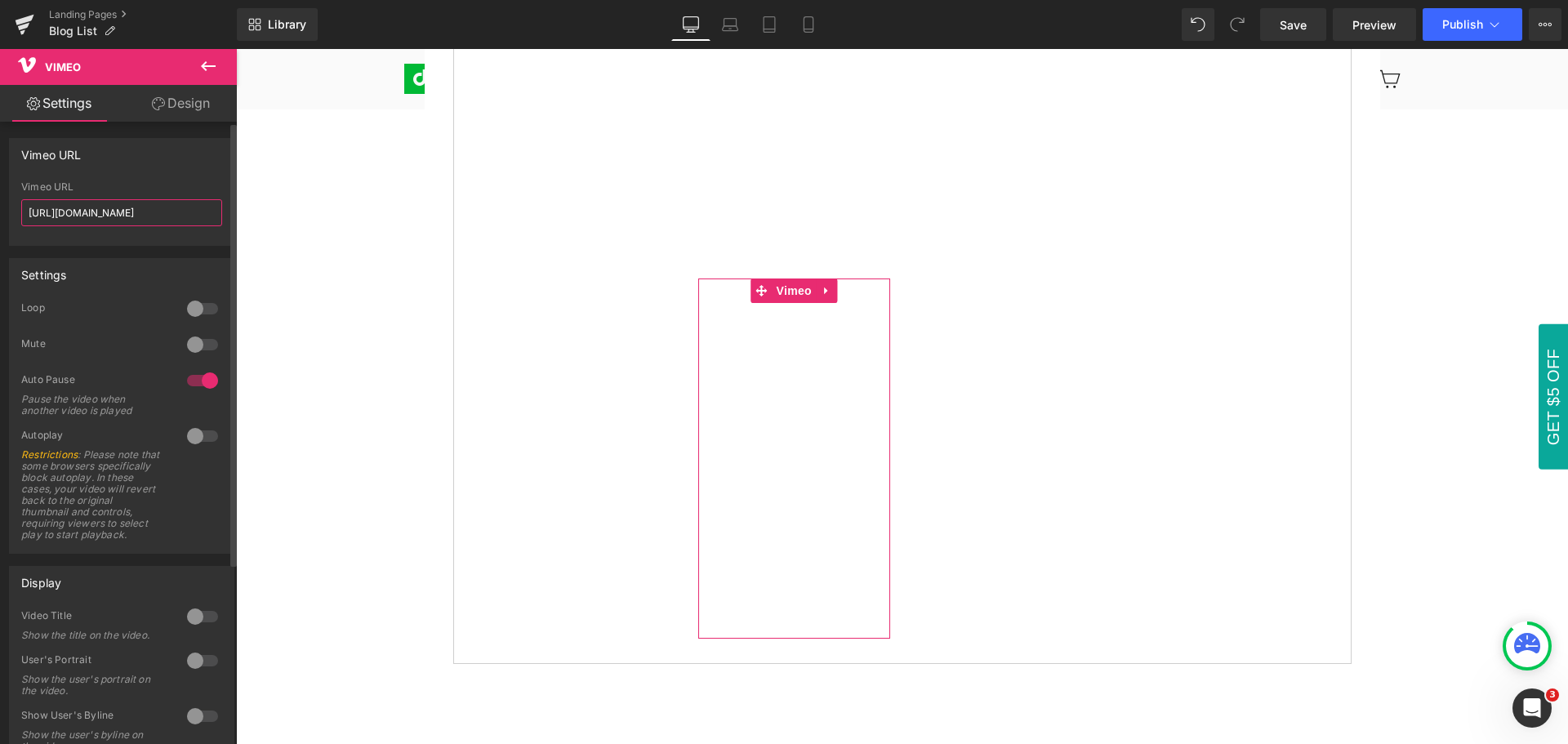
drag, startPoint x: 174, startPoint y: 210, endPoint x: 0, endPoint y: 201, distance: 174.2
click at [0, 201] on div "Vimeo URL [URL][DOMAIN_NAME] Vimeo URL [URL][DOMAIN_NAME]" at bounding box center [122, 186] width 244 height 120
paste input "727271791"
type input "[URL][DOMAIN_NAME]"
click at [138, 176] on div "Vimeo URL [URL][DOMAIN_NAME] Vimeo URL [URL][DOMAIN_NAME]" at bounding box center [121, 191] width 225 height 108
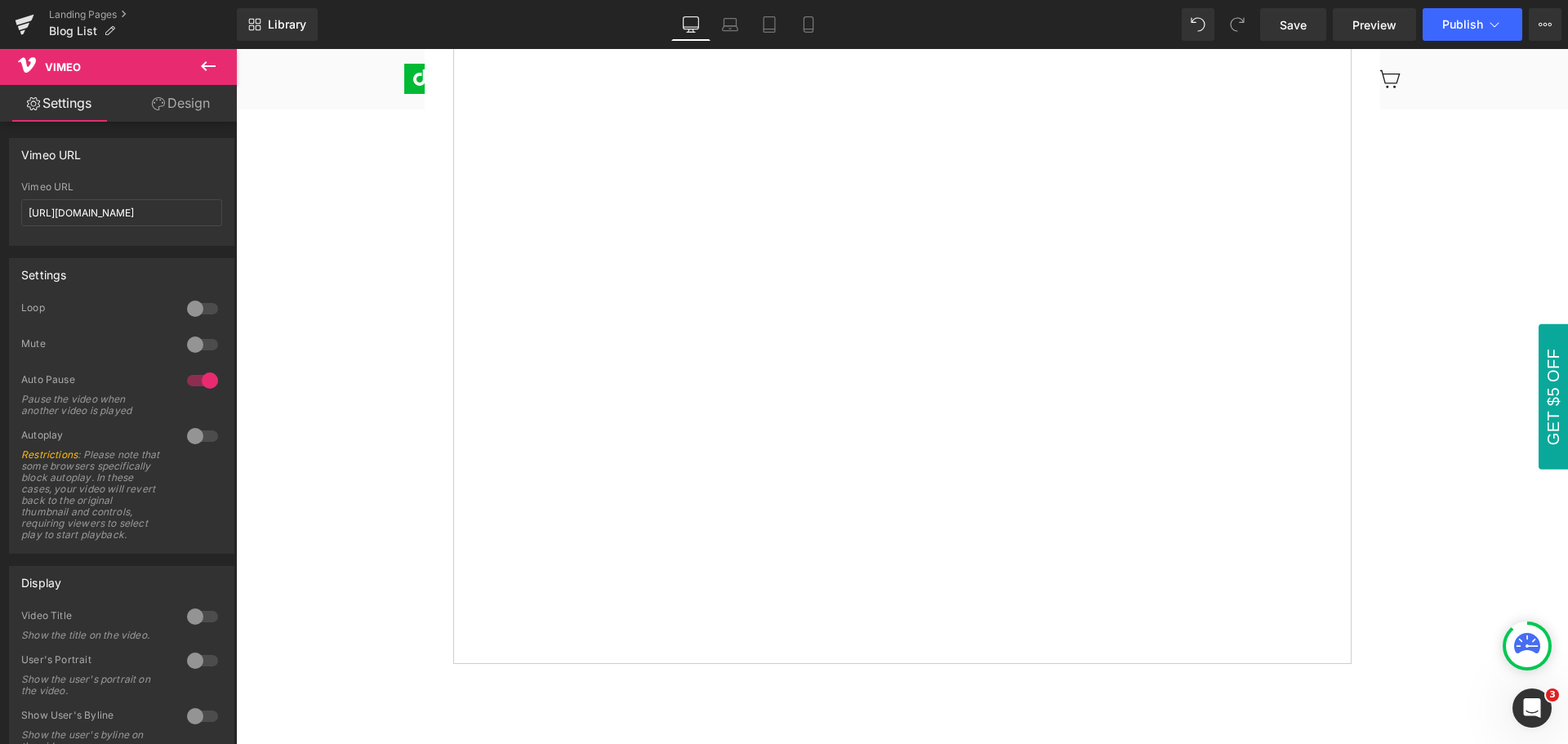
click at [206, 67] on icon at bounding box center [208, 66] width 14 height 10
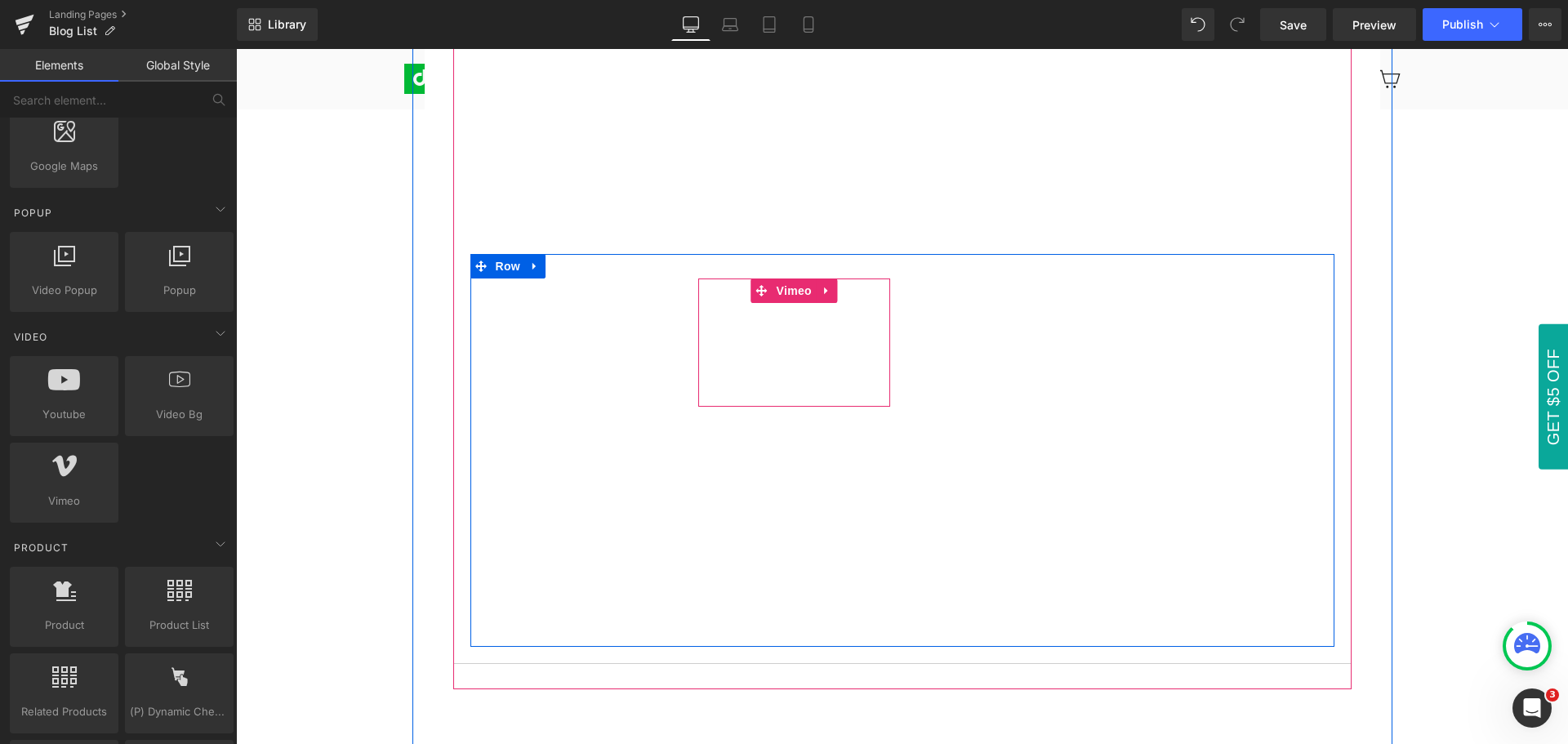
click at [786, 295] on div at bounding box center [794, 343] width 192 height 129
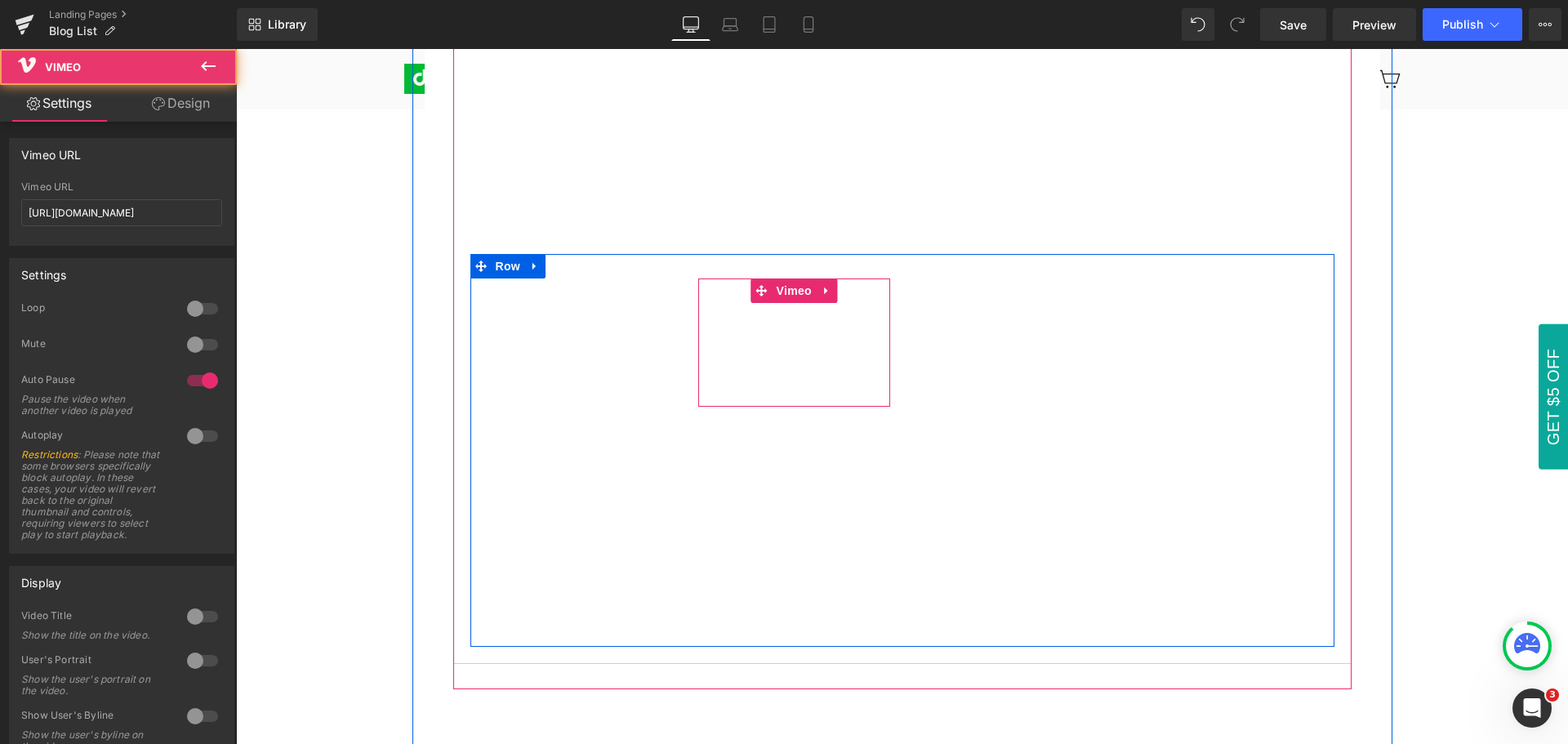
click at [786, 291] on div at bounding box center [794, 343] width 192 height 129
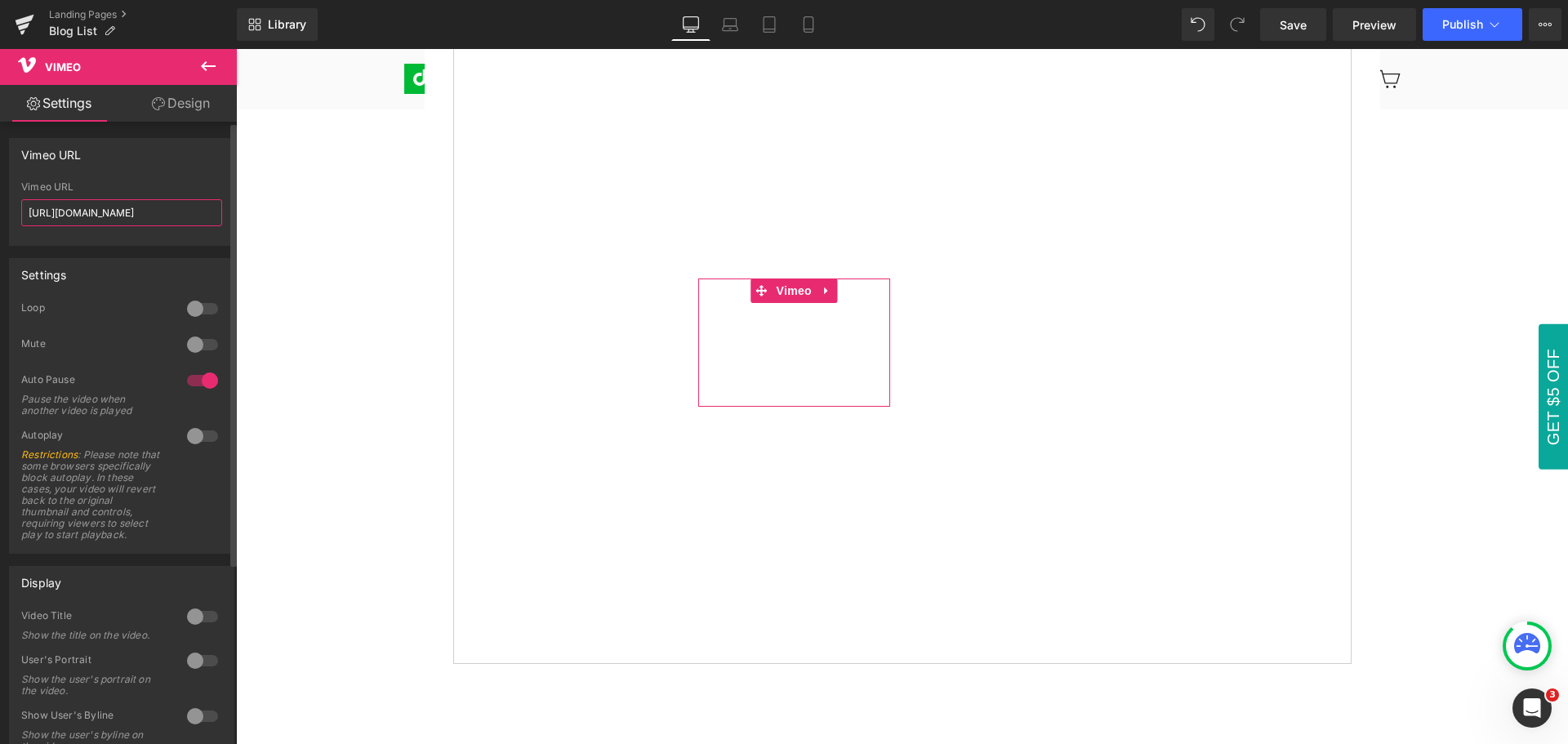
drag, startPoint x: 183, startPoint y: 211, endPoint x: 12, endPoint y: 211, distance: 171.0
click at [12, 211] on div "[URL][DOMAIN_NAME] Vimeo URL [URL][DOMAIN_NAME]" at bounding box center [121, 213] width 224 height 63
paste input "1109864675"
type input "[URL][DOMAIN_NAME]"
click at [148, 178] on div "Vimeo URL [URL][DOMAIN_NAME] Vimeo URL [URL][DOMAIN_NAME]" at bounding box center [121, 191] width 225 height 108
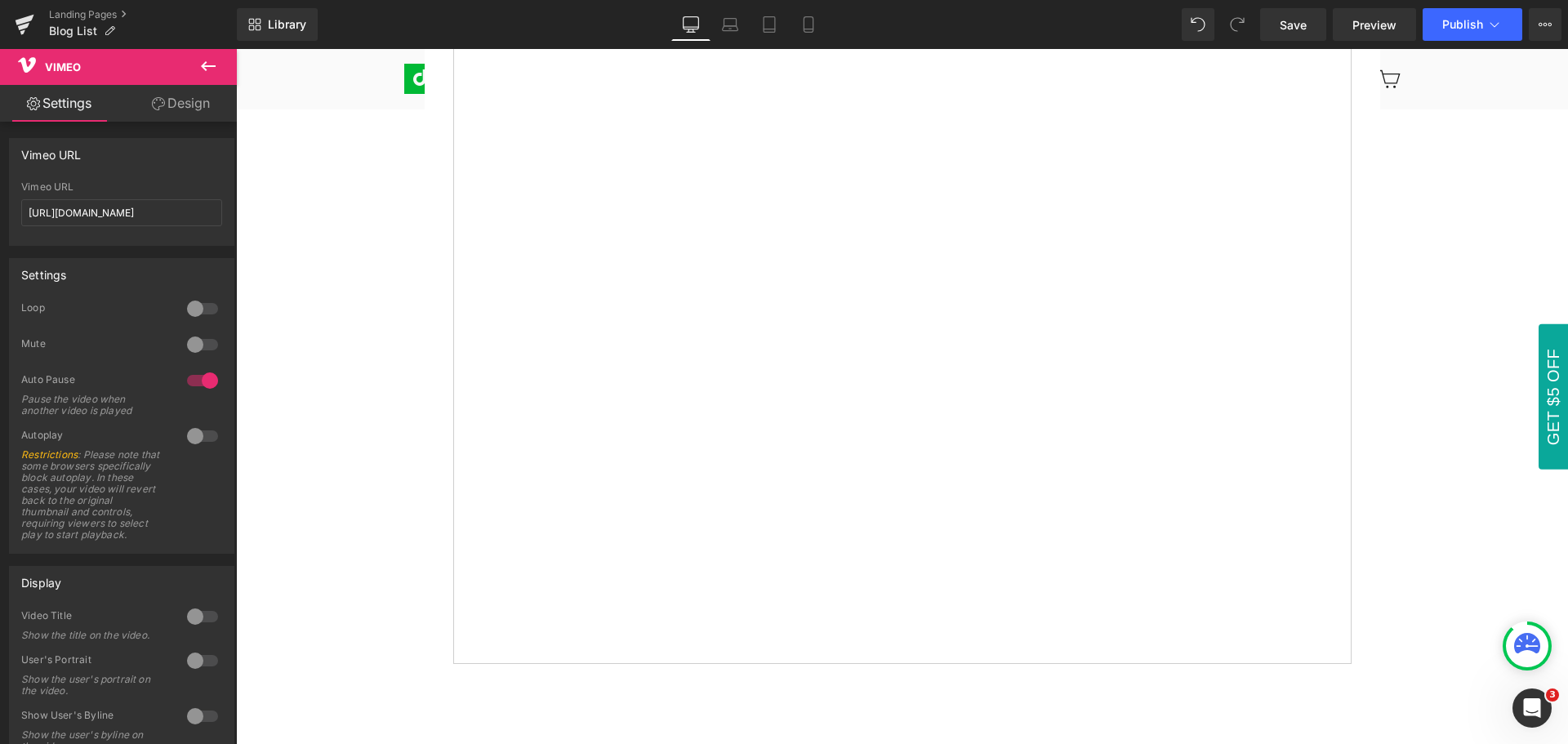
click at [220, 64] on button at bounding box center [207, 67] width 57 height 36
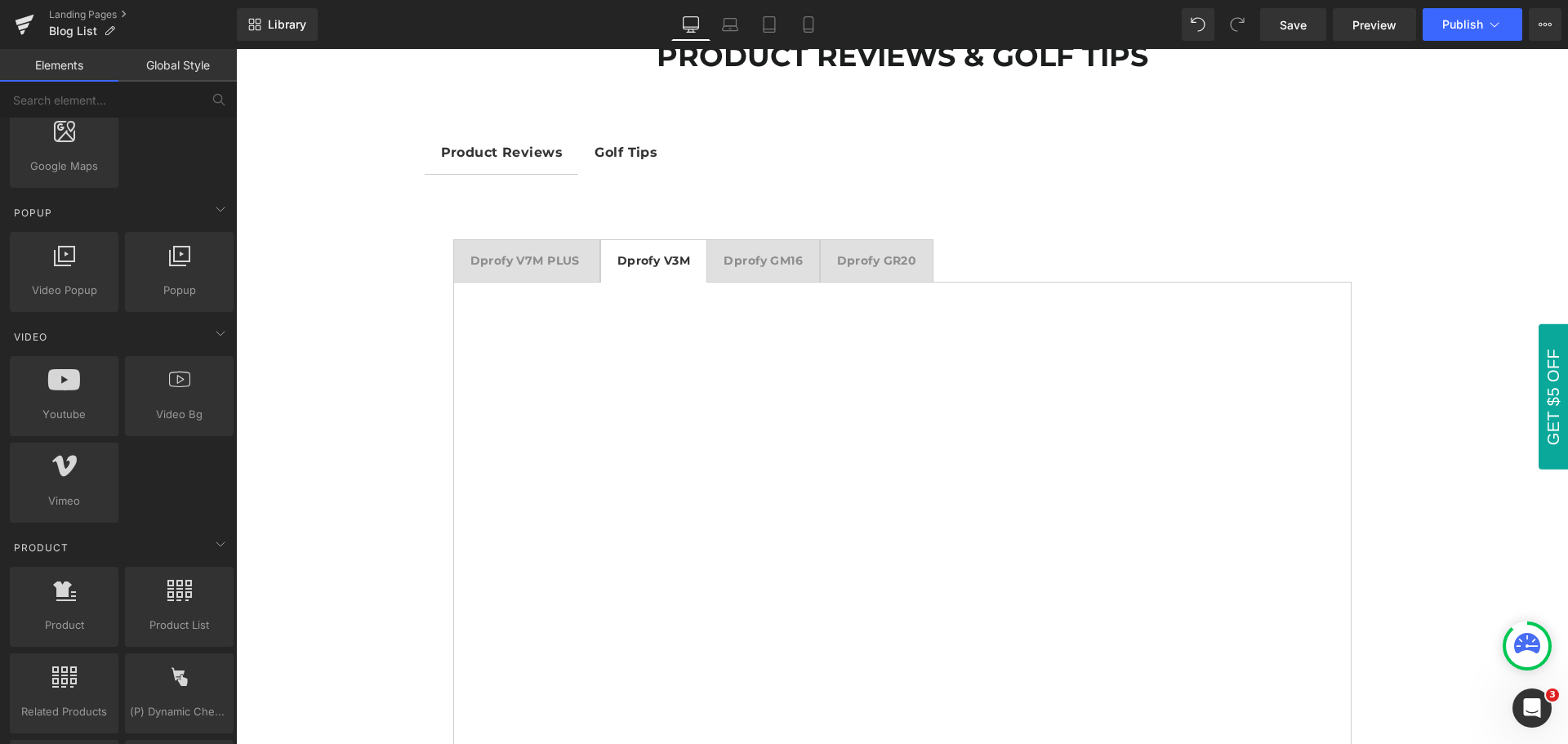
scroll to position [72, 0]
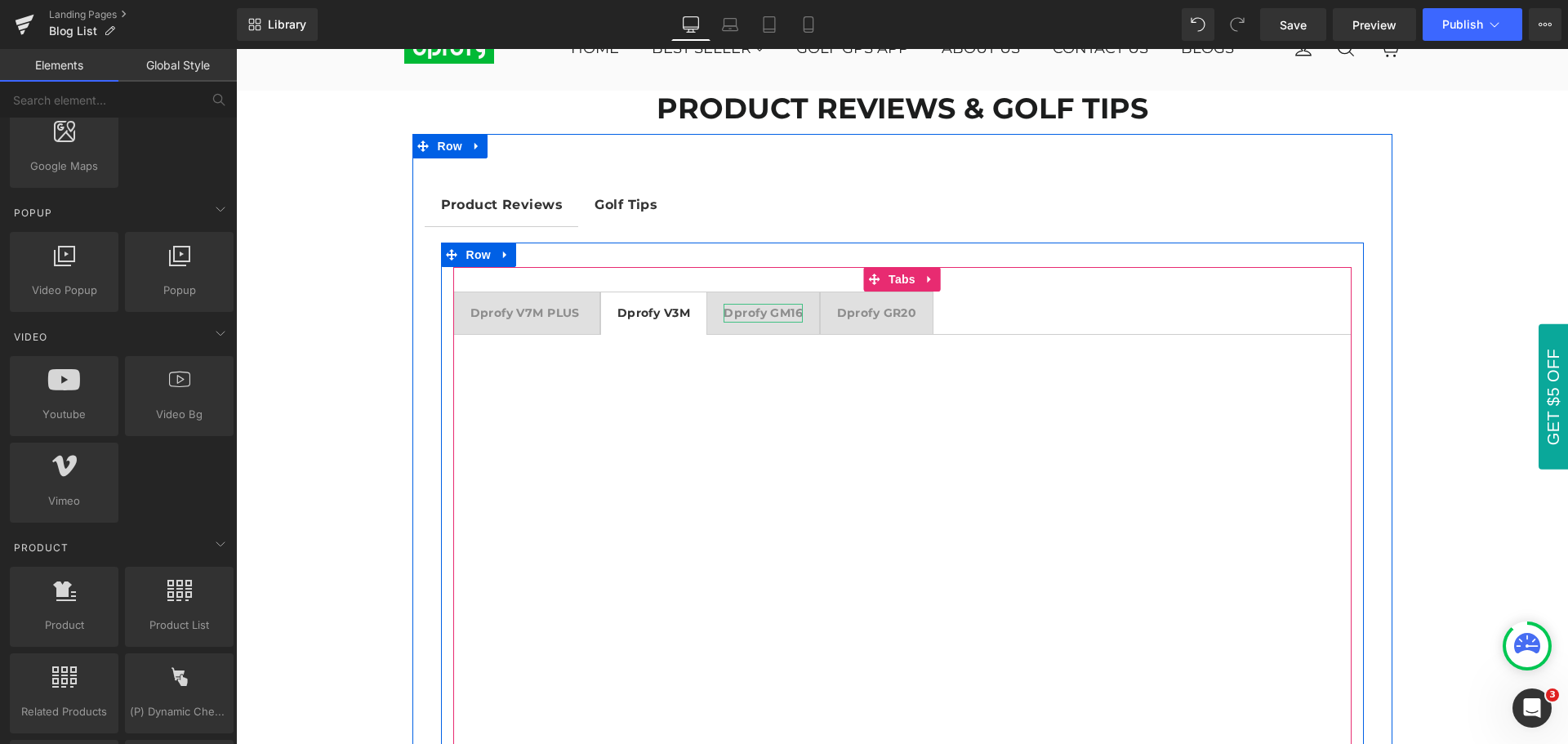
click at [755, 316] on strong "Dprofy GM16" at bounding box center [762, 312] width 79 height 14
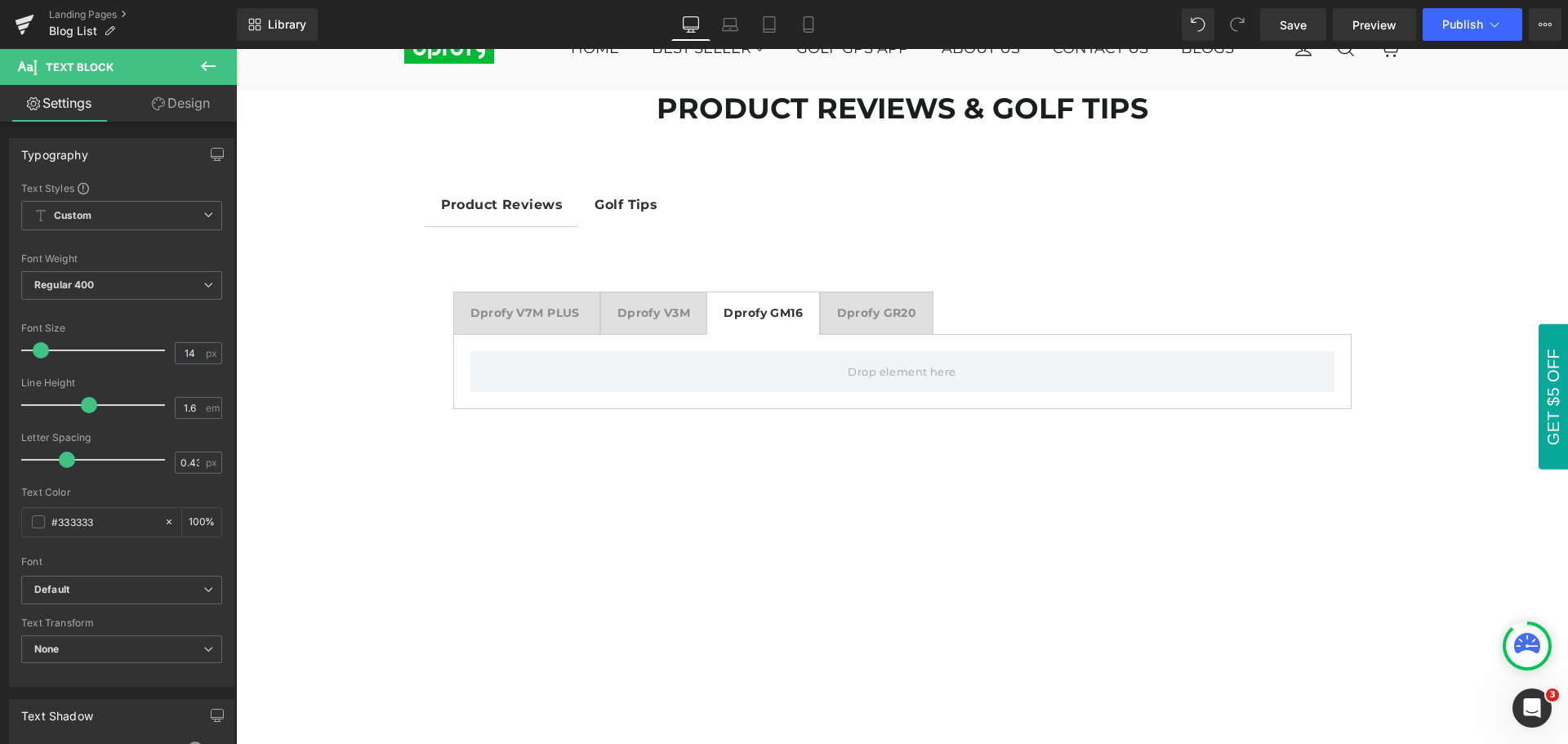
click at [209, 59] on icon at bounding box center [208, 66] width 20 height 20
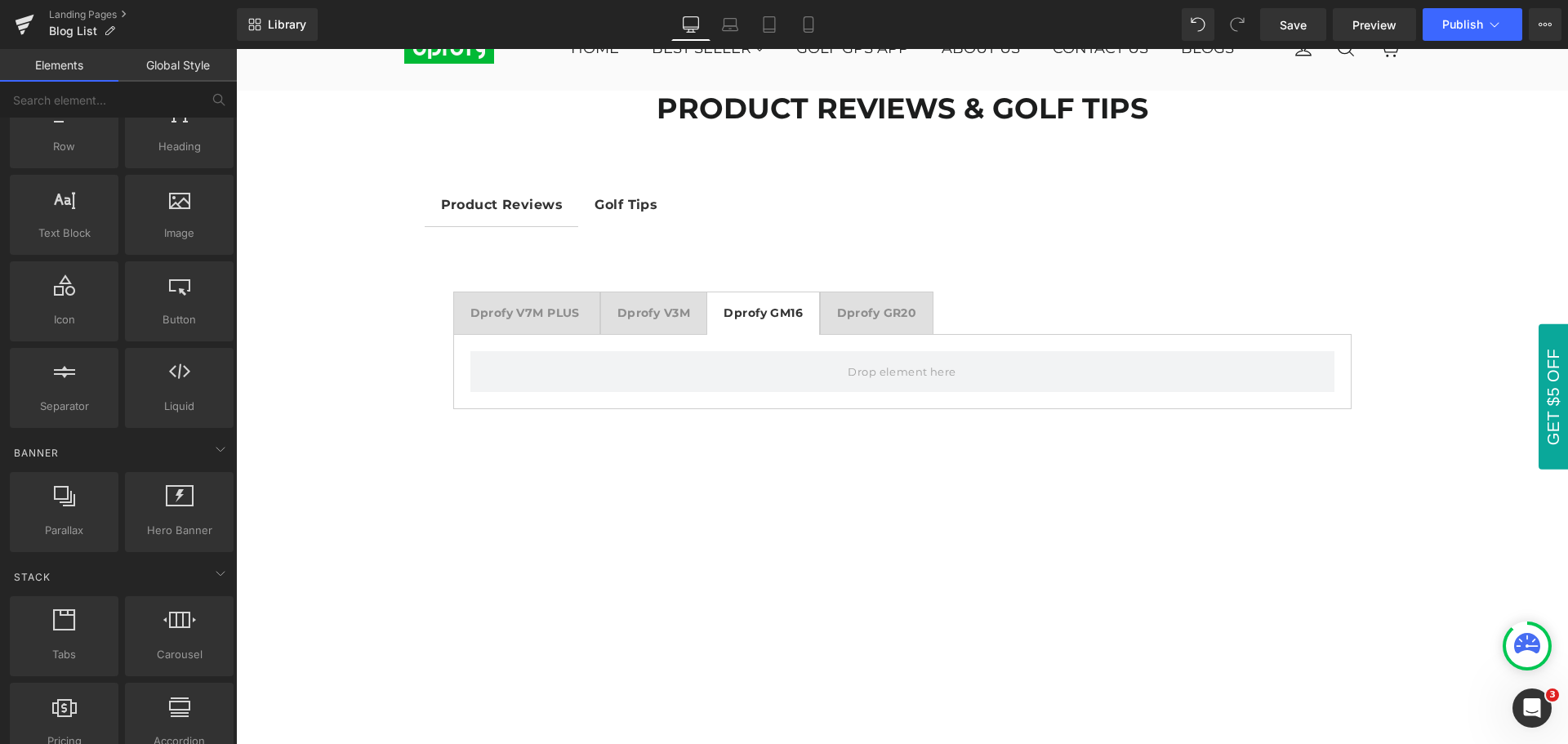
scroll to position [0, 0]
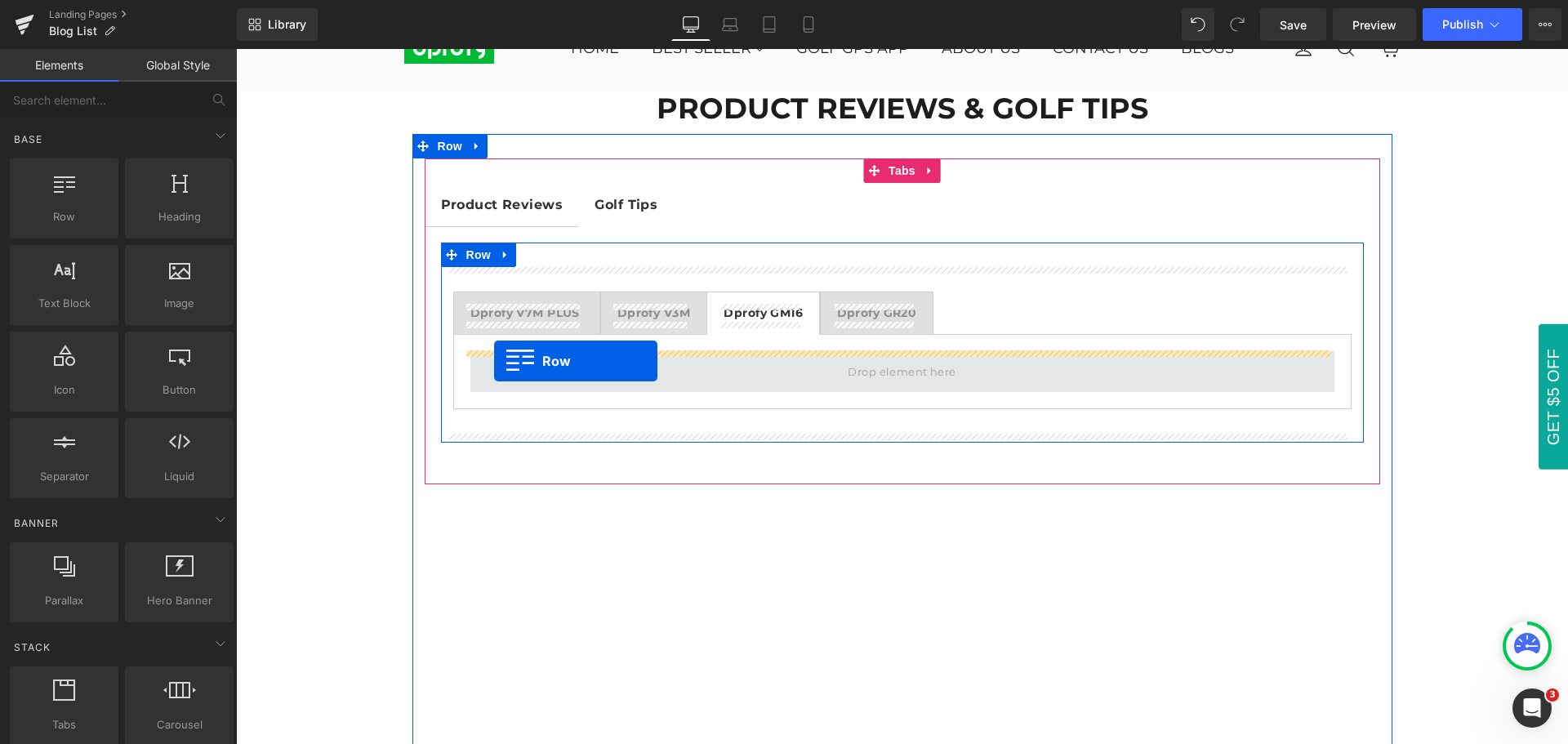
drag, startPoint x: 292, startPoint y: 250, endPoint x: 494, endPoint y: 361, distance: 230.5
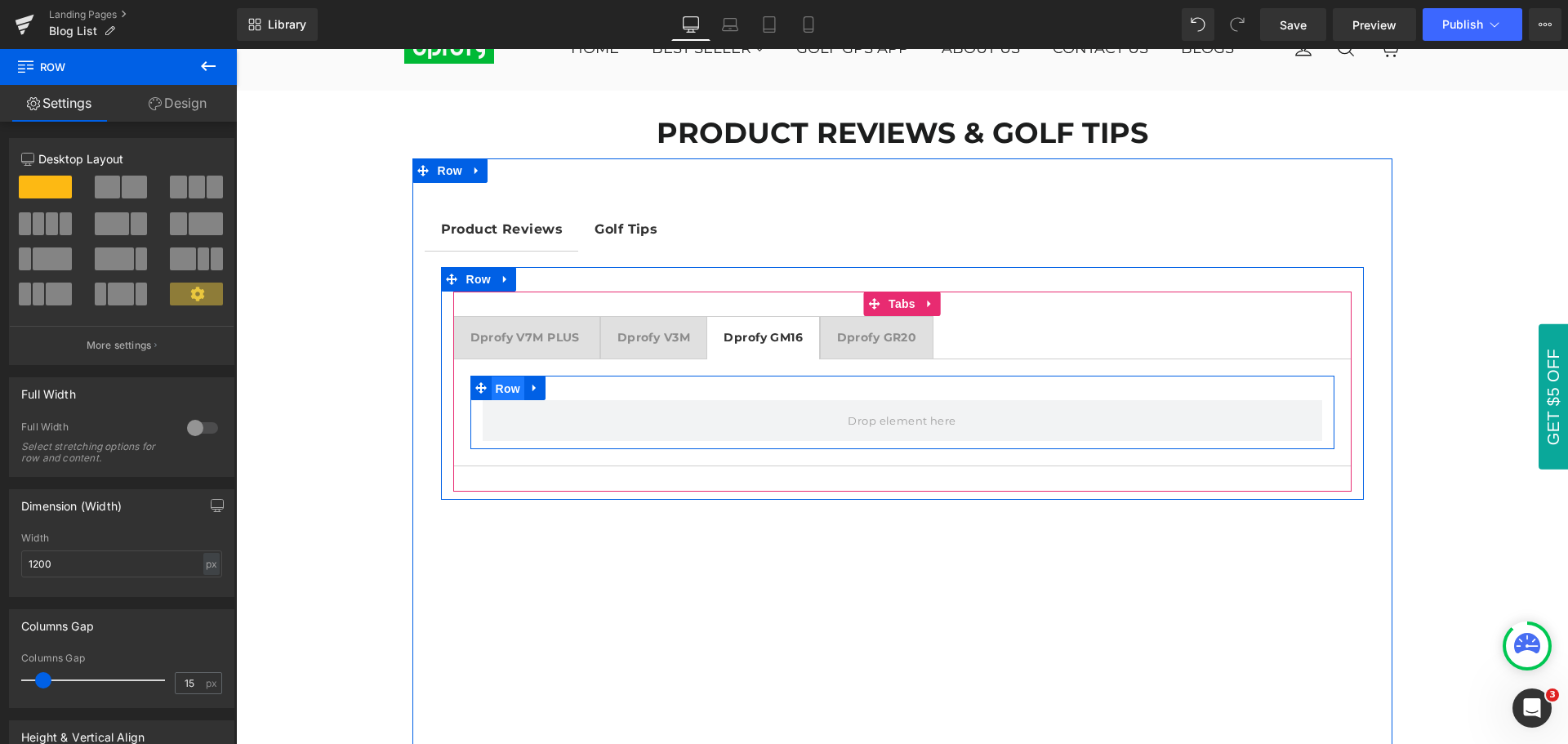
click at [496, 389] on span "Row" at bounding box center [508, 388] width 33 height 24
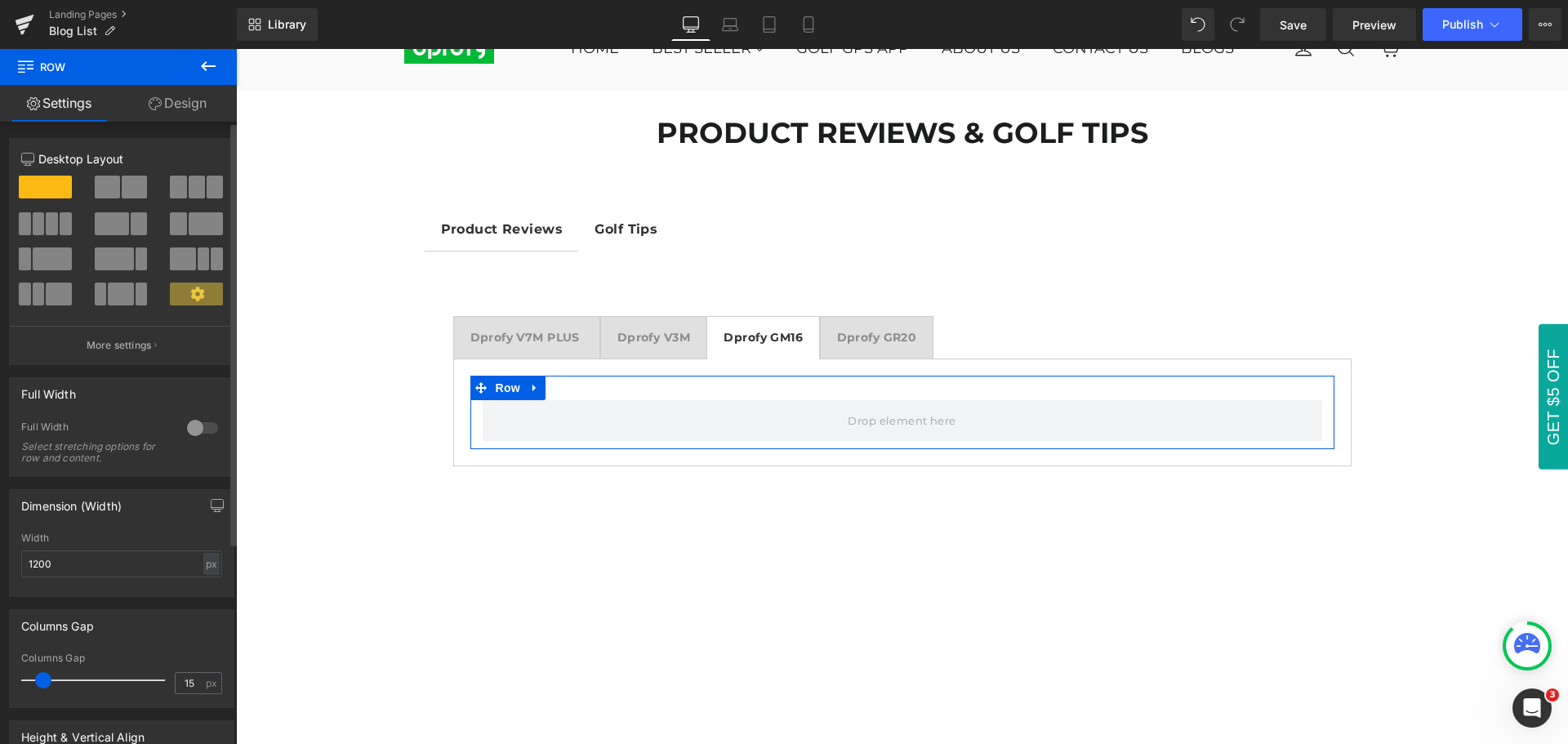
click at [53, 227] on span at bounding box center [53, 223] width 13 height 23
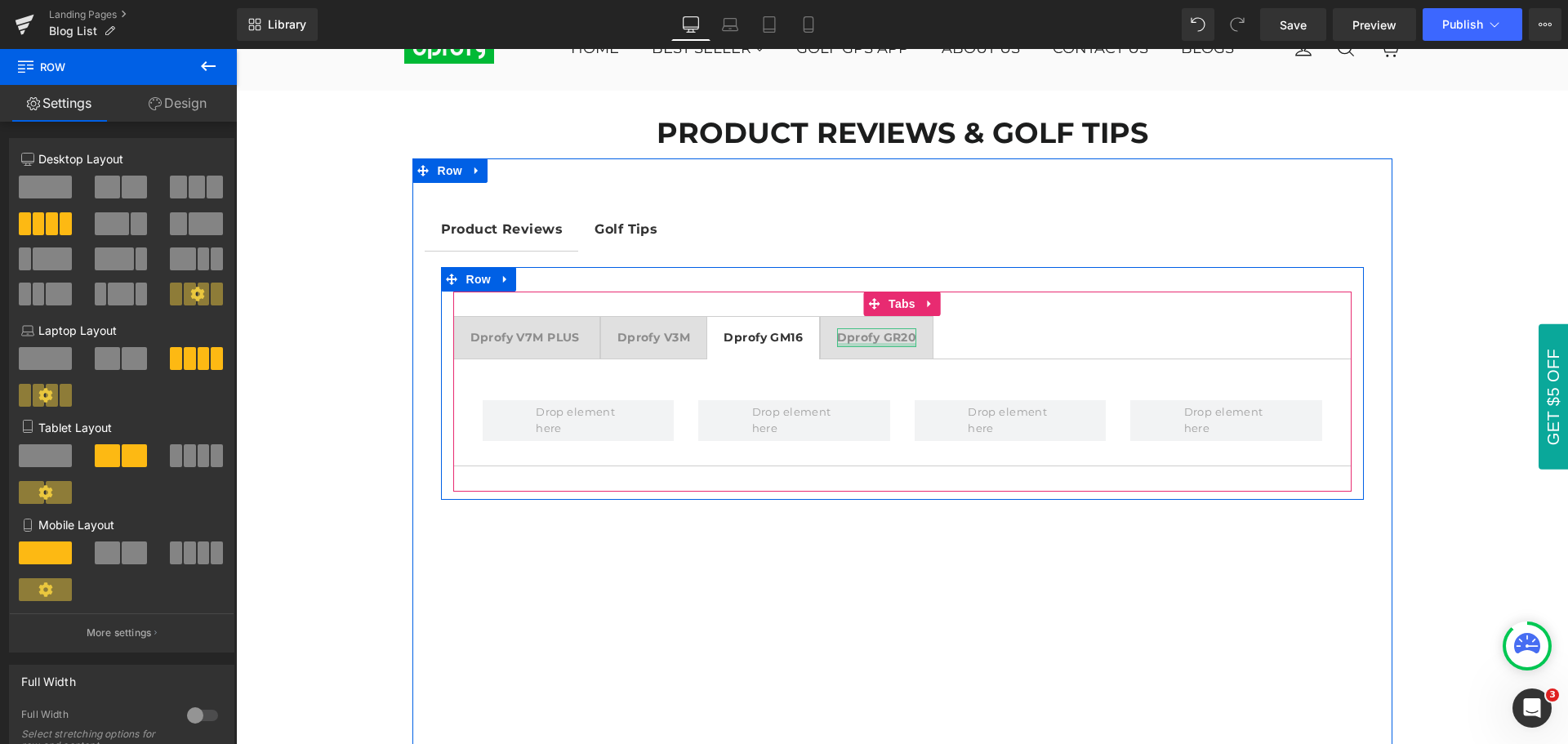
click at [879, 340] on strong "Dprofy GR20" at bounding box center [876, 337] width 80 height 14
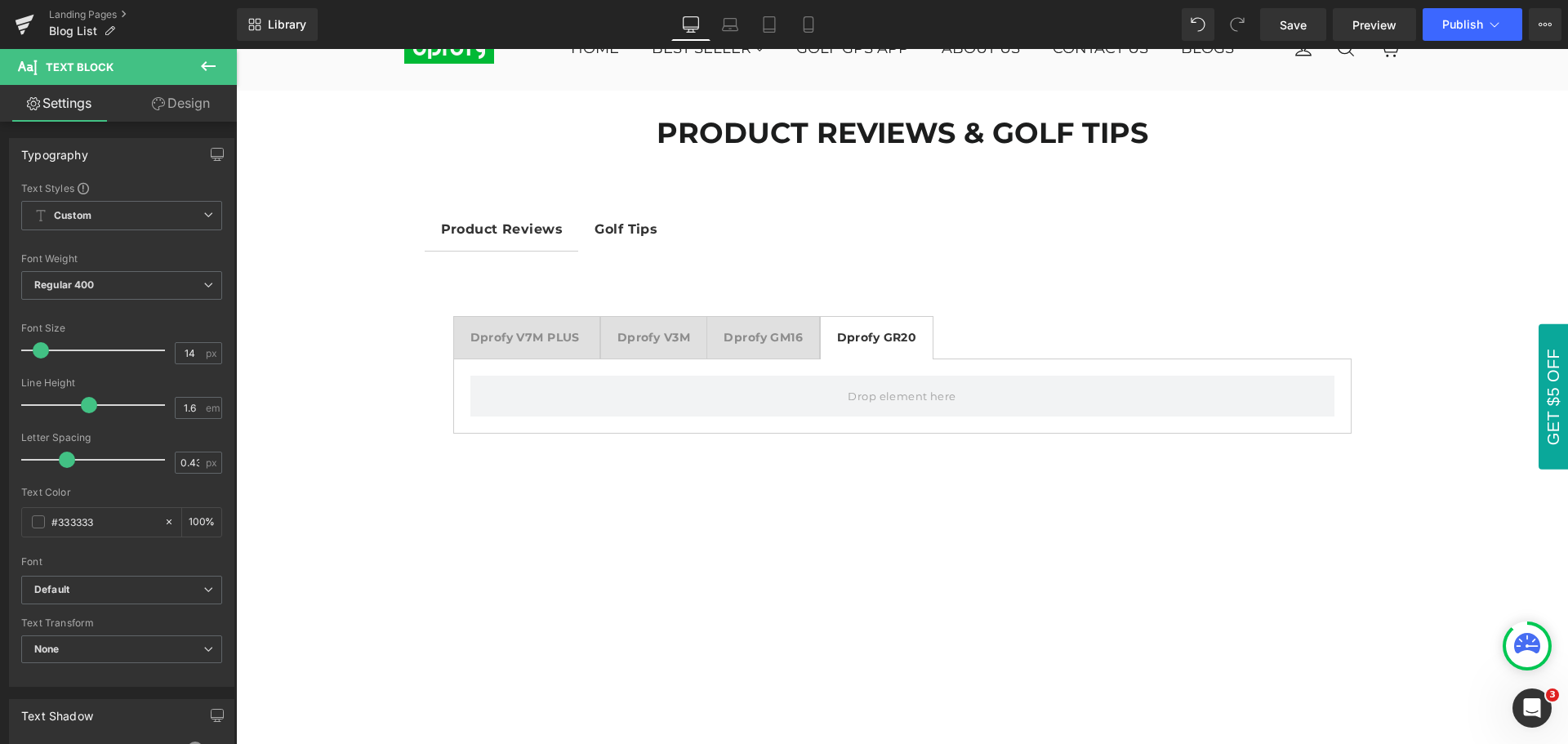
click at [204, 61] on icon at bounding box center [208, 66] width 20 height 20
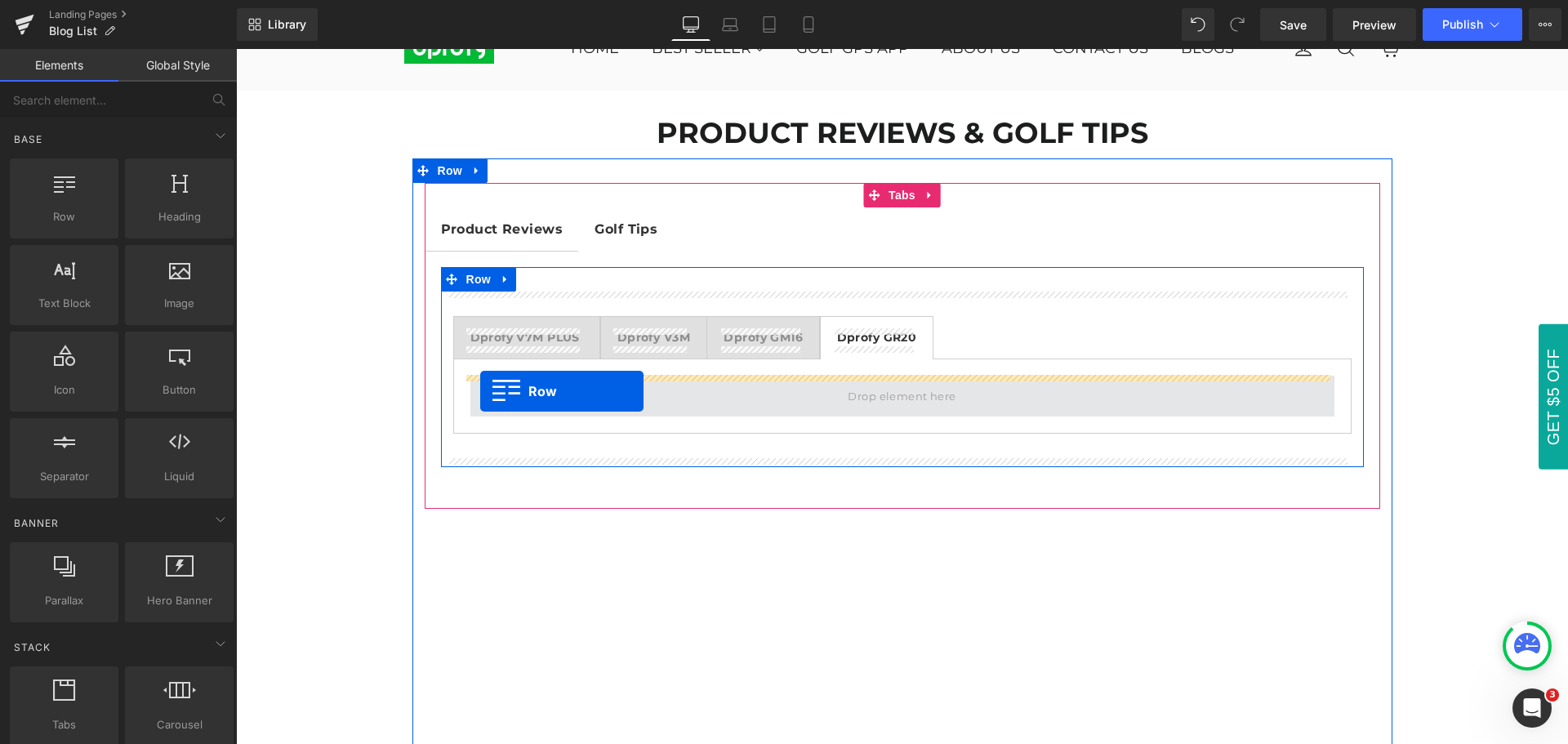
drag, startPoint x: 295, startPoint y: 239, endPoint x: 480, endPoint y: 391, distance: 239.4
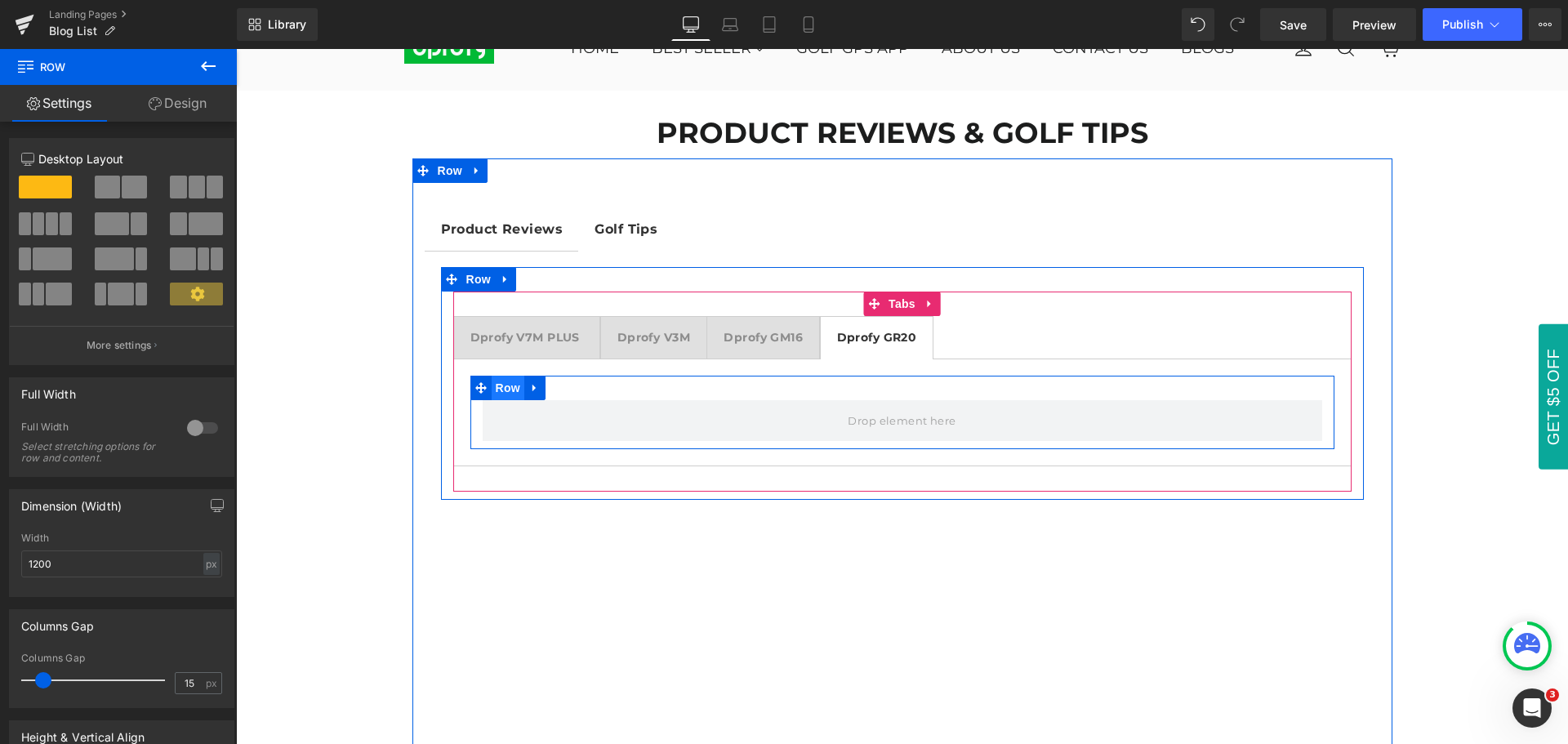
click at [502, 392] on span "Row" at bounding box center [508, 387] width 33 height 24
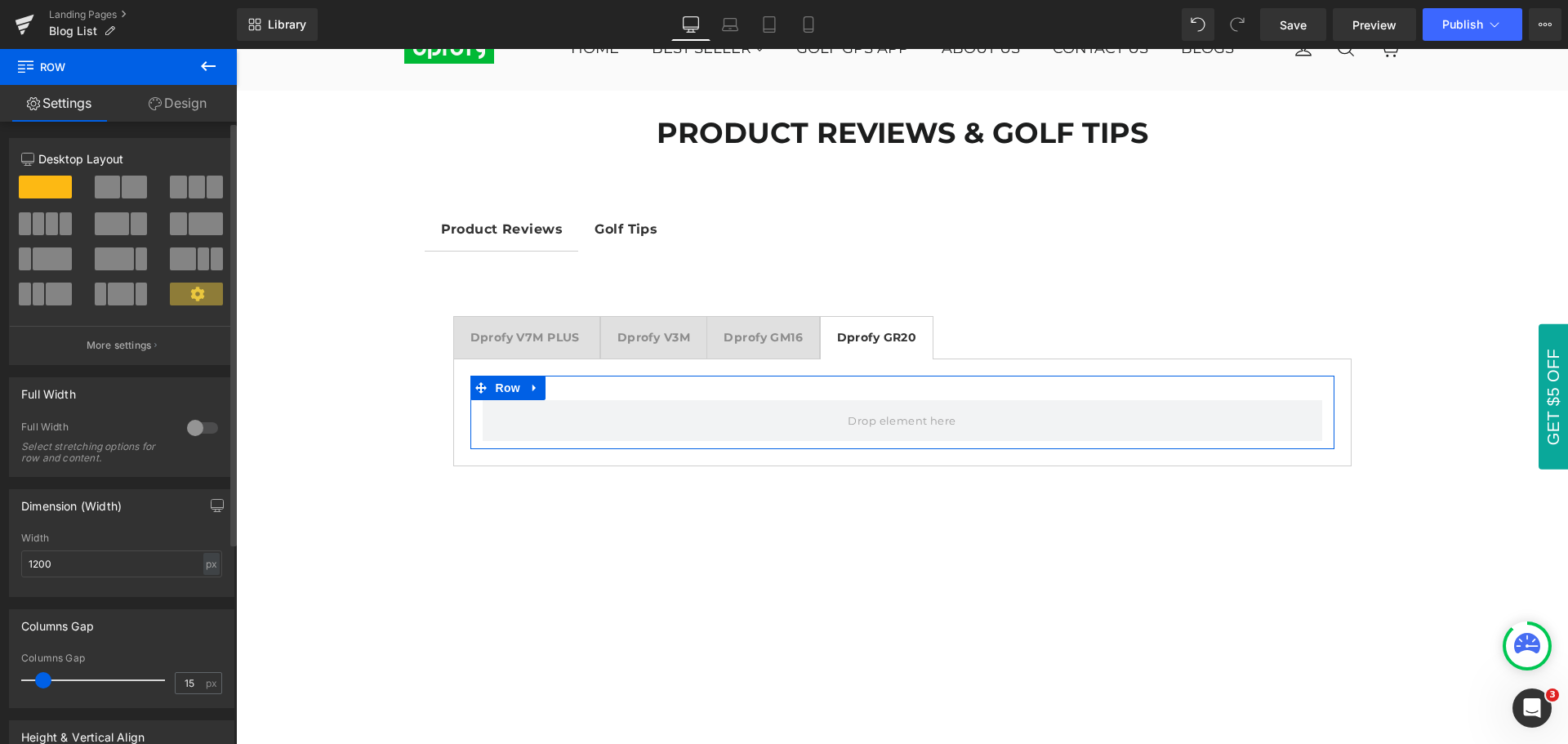
click at [41, 225] on span at bounding box center [39, 223] width 13 height 23
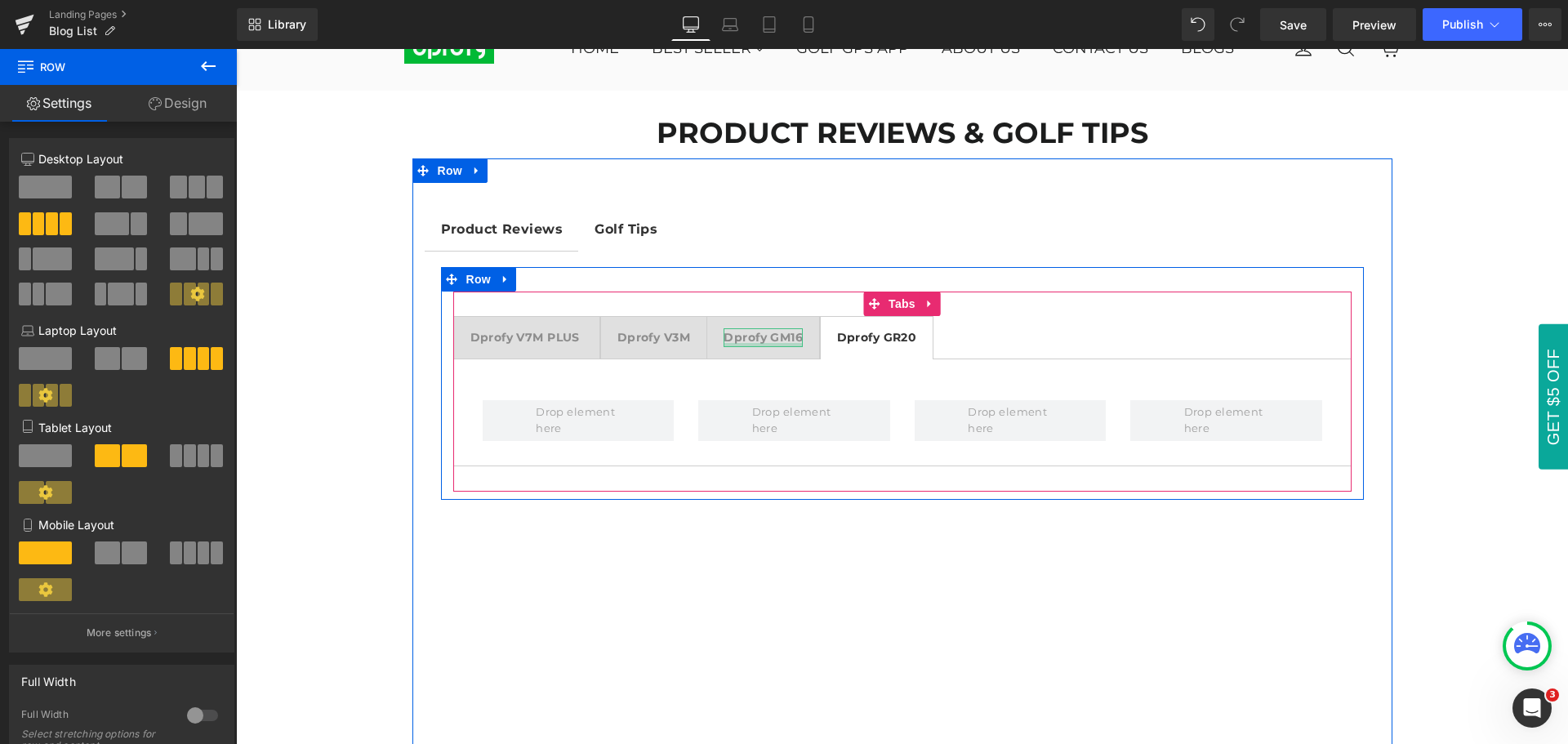
click at [779, 343] on div at bounding box center [762, 345] width 79 height 5
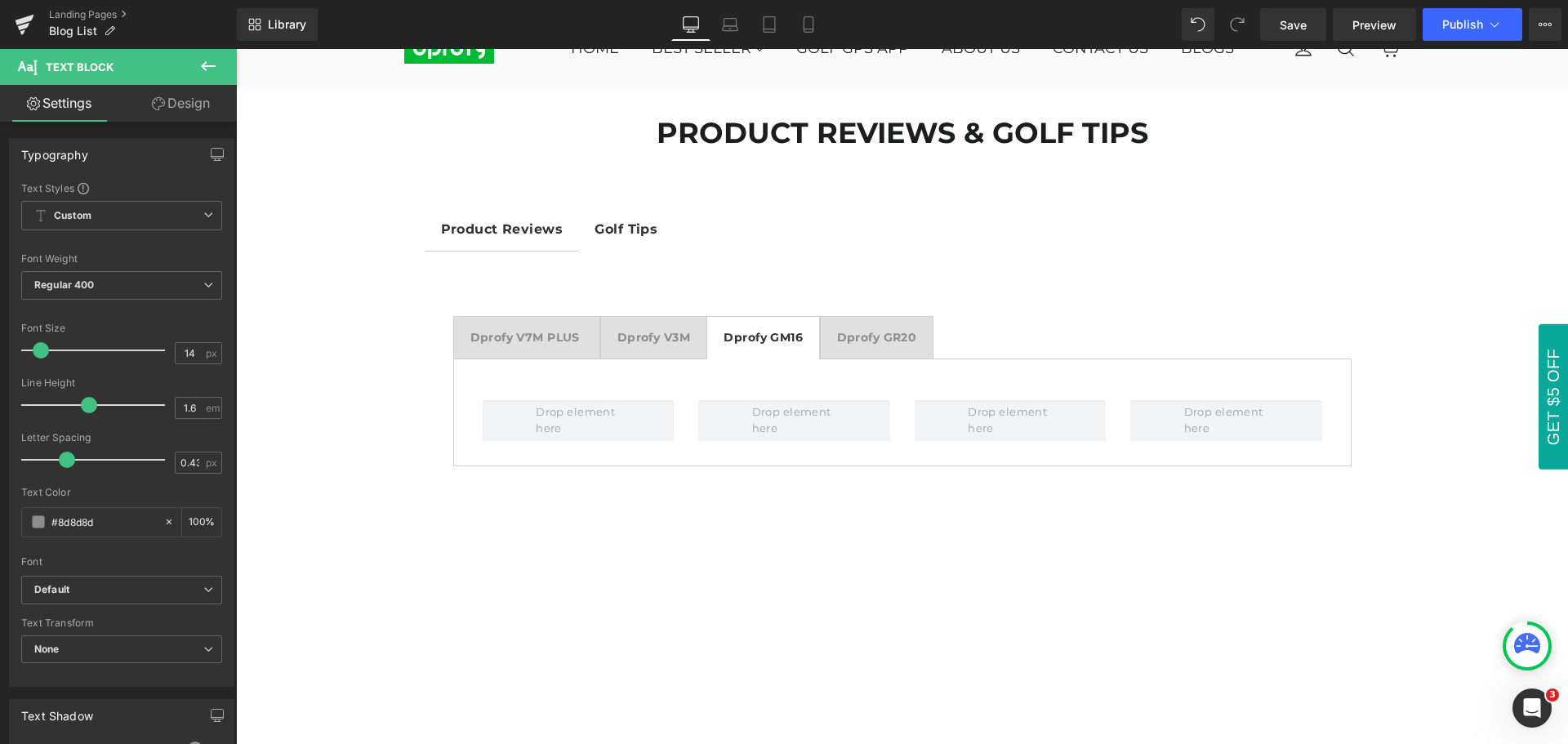
click at [207, 62] on icon at bounding box center [208, 66] width 20 height 20
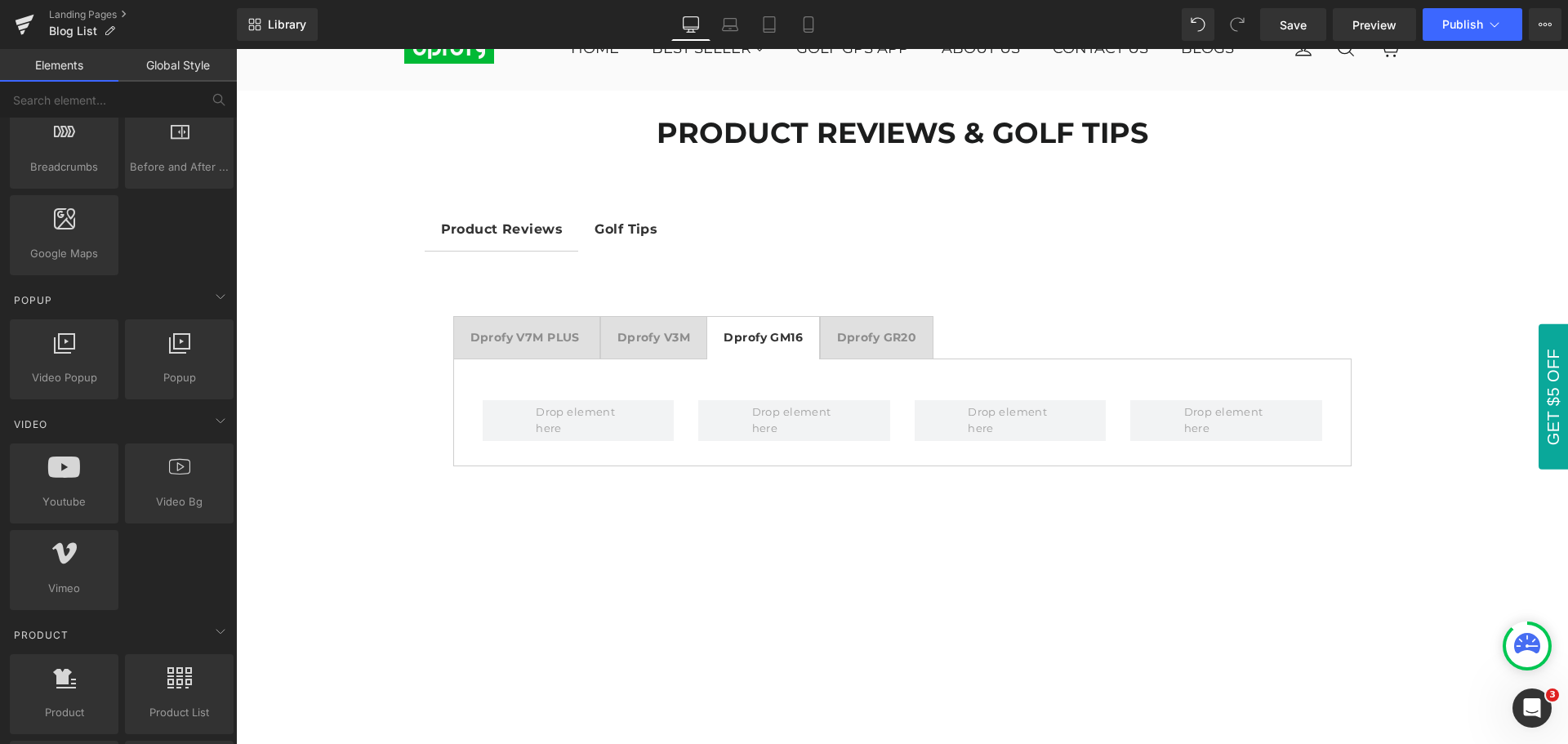
scroll to position [898, 0]
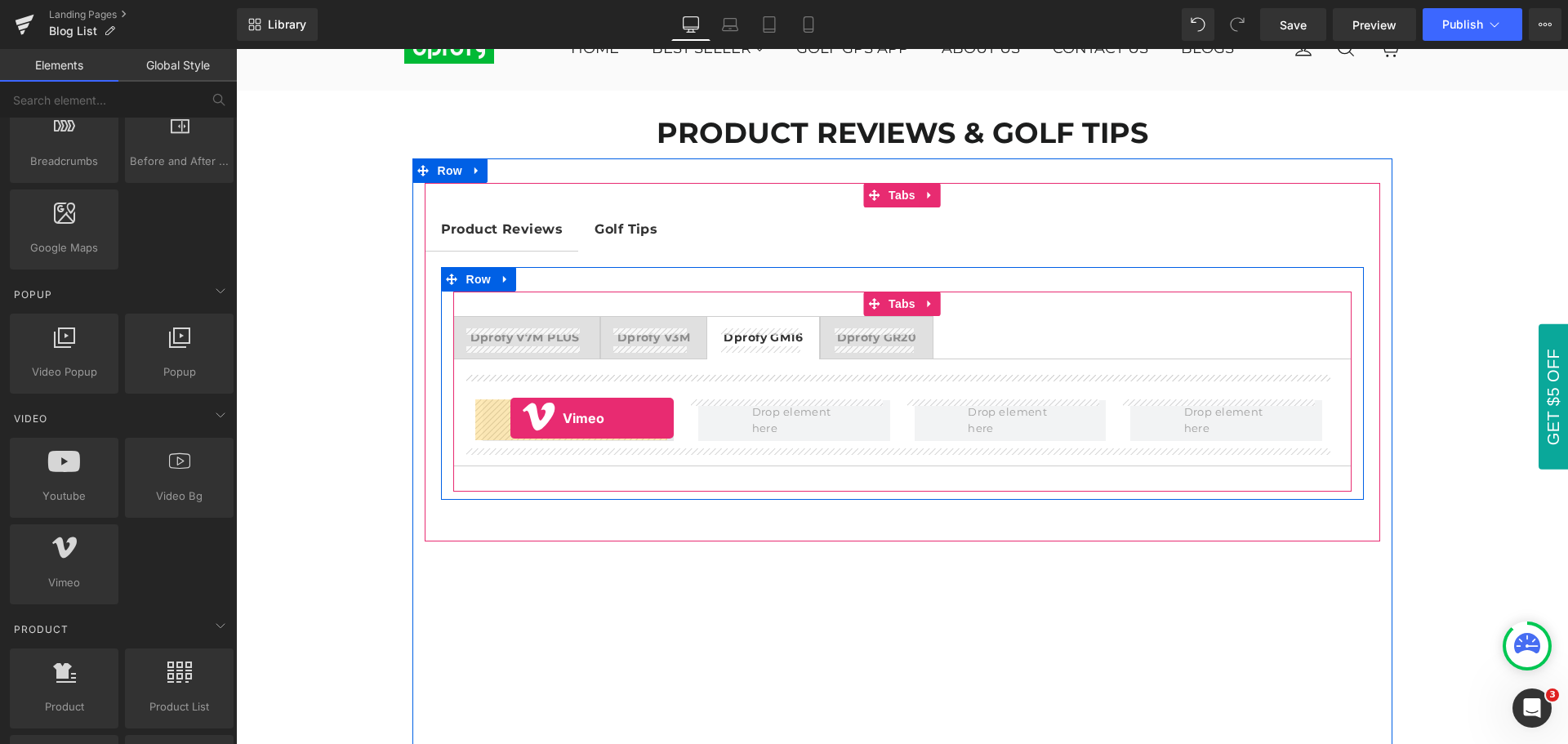
drag, startPoint x: 298, startPoint y: 621, endPoint x: 511, endPoint y: 418, distance: 294.2
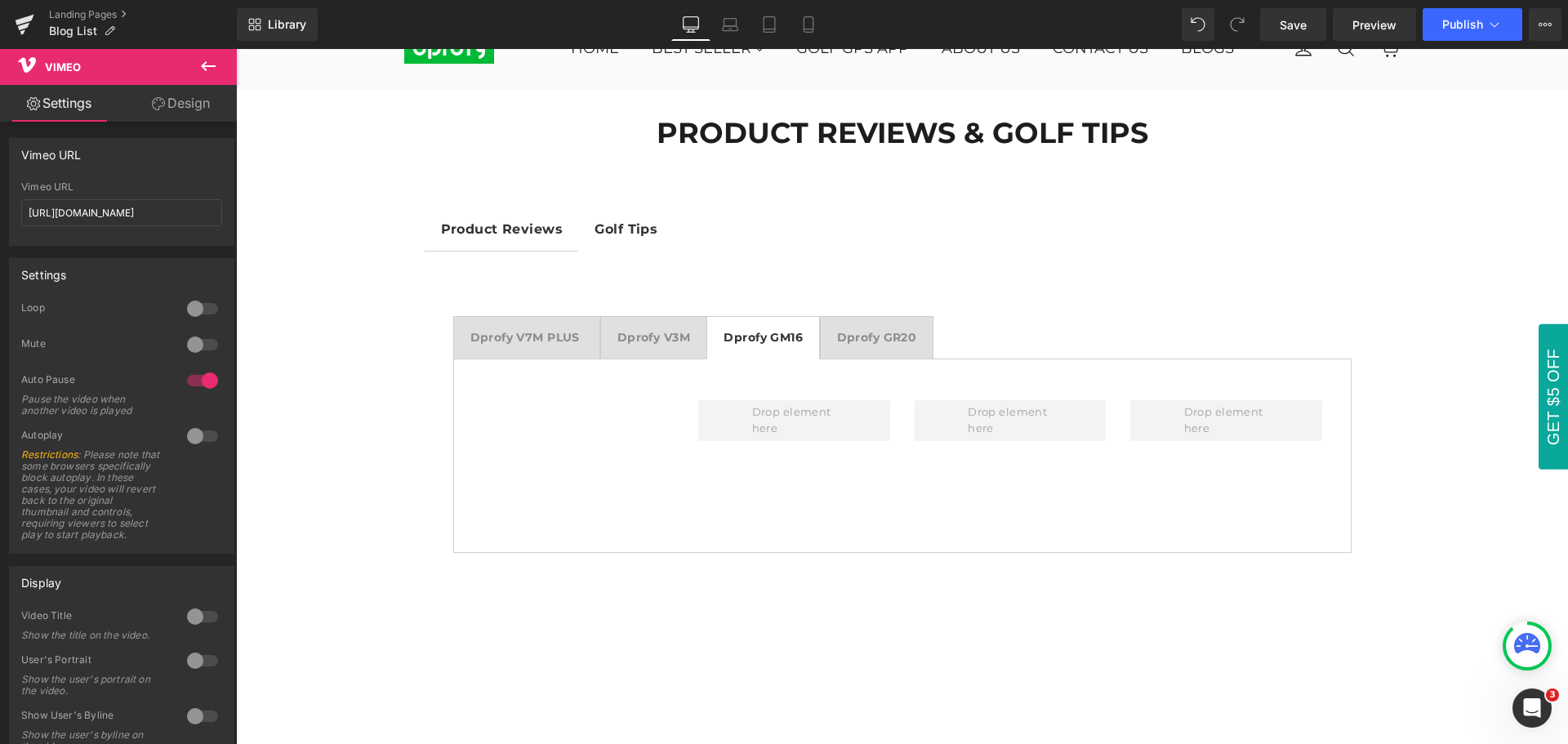
click at [207, 60] on icon at bounding box center [208, 66] width 20 height 20
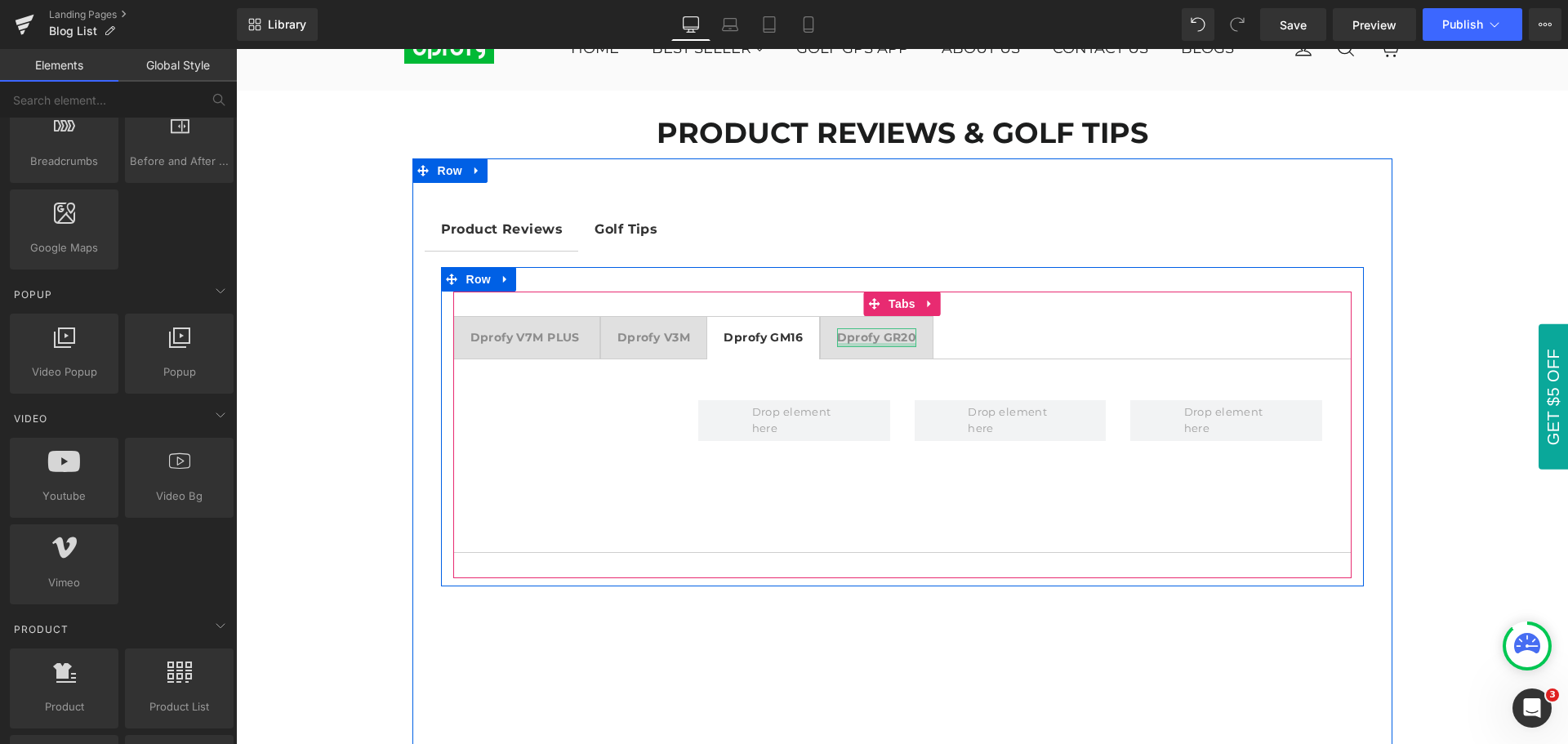
click at [875, 342] on div "Dprofy GR20 Text Block" at bounding box center [876, 338] width 80 height 18
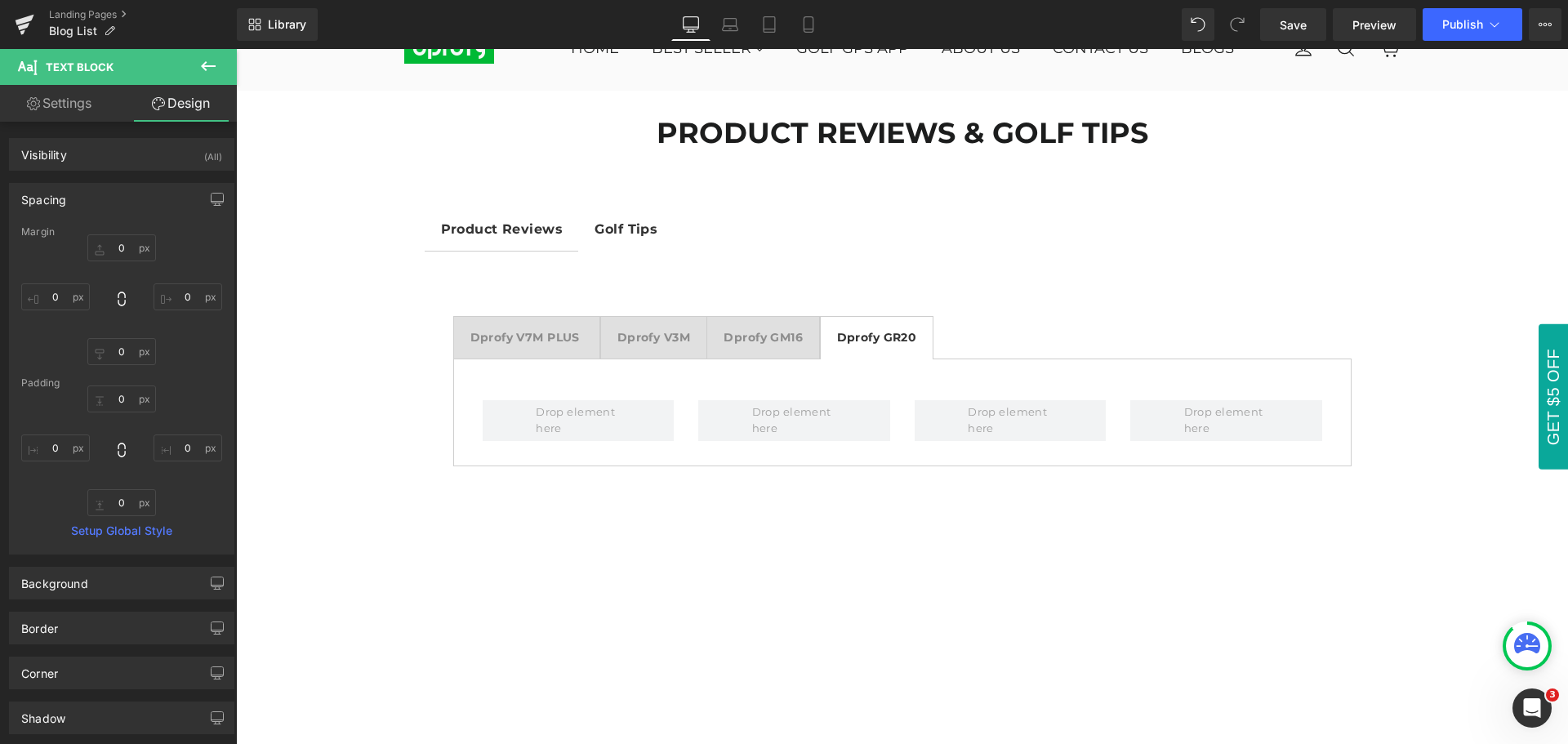
click at [210, 63] on icon at bounding box center [208, 66] width 20 height 20
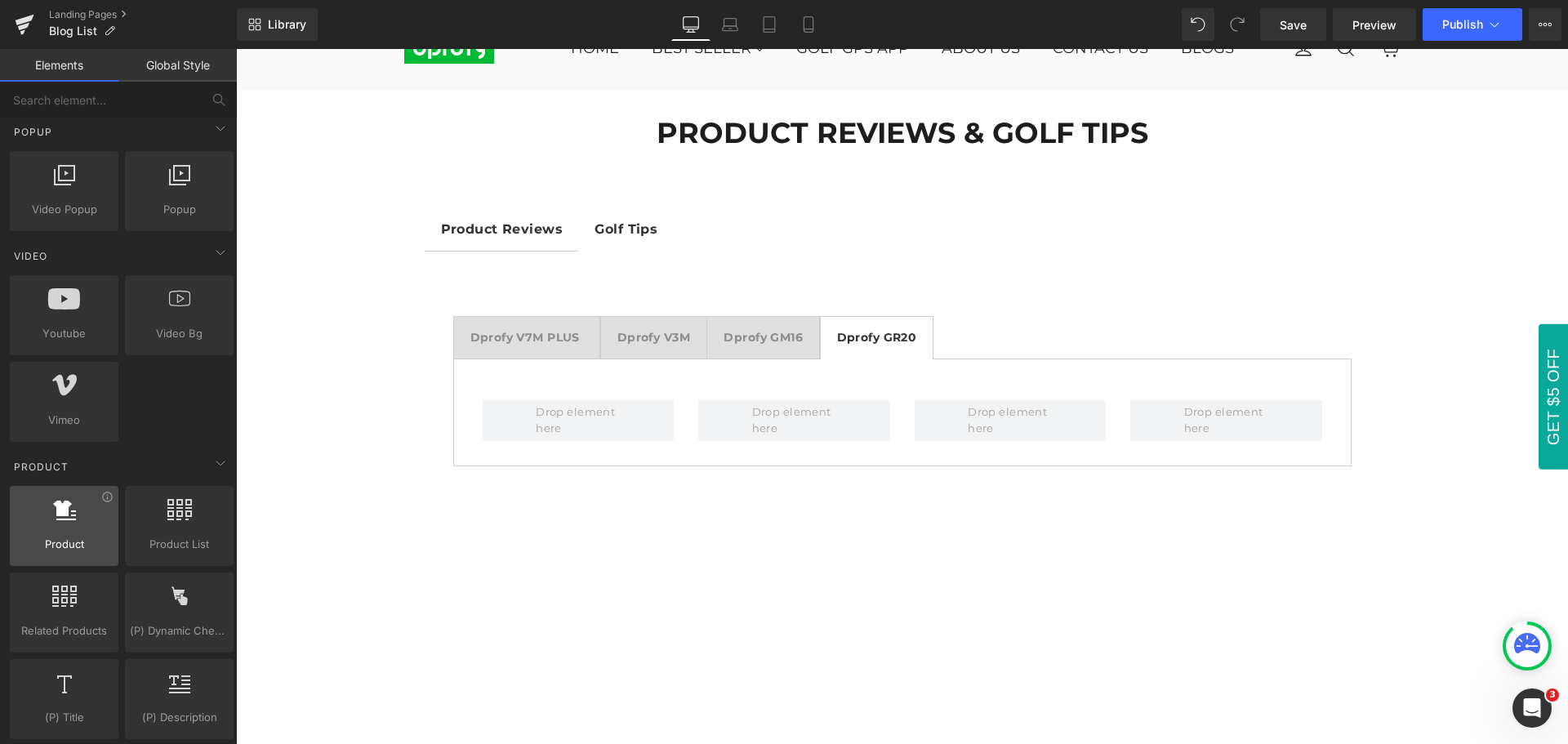
scroll to position [1061, 0]
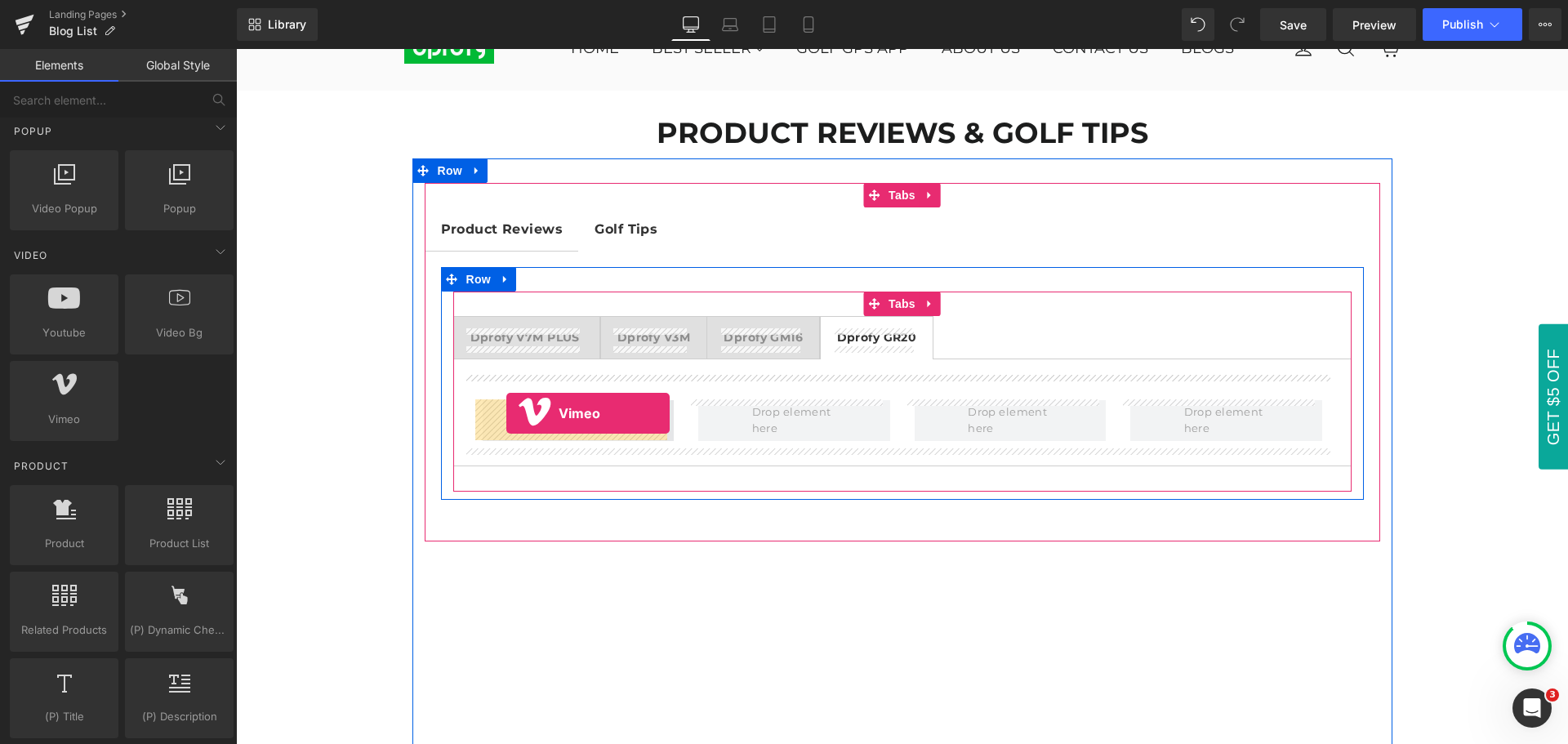
drag, startPoint x: 299, startPoint y: 453, endPoint x: 506, endPoint y: 413, distance: 210.8
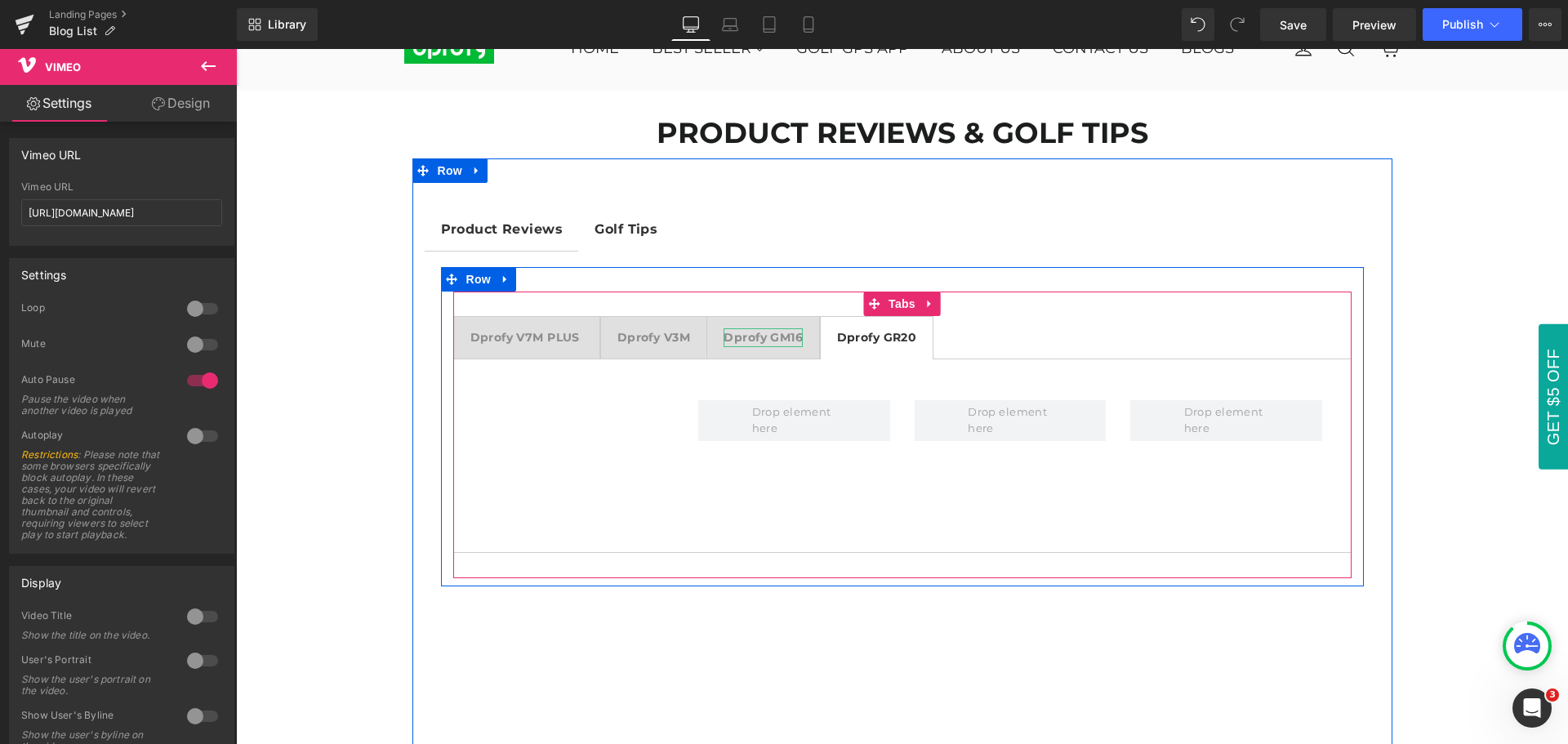
click at [761, 345] on div at bounding box center [762, 345] width 79 height 5
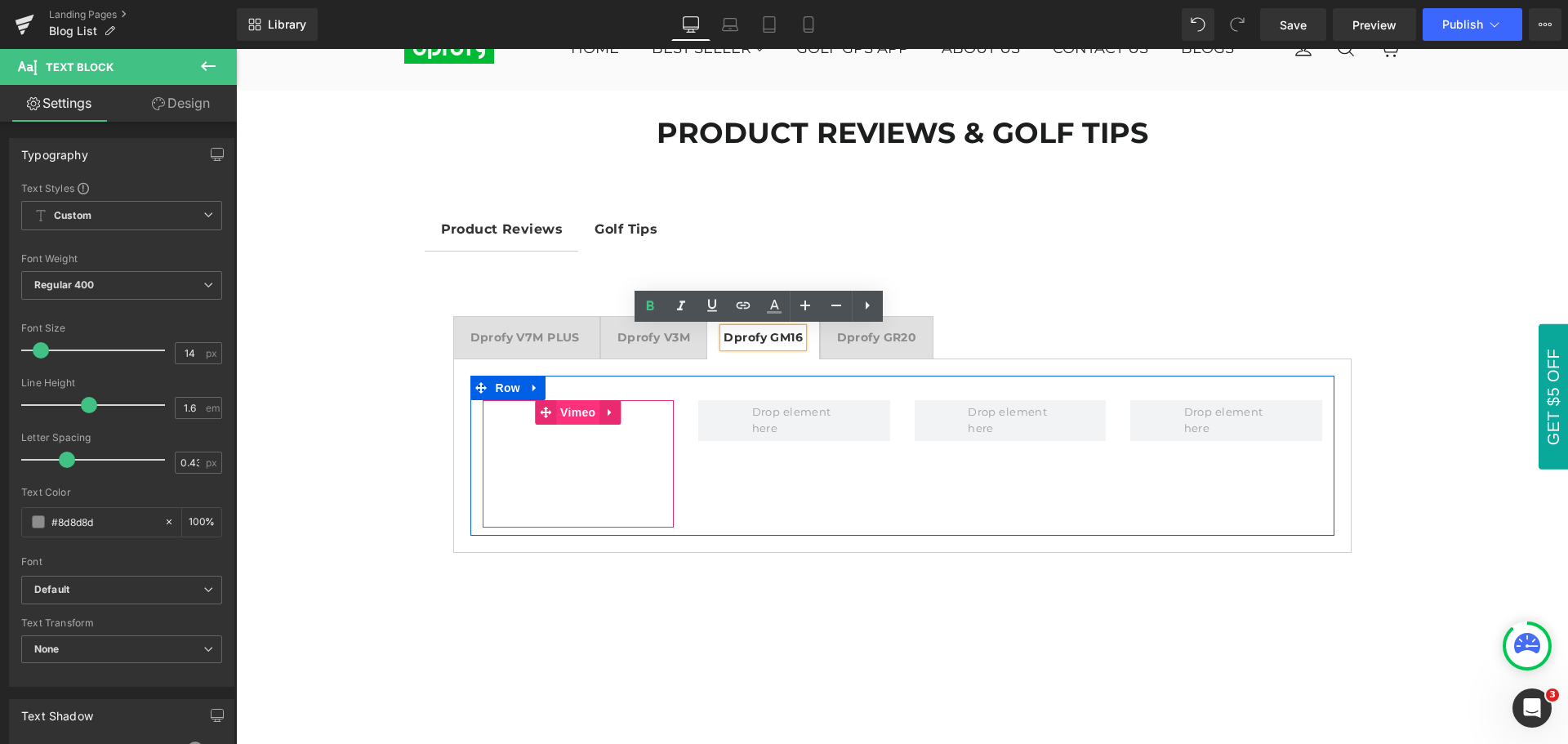
click at [570, 413] on span "Vimeo" at bounding box center [578, 412] width 43 height 24
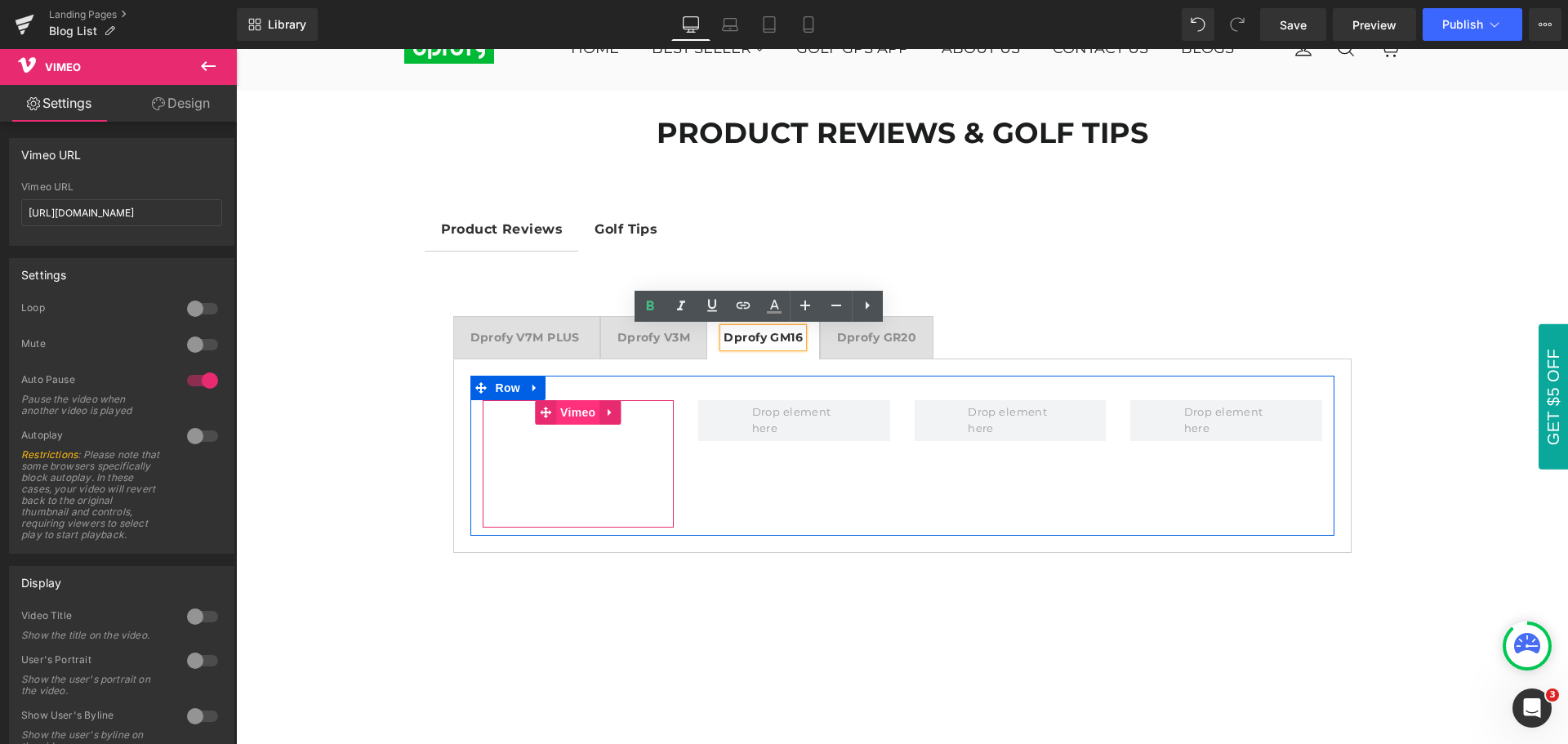
click at [569, 412] on span "Vimeo" at bounding box center [578, 412] width 43 height 24
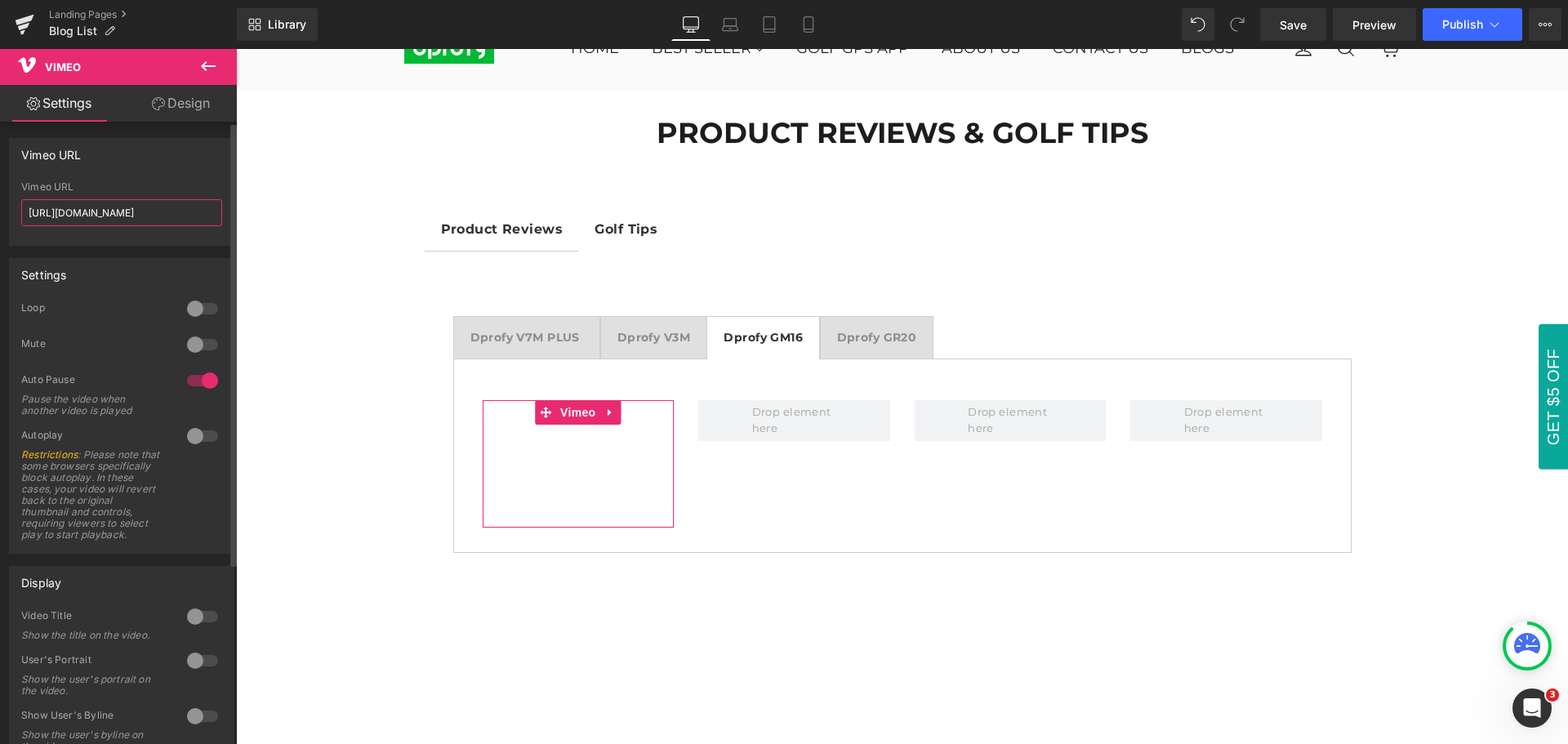
drag, startPoint x: 170, startPoint y: 218, endPoint x: 14, endPoint y: 212, distance: 156.1
click at [14, 212] on div "[URL][DOMAIN_NAME] Vimeo URL [URL][DOMAIN_NAME]" at bounding box center [121, 213] width 224 height 63
paste input "1103059232"
type input "[URL][DOMAIN_NAME]"
click at [117, 172] on div "Vimeo URL [URL][DOMAIN_NAME] Vimeo URL [URL][DOMAIN_NAME]" at bounding box center [121, 191] width 225 height 108
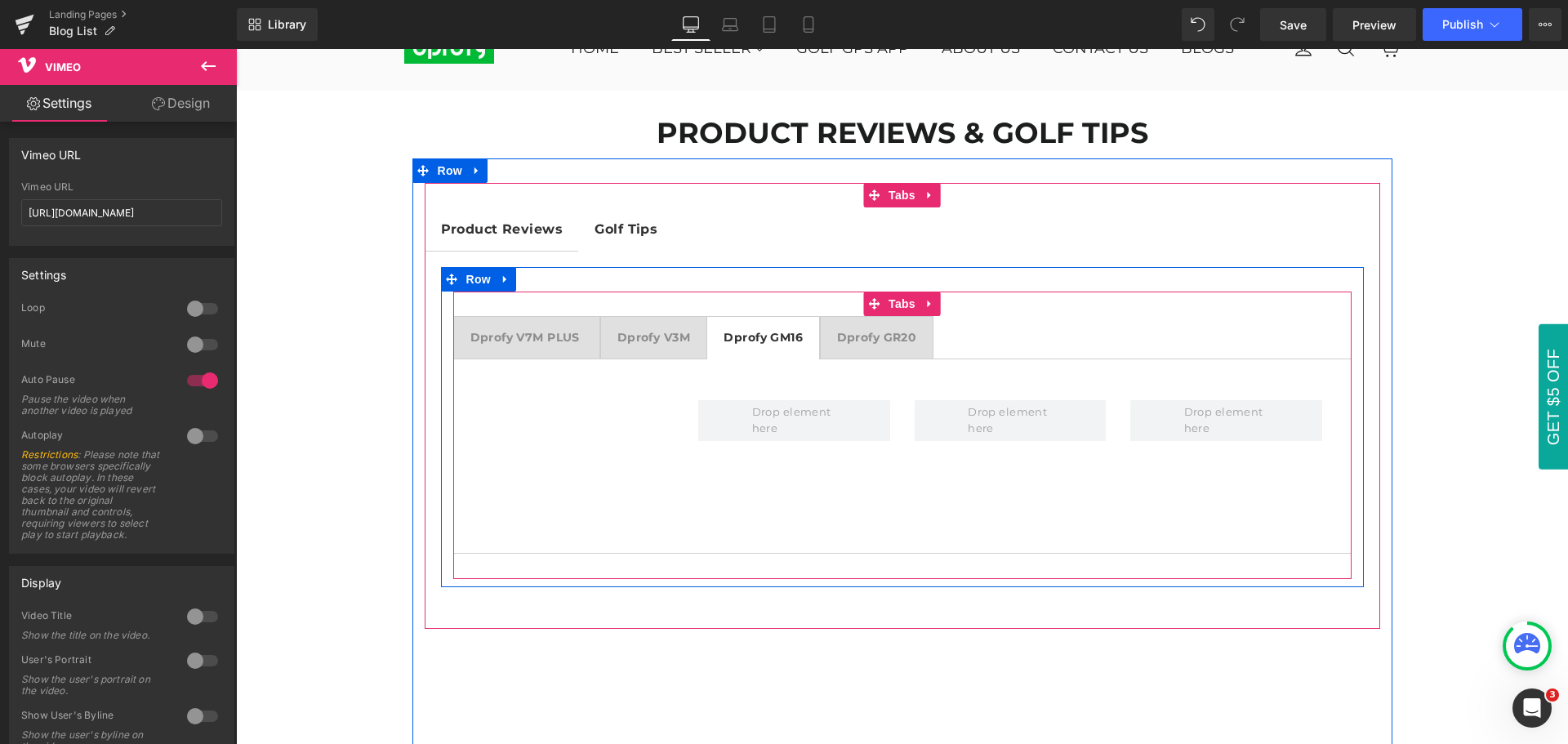
click at [867, 339] on strong "Dprofy GR20" at bounding box center [876, 337] width 80 height 14
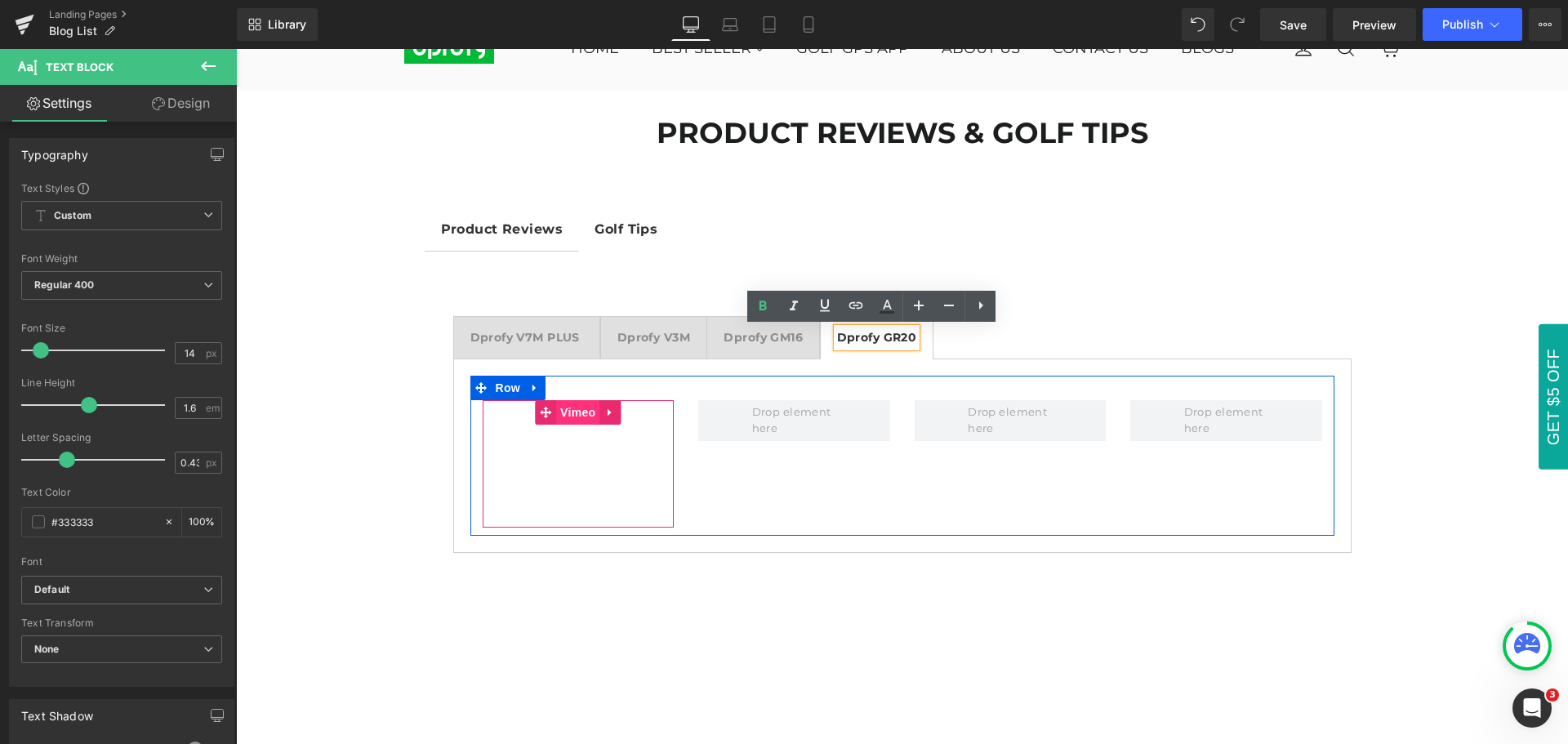
click at [569, 411] on span "Vimeo" at bounding box center [578, 412] width 43 height 24
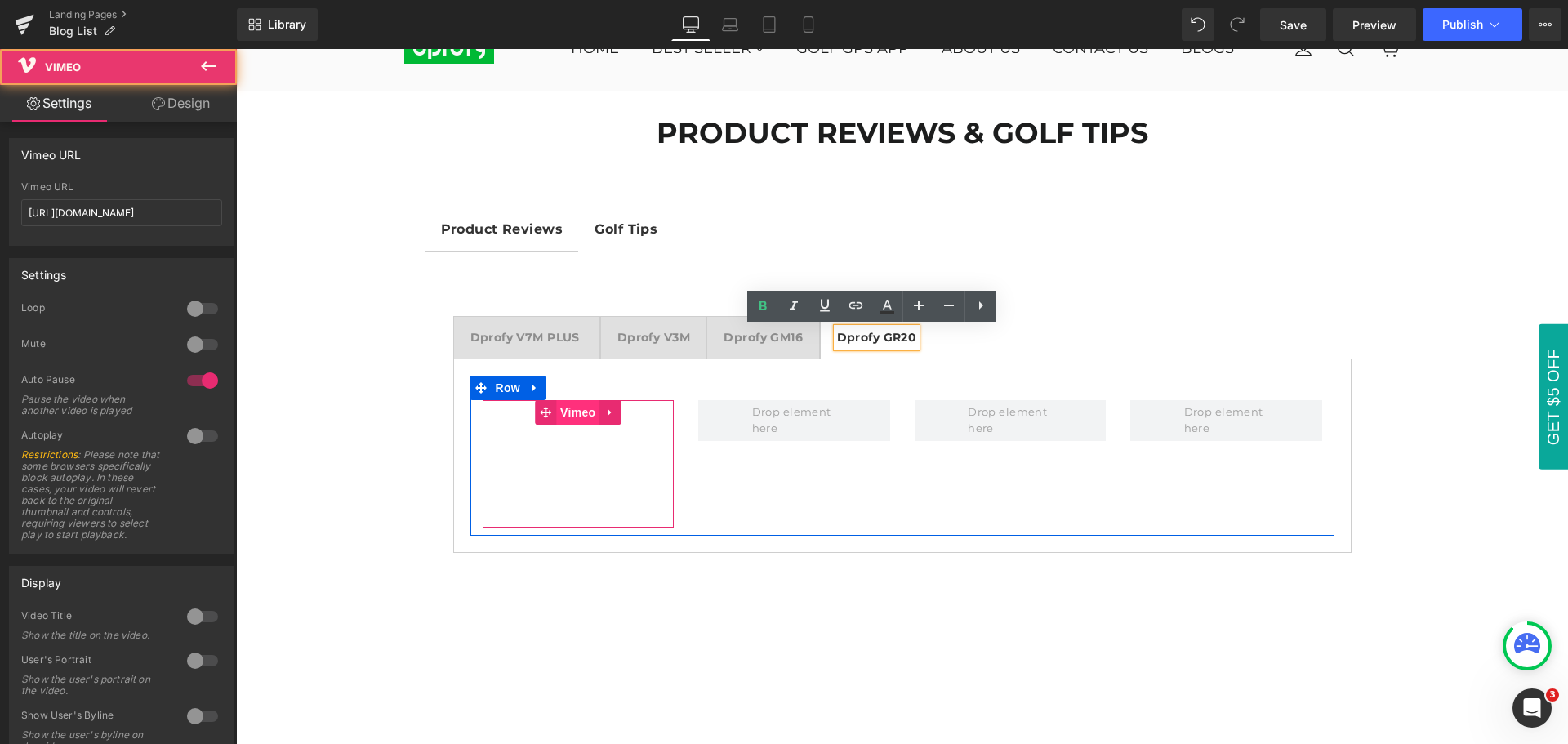
click at [569, 412] on span "Vimeo" at bounding box center [578, 412] width 43 height 24
click at [570, 414] on span "Vimeo" at bounding box center [578, 413] width 43 height 24
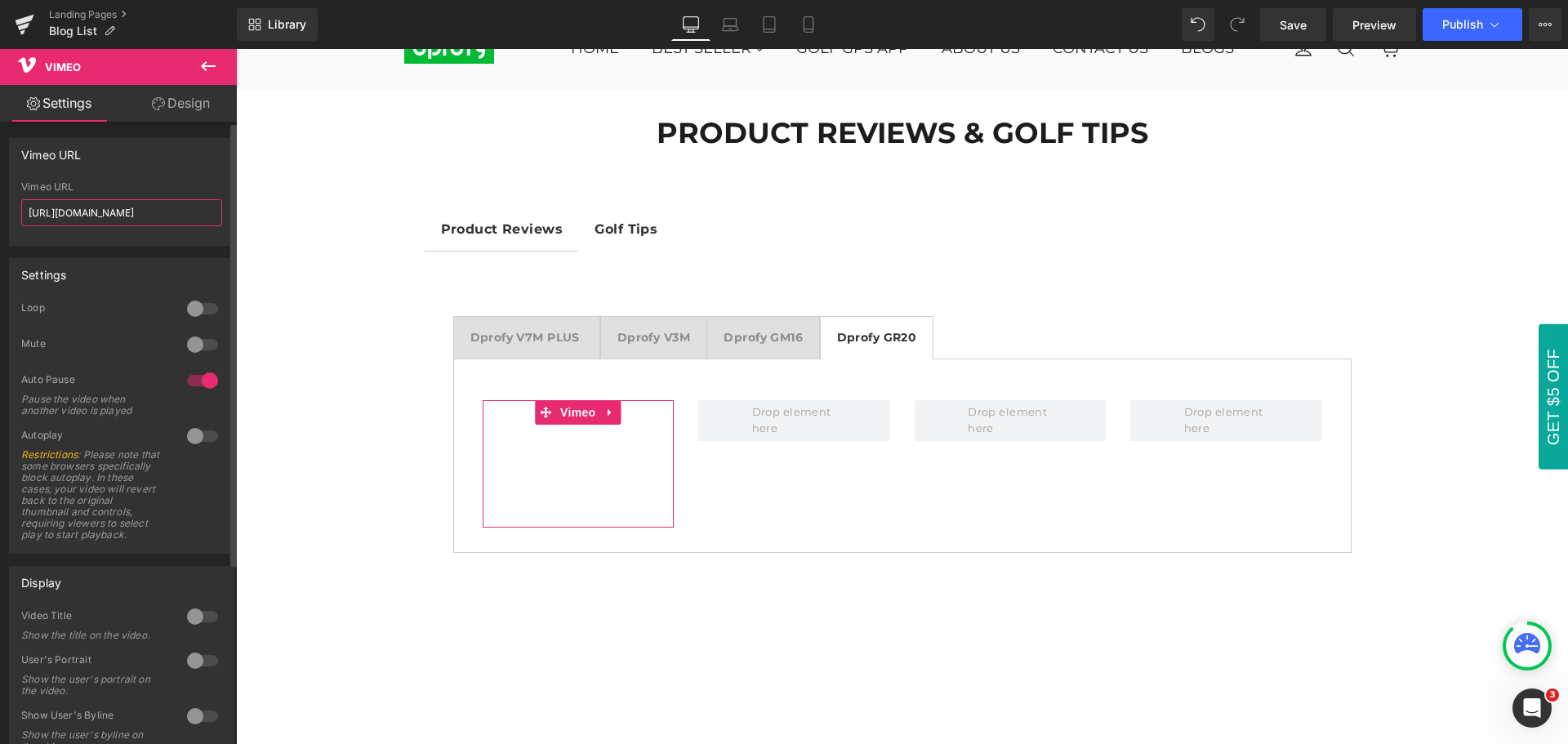
drag, startPoint x: 168, startPoint y: 209, endPoint x: 17, endPoint y: 208, distance: 151.0
click at [17, 208] on div "[URL][DOMAIN_NAME] Vimeo URL [URL][DOMAIN_NAME]" at bounding box center [121, 213] width 224 height 63
paste input "1102432954"
type input "[URL][DOMAIN_NAME]"
click at [130, 155] on div "Vimeo URL" at bounding box center [121, 154] width 224 height 31
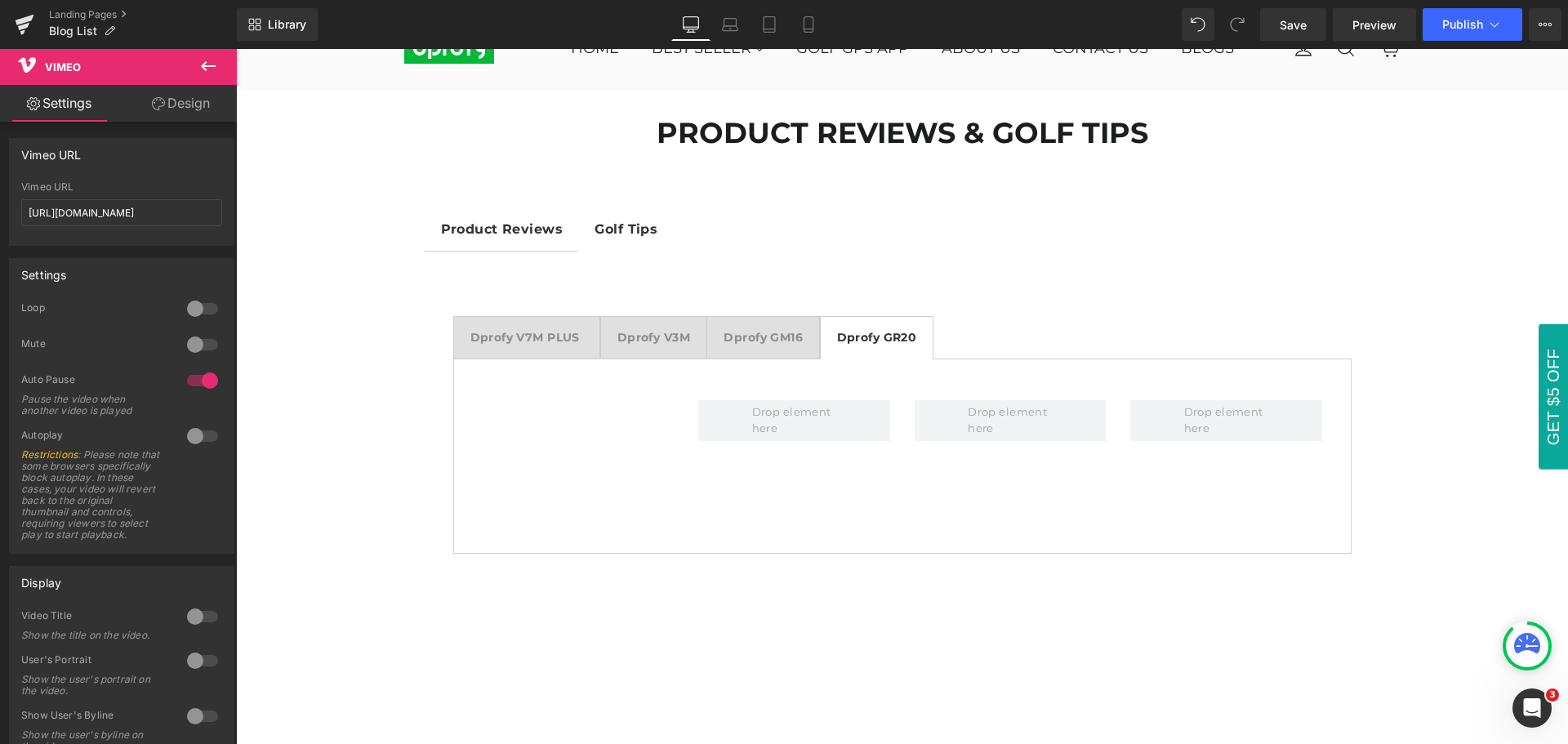
click at [208, 67] on icon at bounding box center [208, 66] width 14 height 10
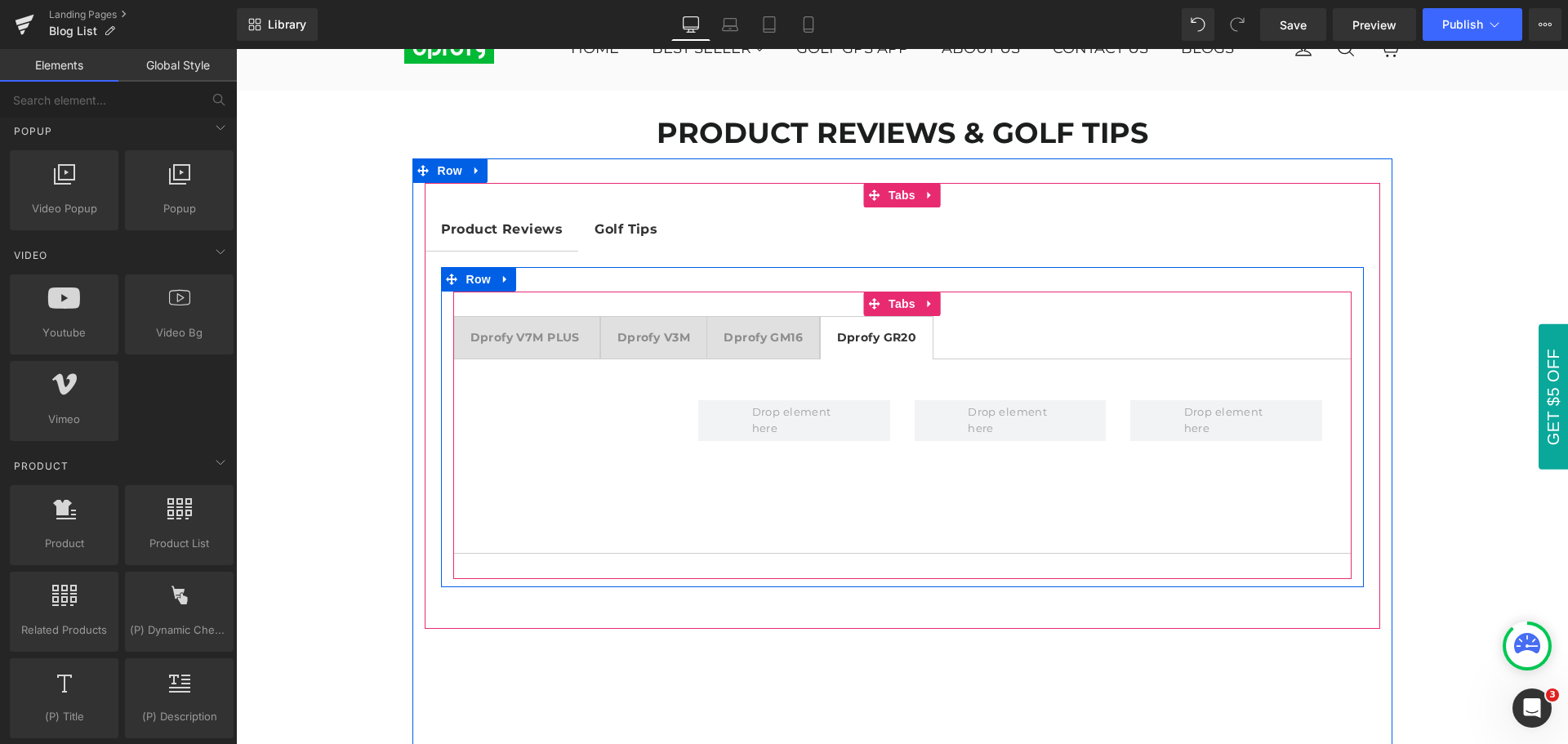
click at [747, 340] on strong "Dprofy GM16" at bounding box center [762, 337] width 79 height 14
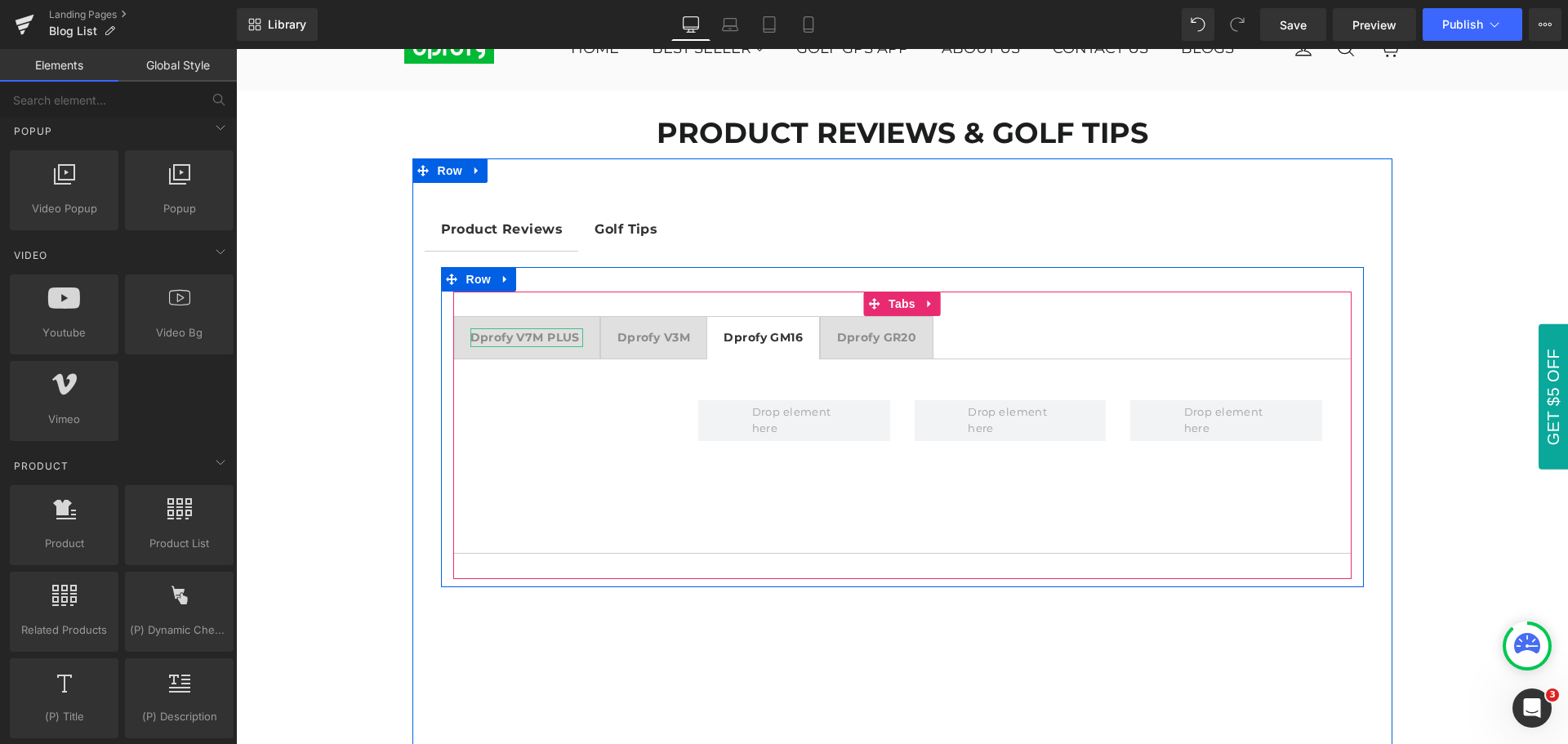
click at [504, 339] on strong "Dprofy V7M PLUS" at bounding box center [524, 337] width 110 height 14
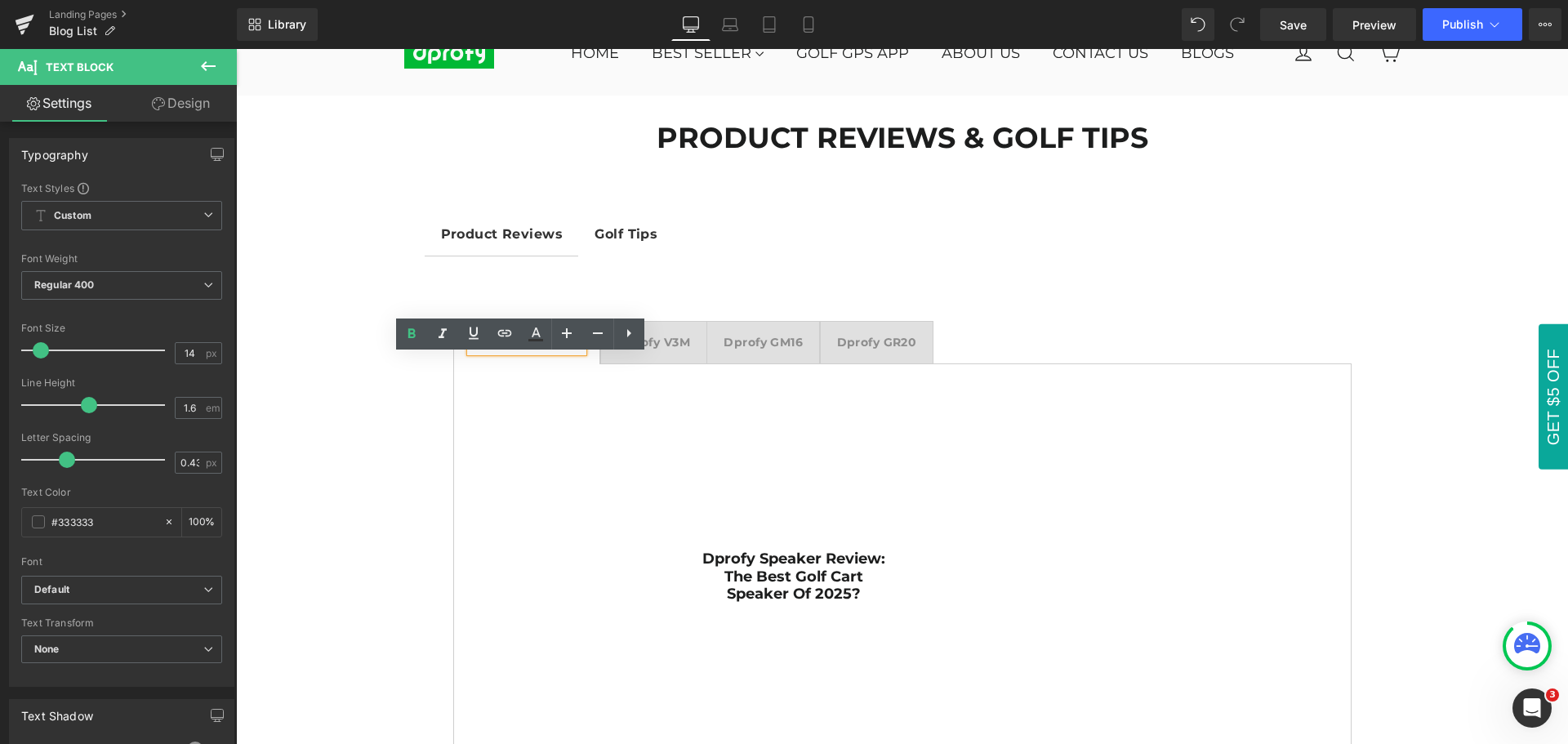
scroll to position [0, 0]
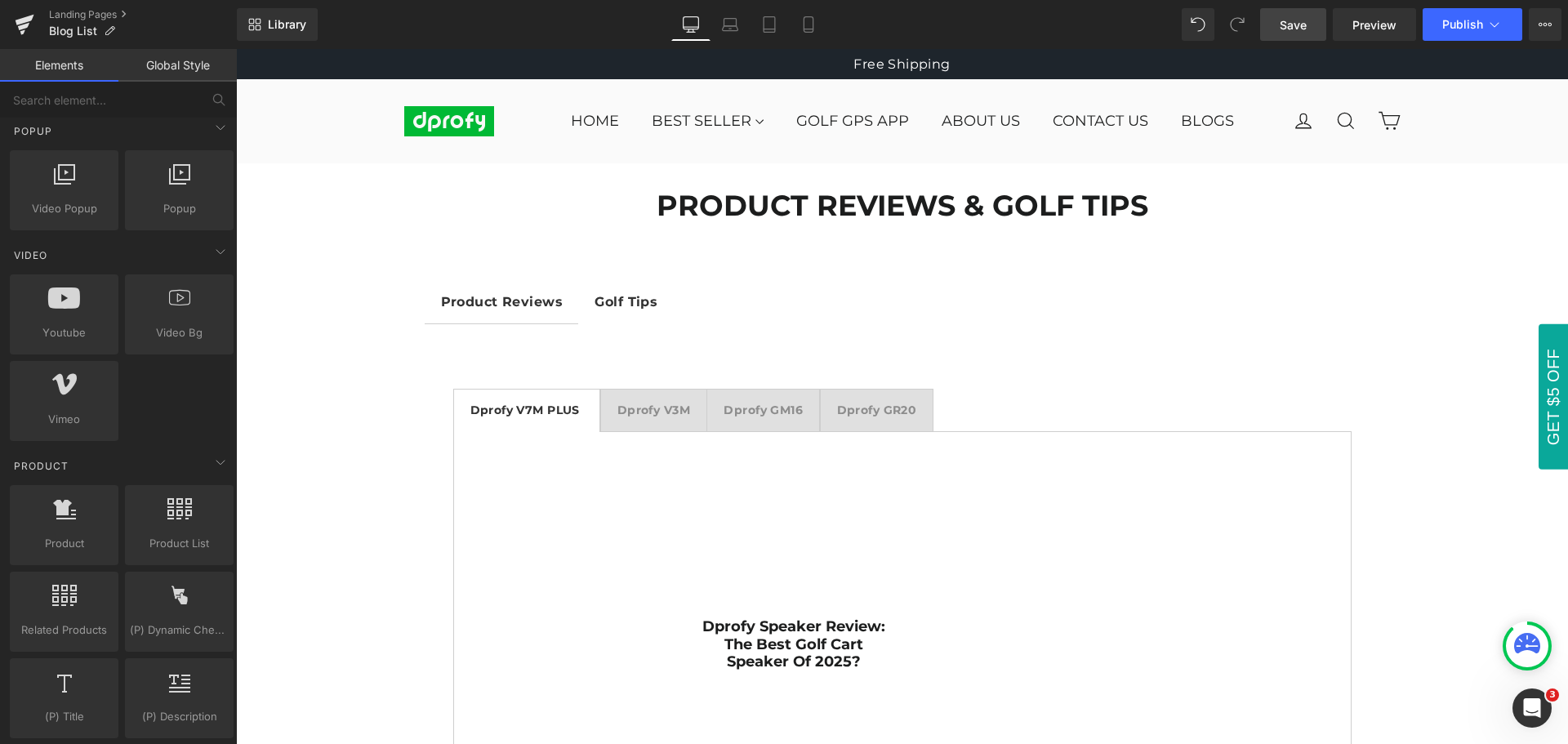
drag, startPoint x: 1290, startPoint y: 29, endPoint x: 1211, endPoint y: 162, distance: 154.7
click at [1290, 29] on span "Save" at bounding box center [1293, 24] width 27 height 17
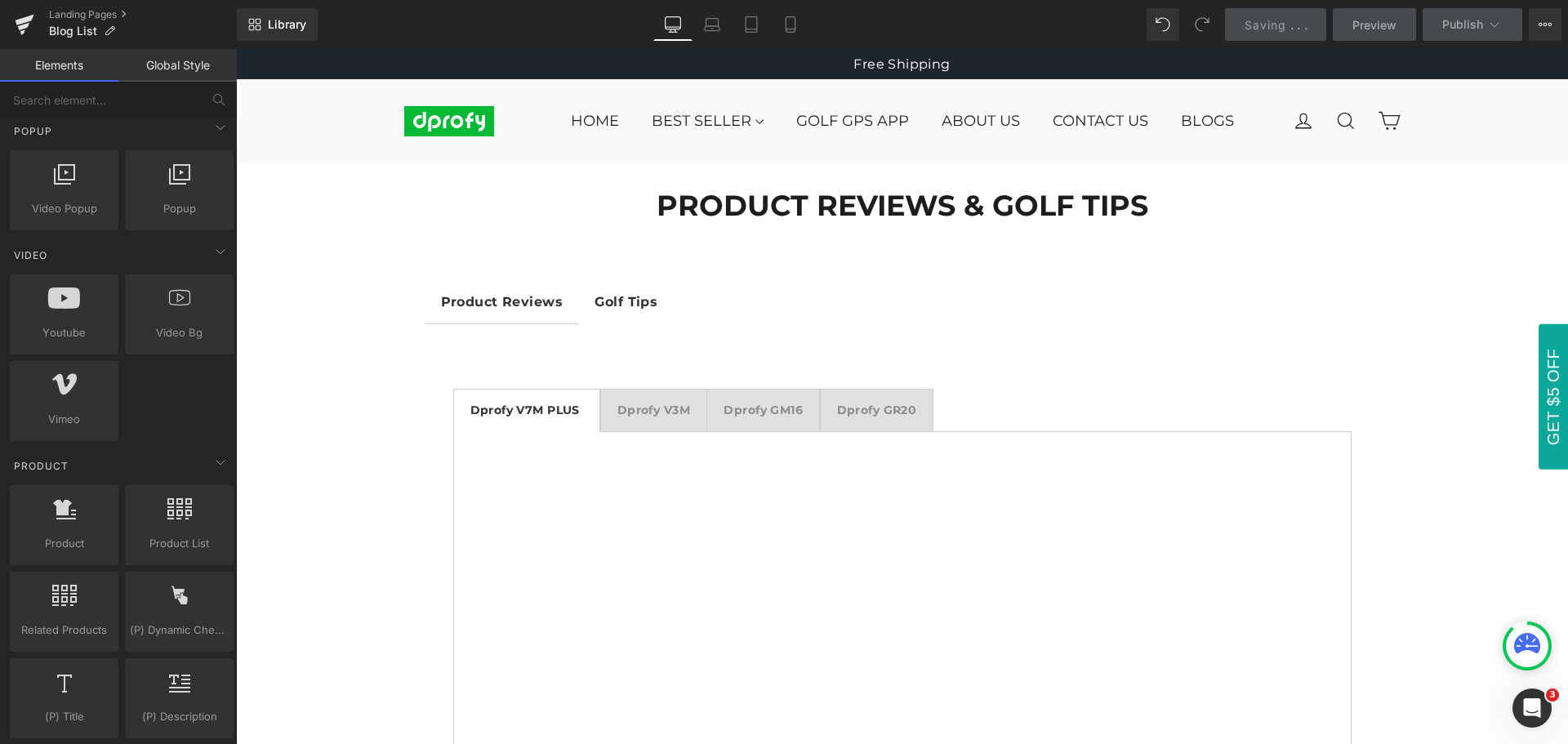
click at [1282, 31] on span "Saving" at bounding box center [1266, 24] width 42 height 14
click at [1280, 22] on span "Saving" at bounding box center [1266, 24] width 42 height 14
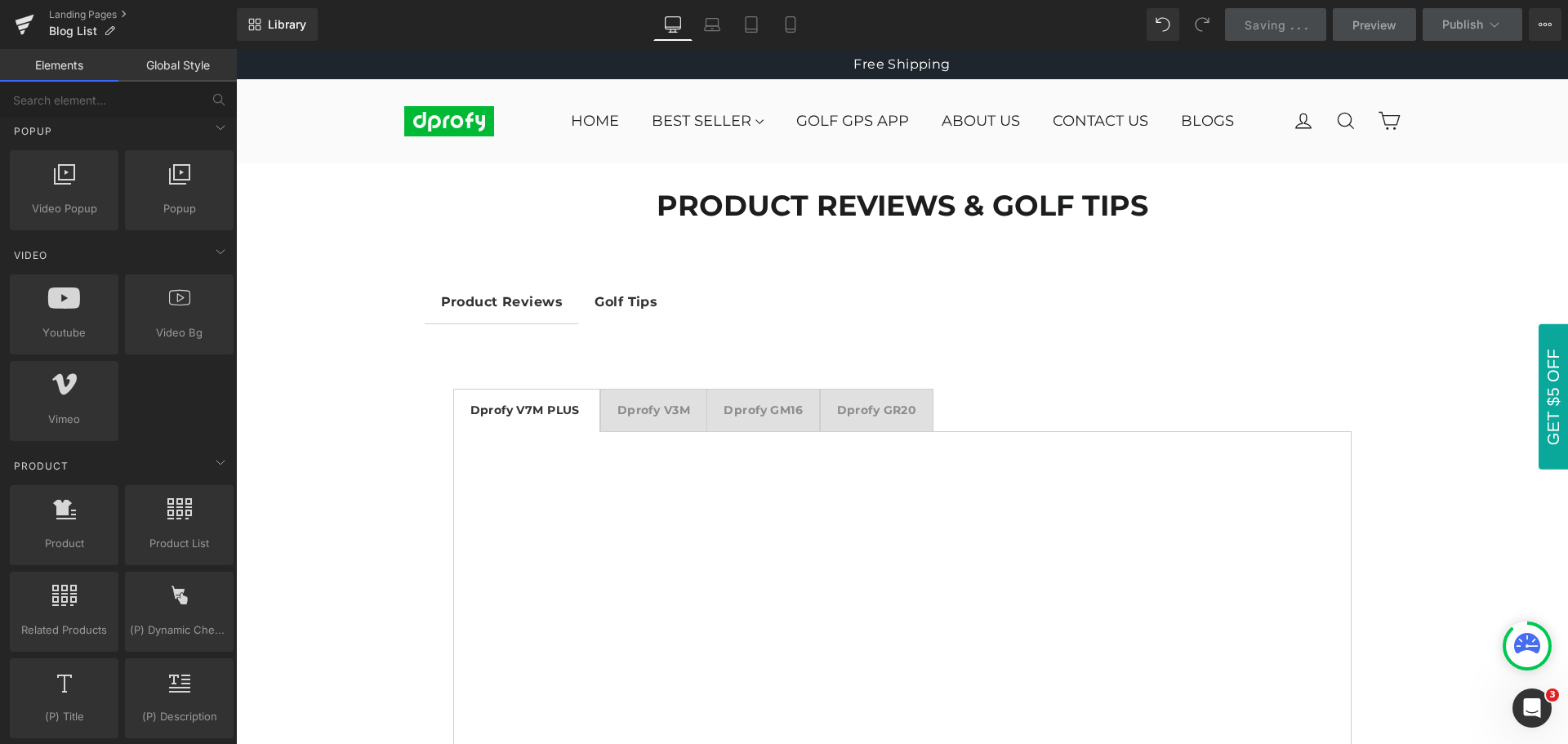
click at [1280, 22] on span "Saving" at bounding box center [1266, 24] width 42 height 14
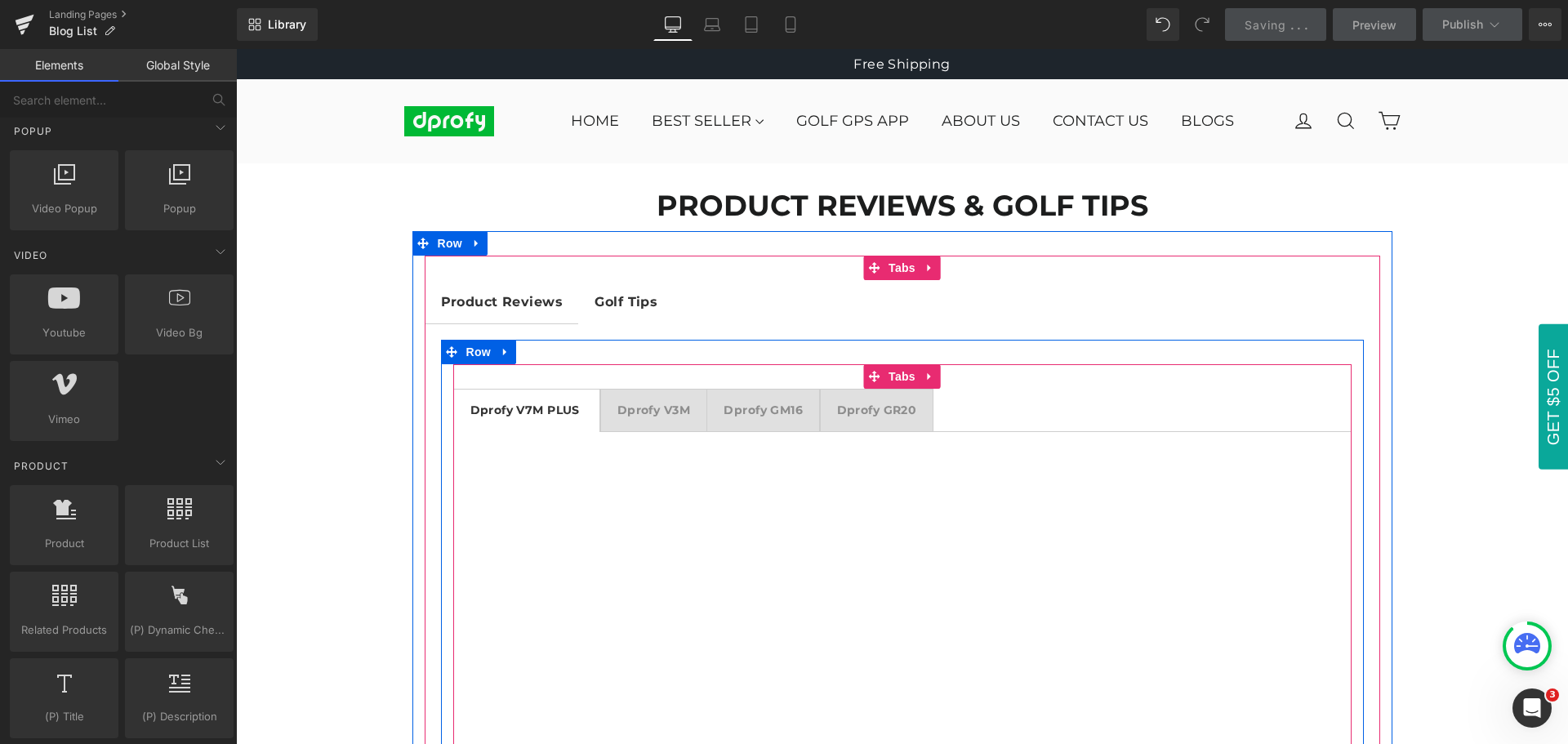
click at [655, 412] on strong "Dprofy V3M" at bounding box center [654, 410] width 72 height 14
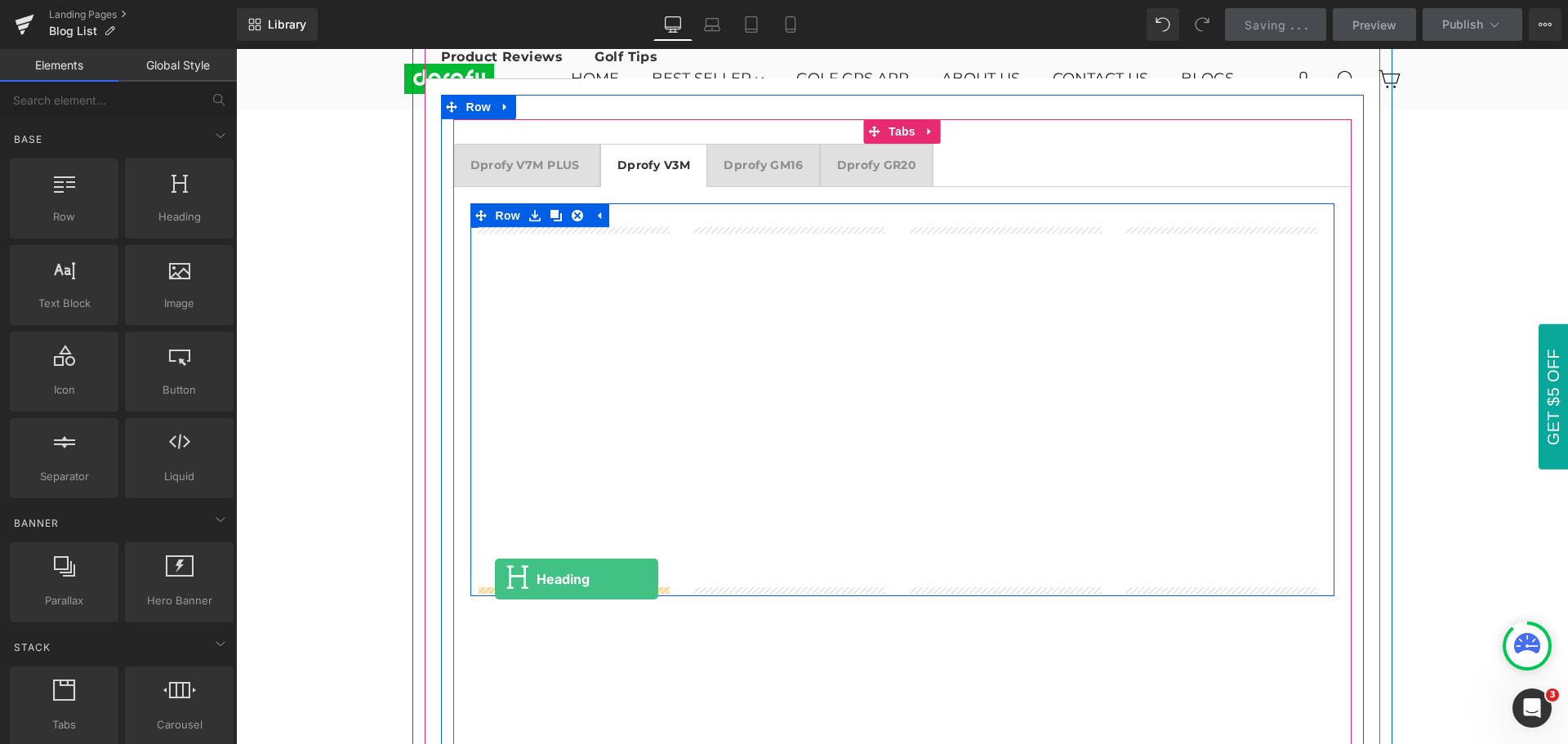
drag, startPoint x: 408, startPoint y: 249, endPoint x: 495, endPoint y: 578, distance: 340.3
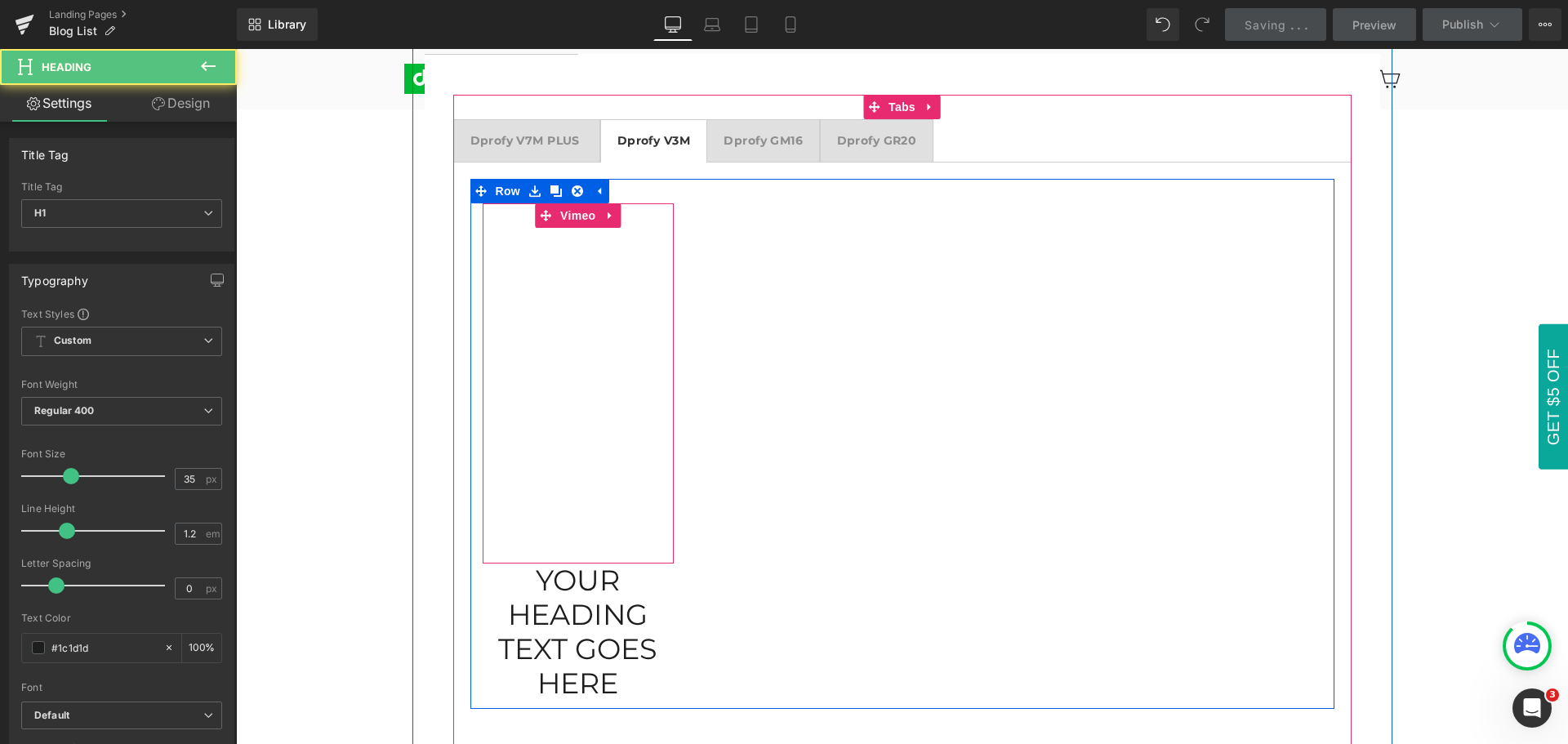
scroll to position [221, 0]
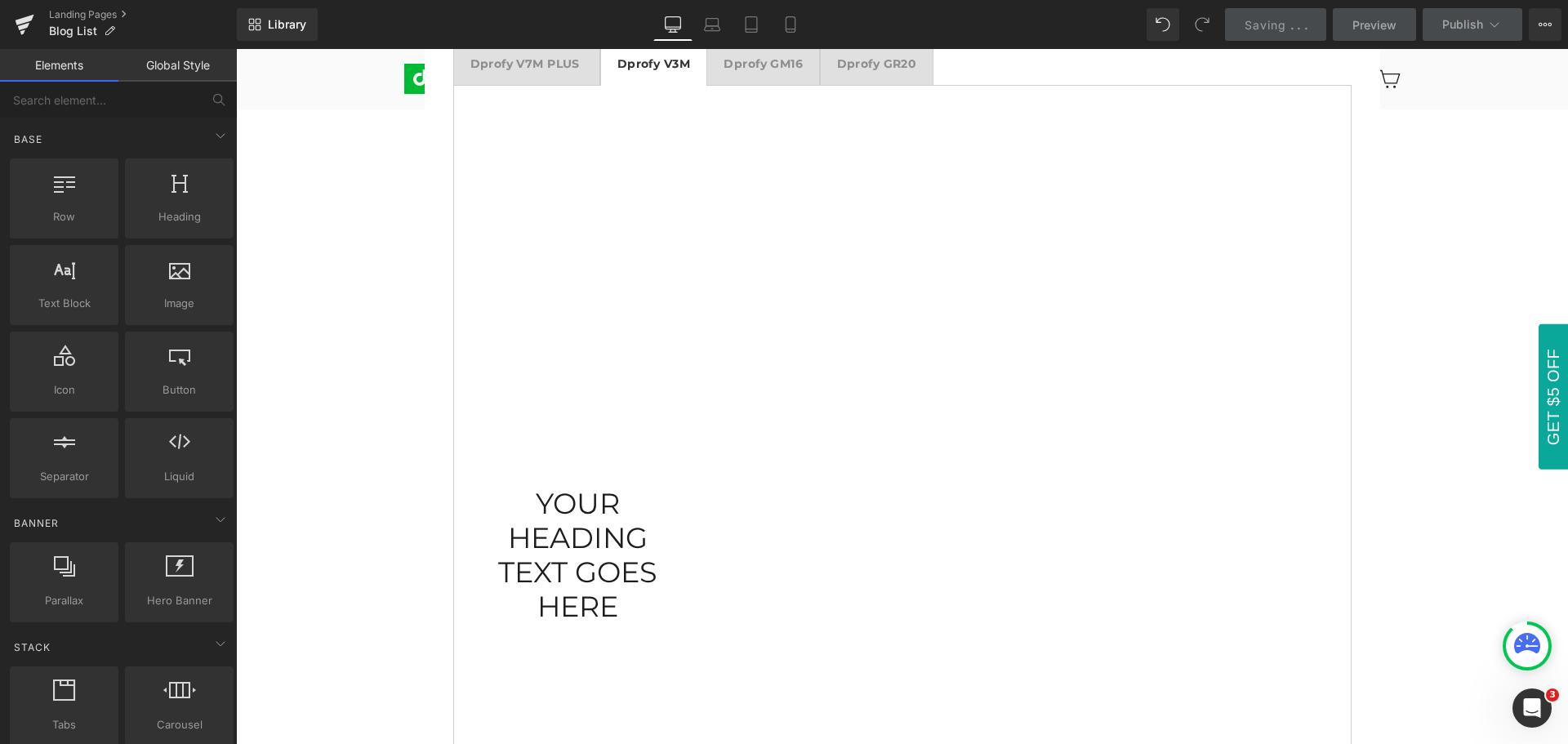
scroll to position [327, 0]
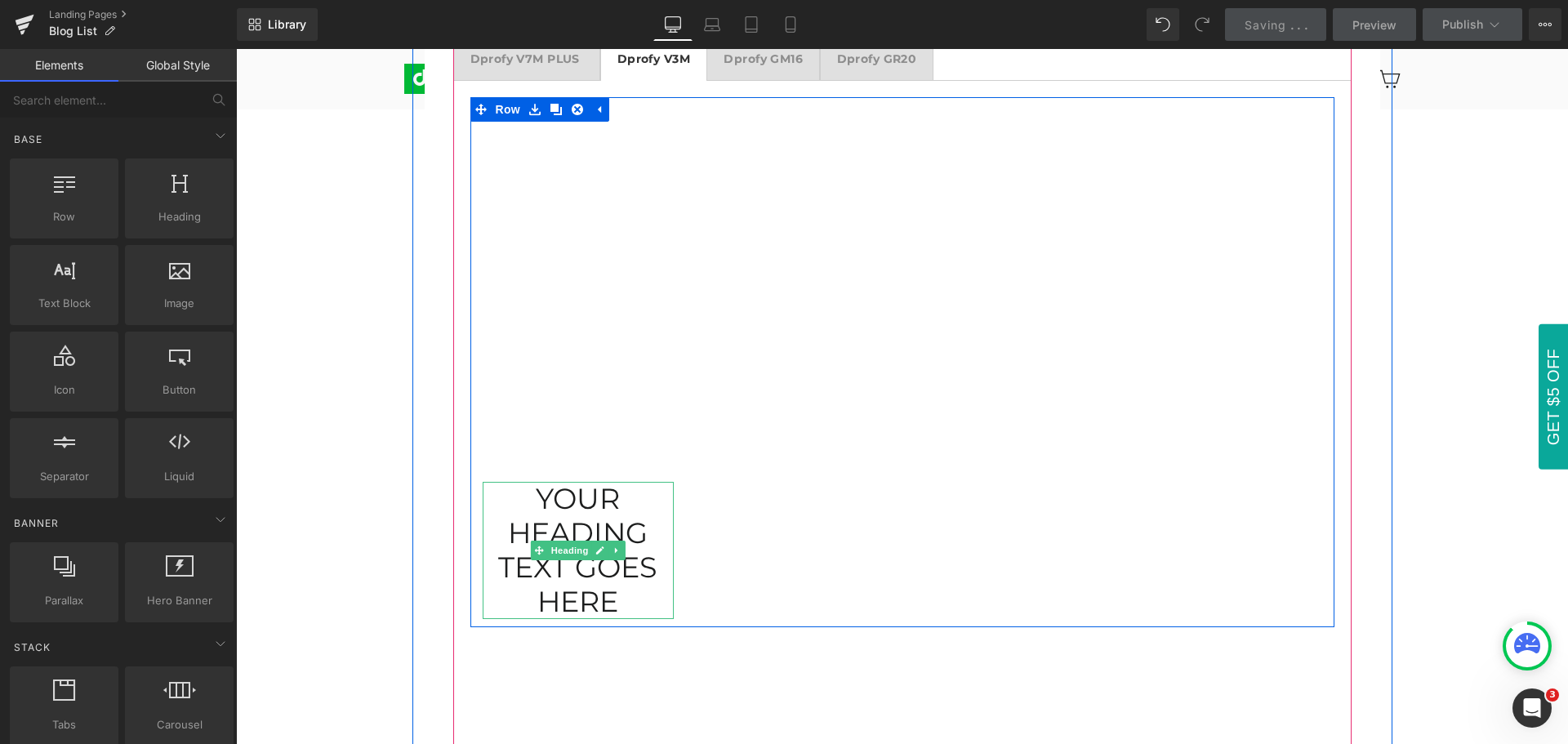
click at [563, 569] on h1 "Your heading text goes here" at bounding box center [578, 550] width 192 height 138
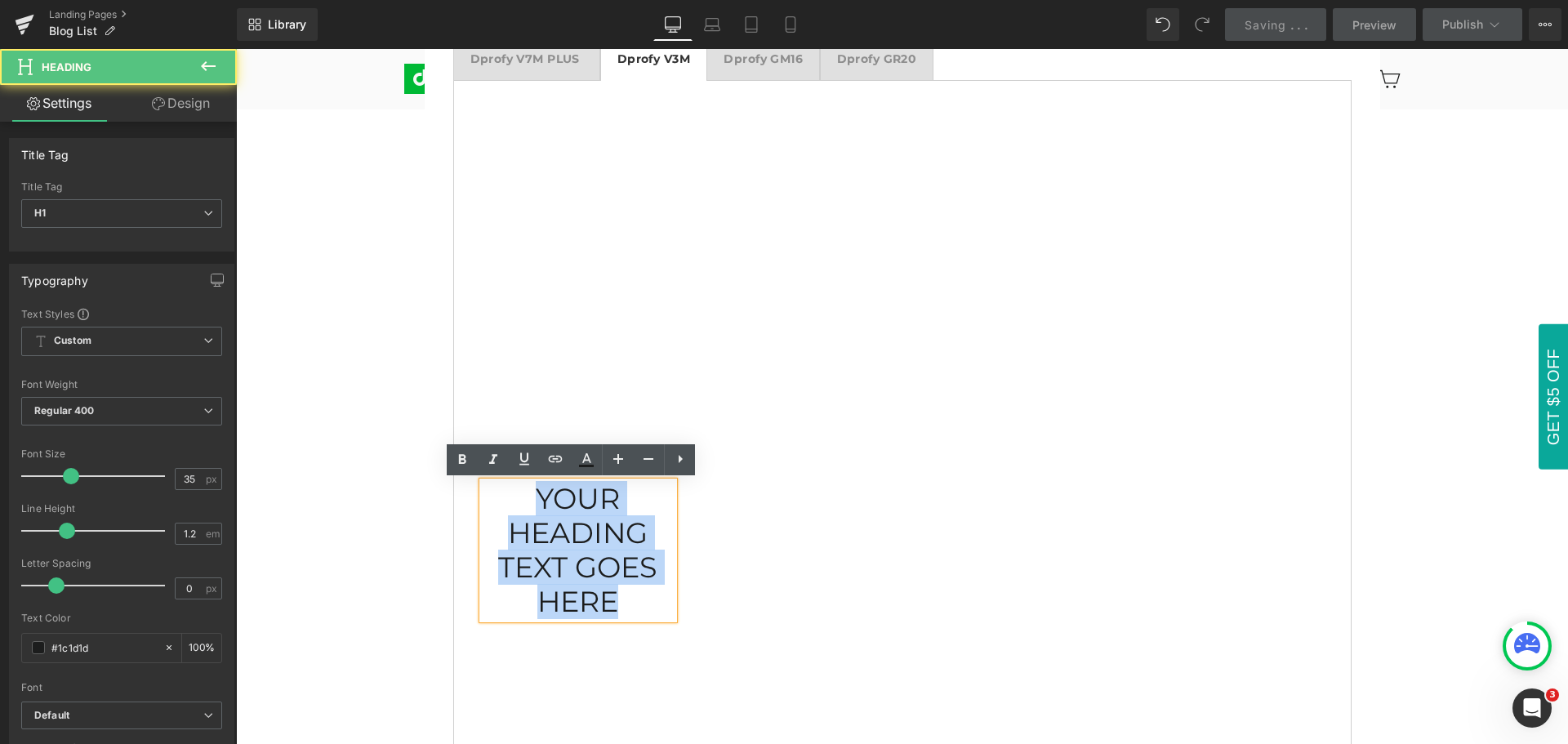
drag, startPoint x: 621, startPoint y: 602, endPoint x: 513, endPoint y: 493, distance: 153.4
click at [513, 493] on h1 "Your heading text goes here" at bounding box center [578, 550] width 192 height 138
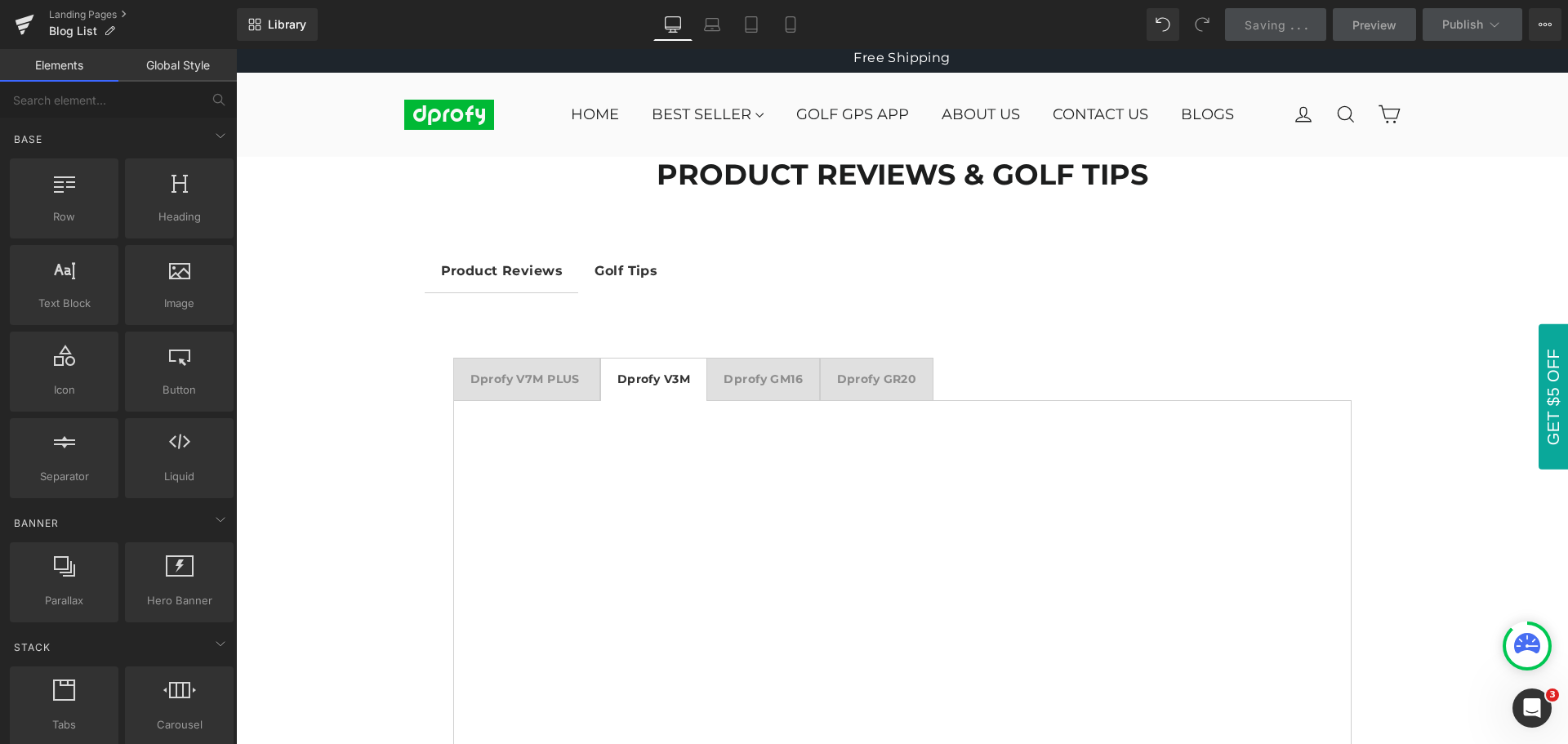
scroll to position [0, 0]
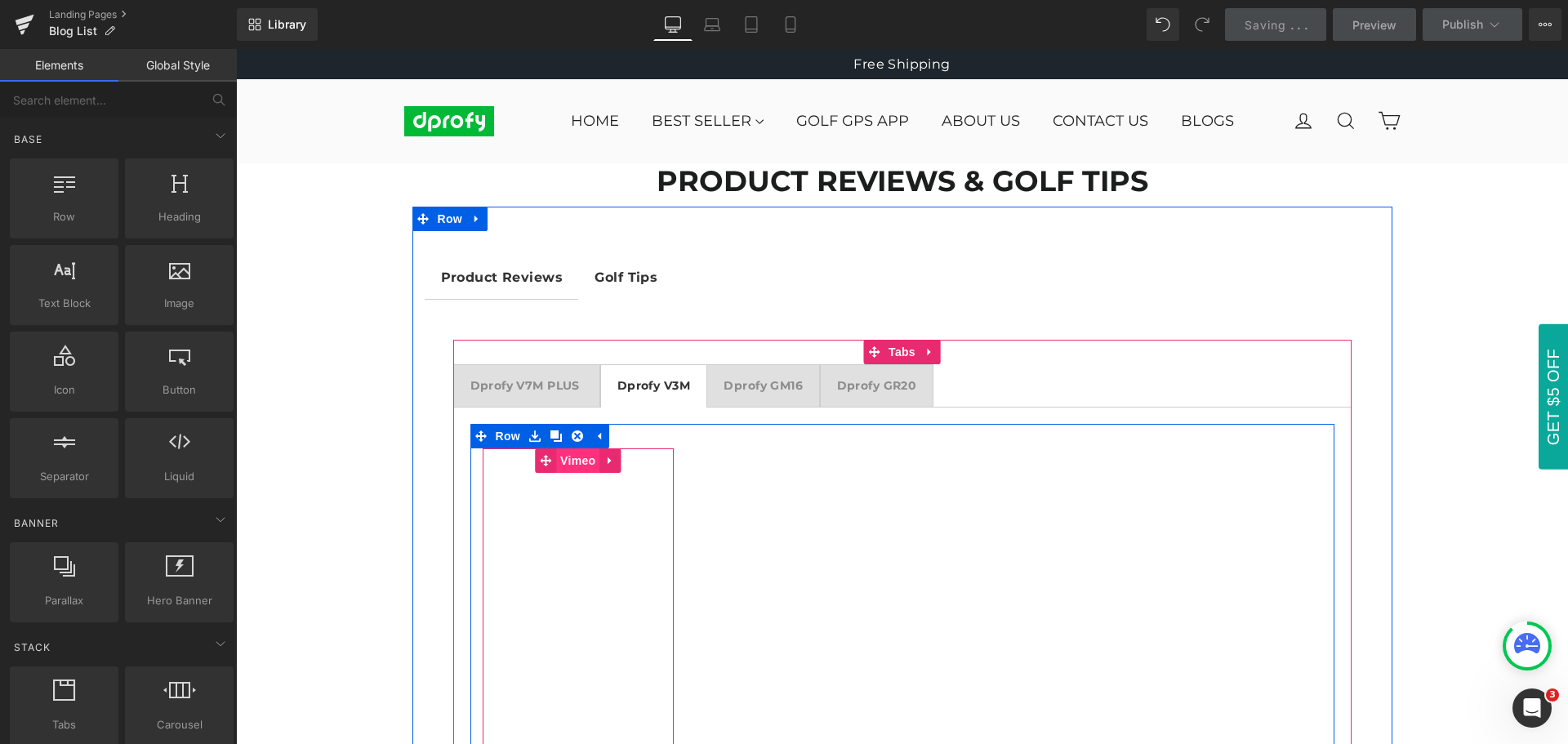
click at [573, 469] on span "Vimeo" at bounding box center [578, 460] width 43 height 24
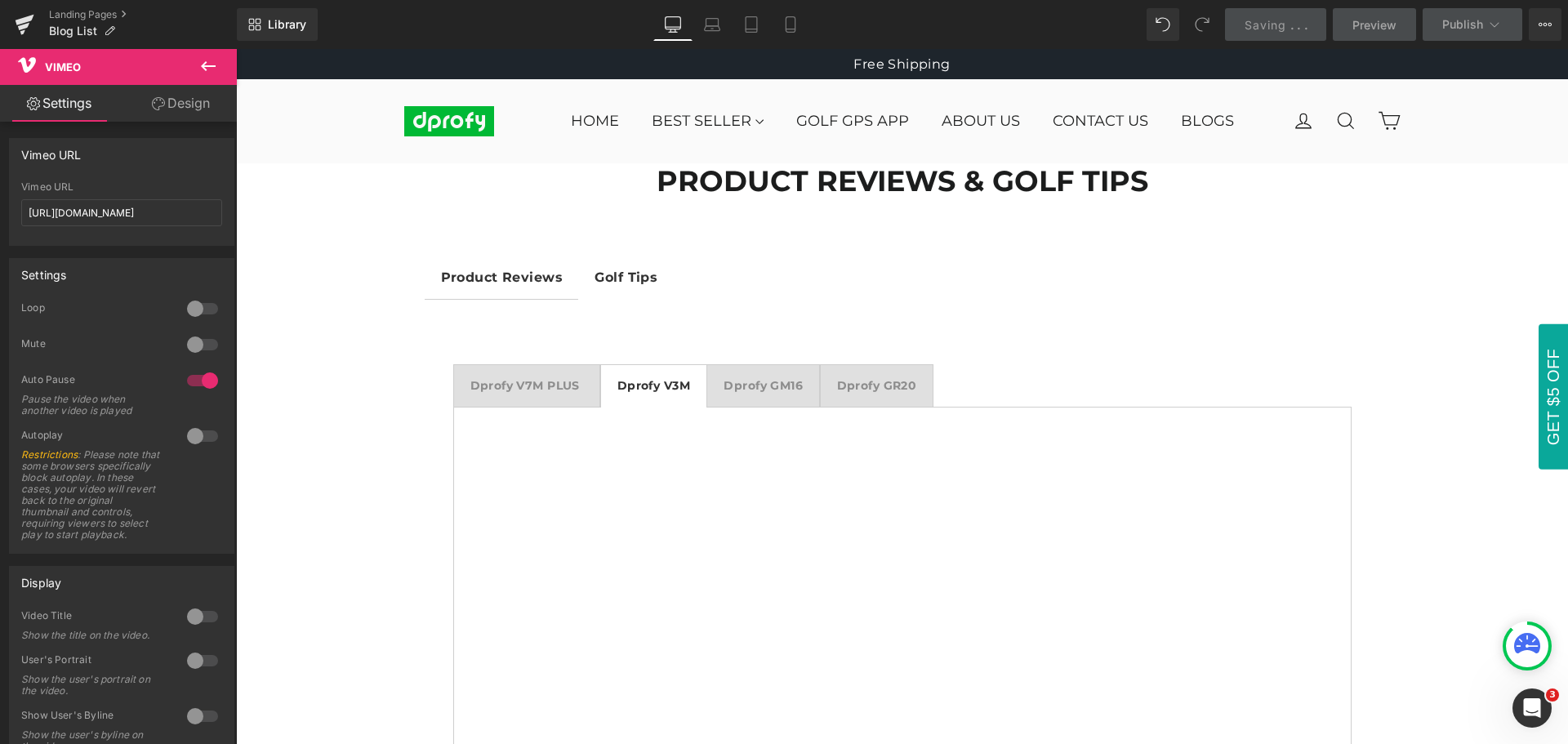
click at [205, 64] on icon at bounding box center [208, 66] width 20 height 20
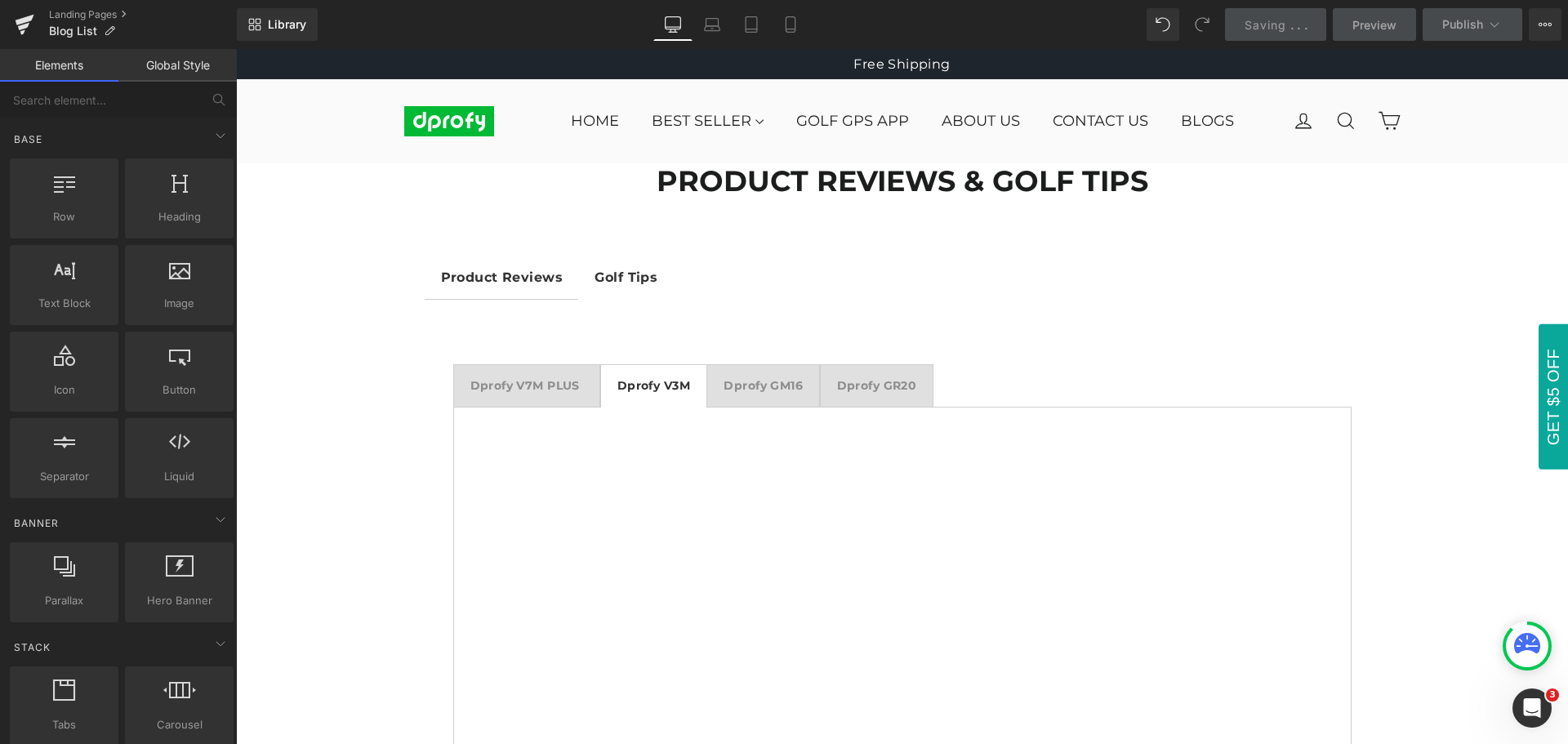
click at [54, 14] on link "Landing Pages" at bounding box center [142, 14] width 187 height 13
